Goal: Information Seeking & Learning: Understand process/instructions

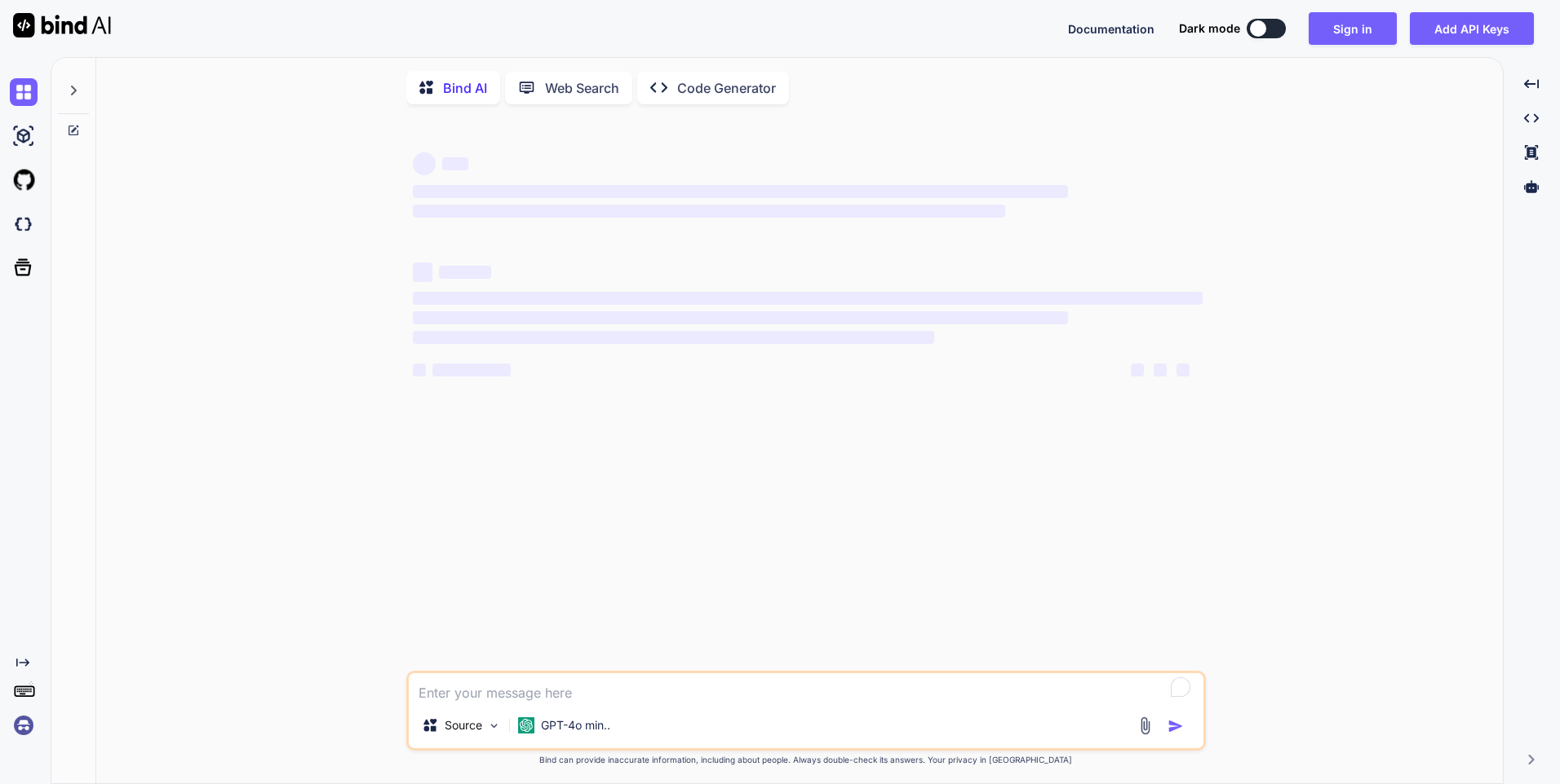
type textarea "x"
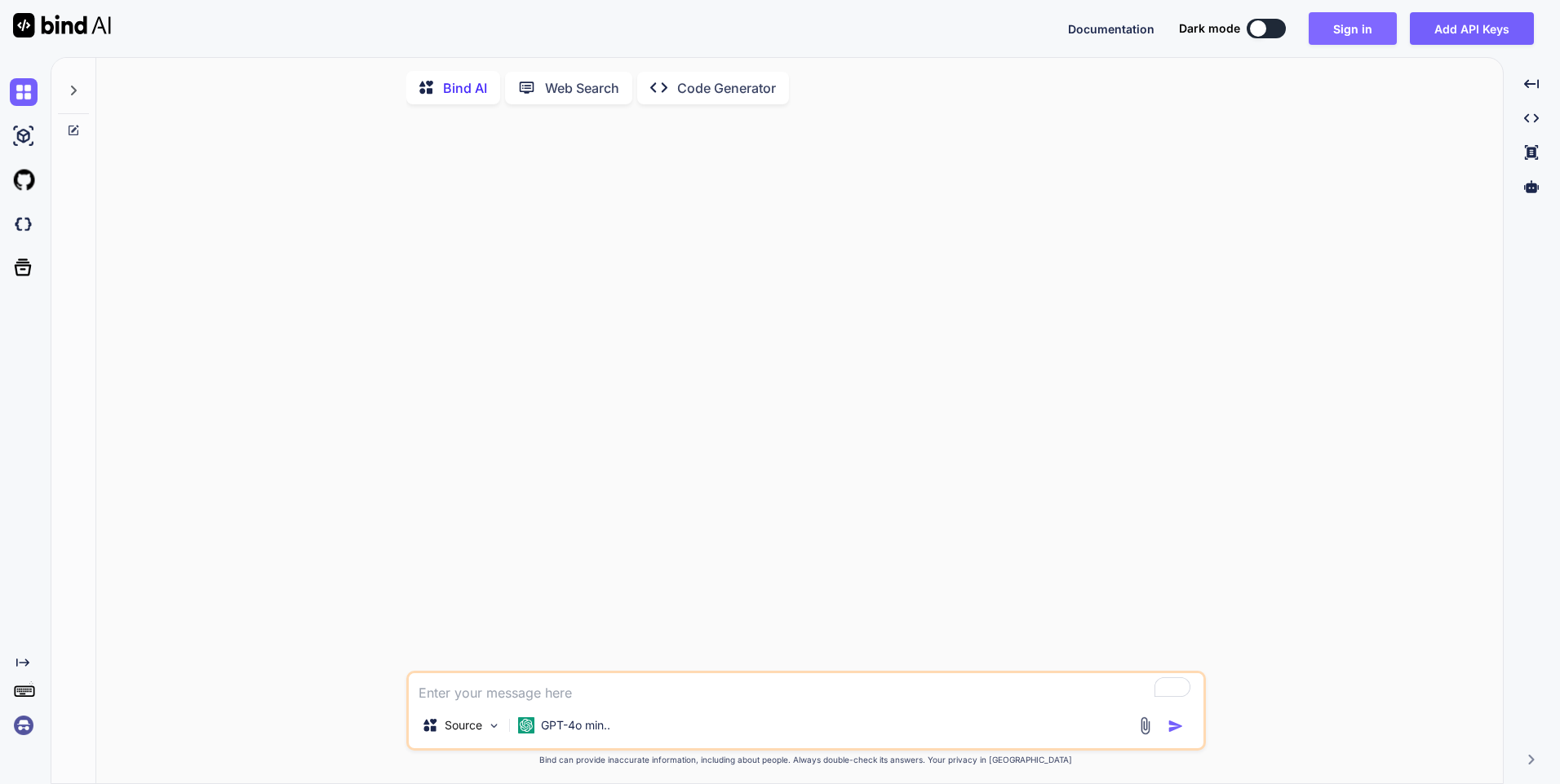
click at [1354, 38] on button "Sign in" at bounding box center [1352, 29] width 88 height 32
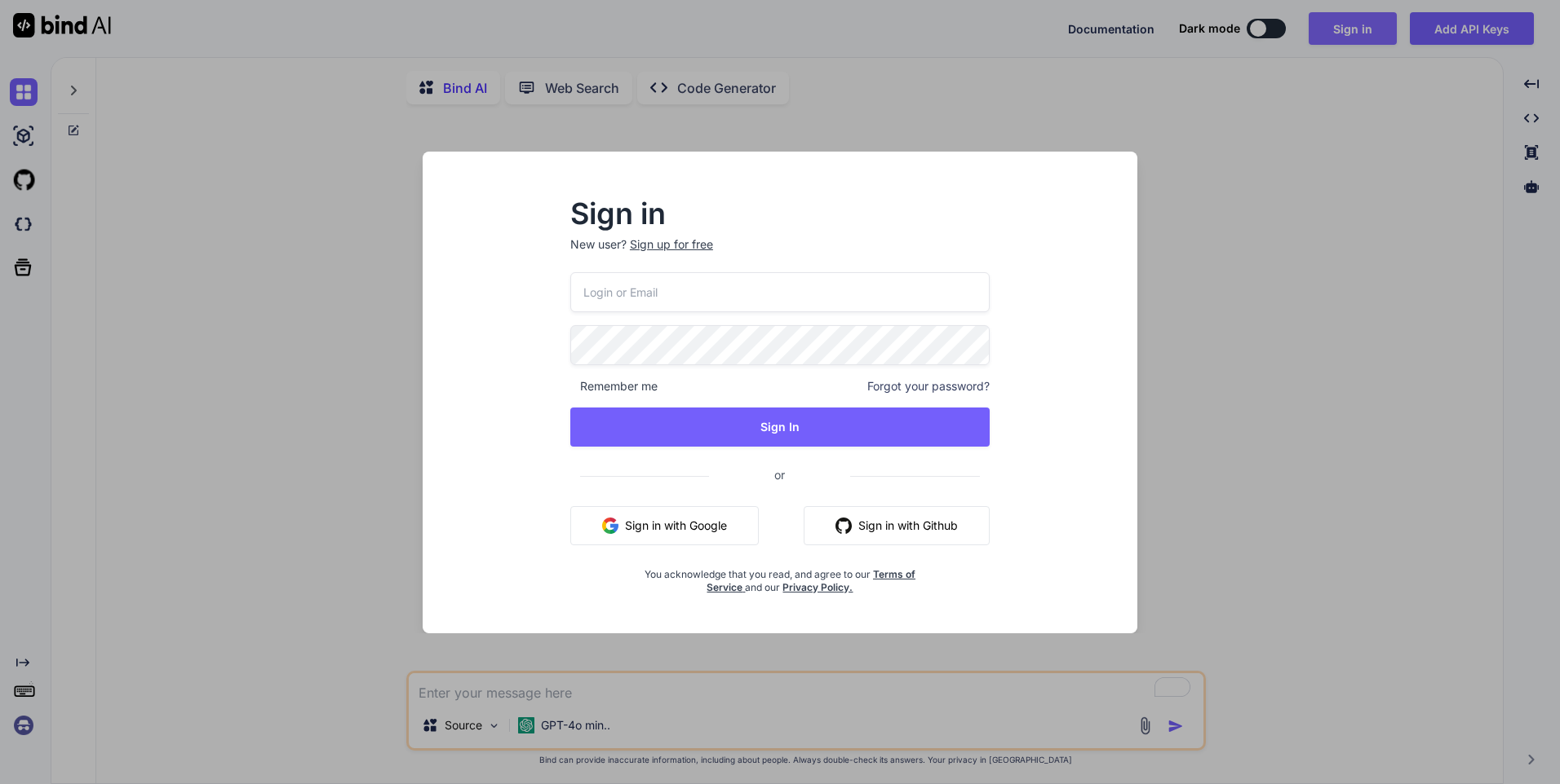
type input "[EMAIL_ADDRESS][DOMAIN_NAME]"
click at [690, 522] on button "Sign in with Google" at bounding box center [664, 526] width 188 height 39
click at [830, 368] on div "[EMAIL_ADDRESS][DOMAIN_NAME] Remember me Forgot your password? Sign In or Sign …" at bounding box center [780, 434] width 419 height 322
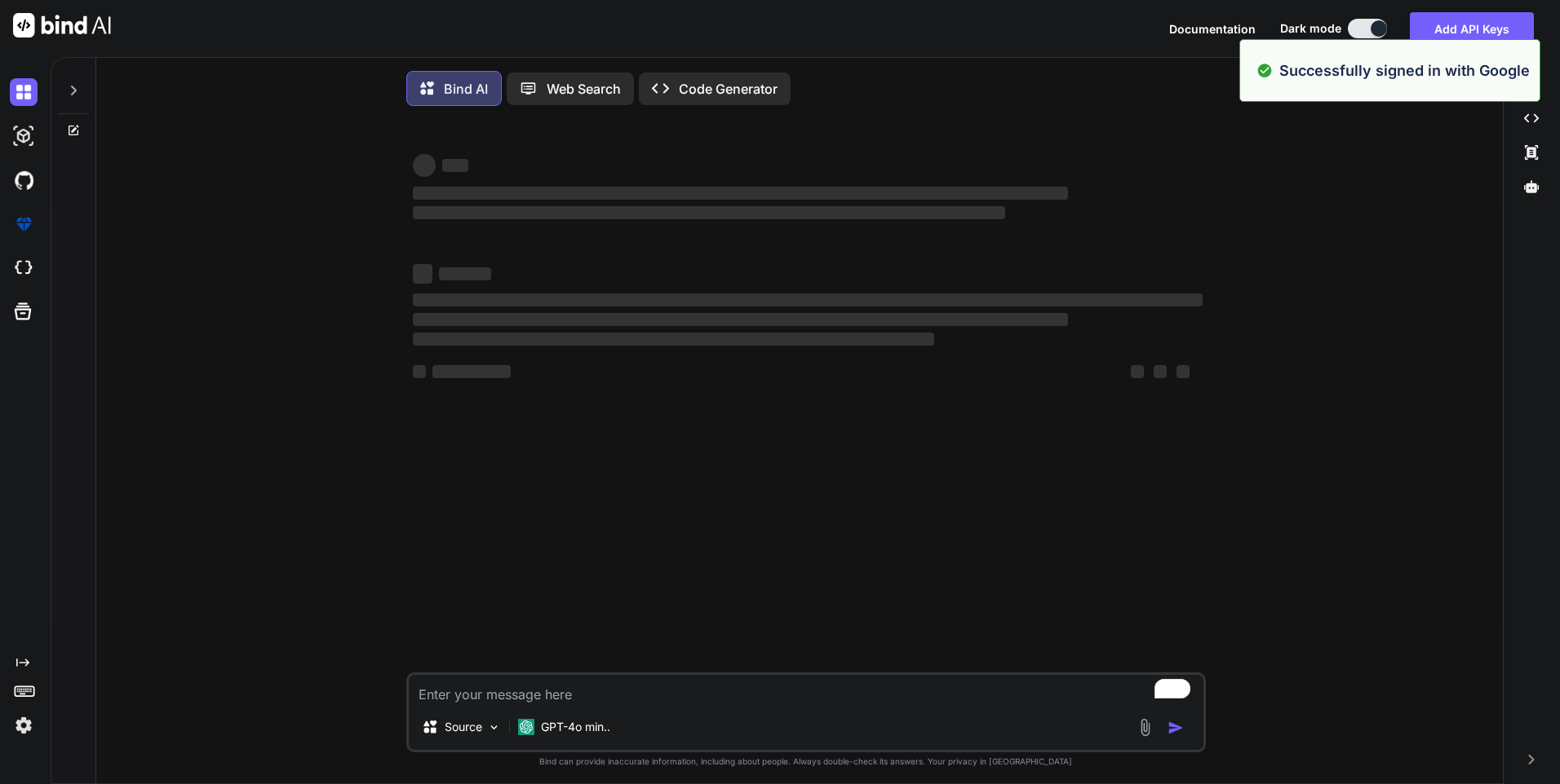
type textarea "x"
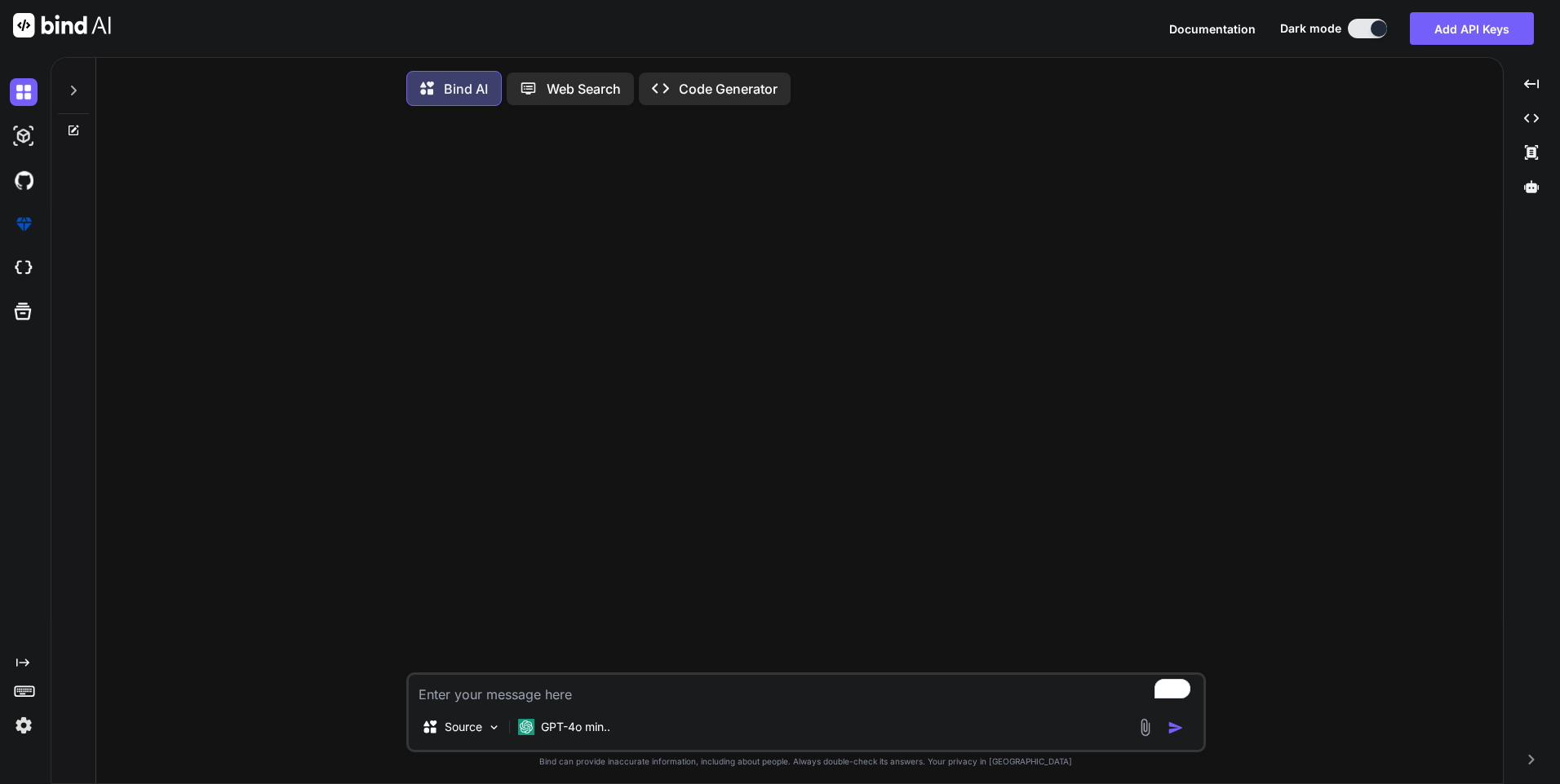
click at [471, 698] on textarea "To enrich screen reader interactions, please activate Accessibility in Grammarl…" at bounding box center [805, 690] width 795 height 30
type textarea "c"
type textarea "x"
type textarea "cr"
type textarea "x"
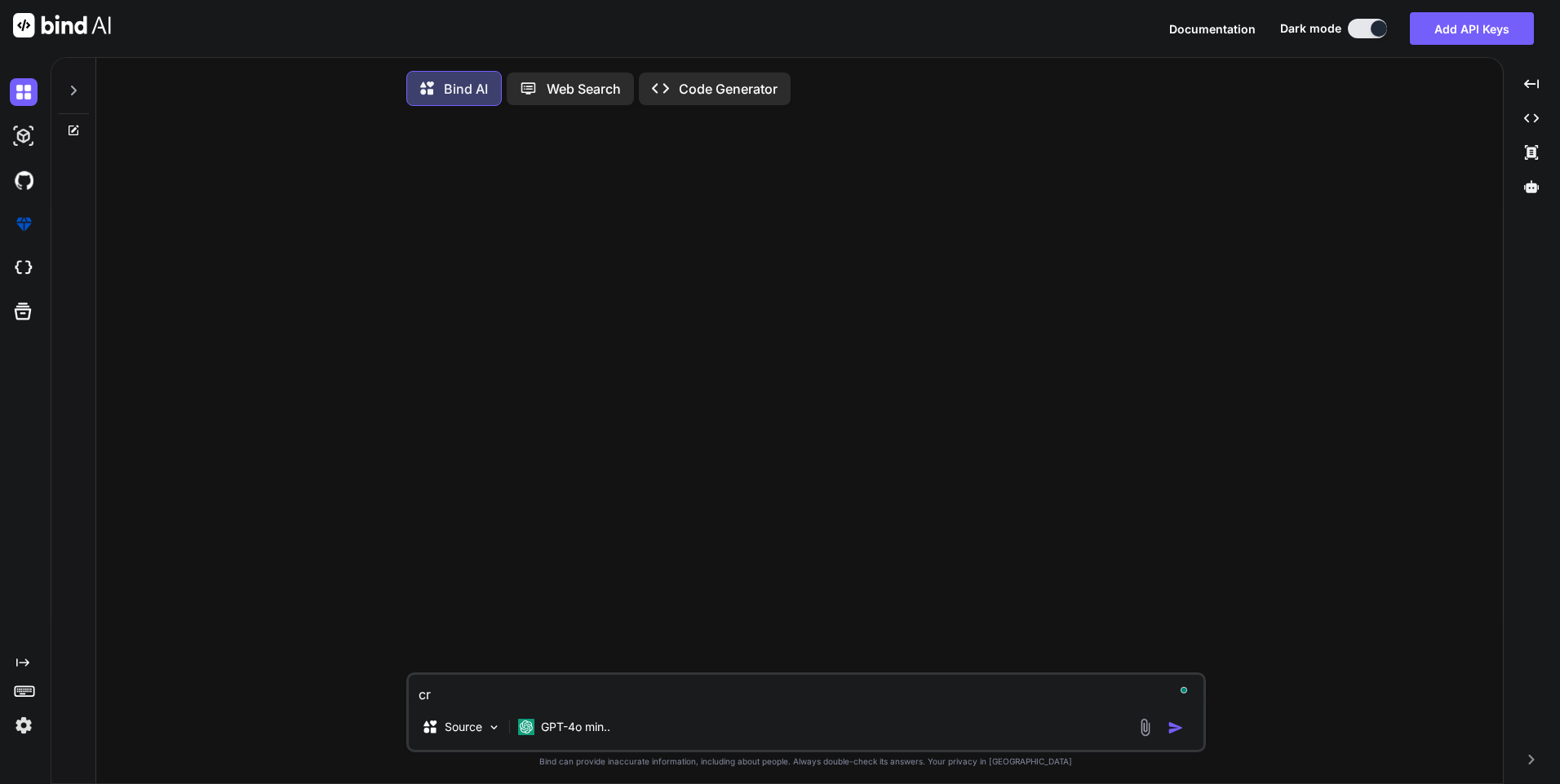
type textarea "cre"
type textarea "x"
type textarea "crea"
type textarea "x"
type textarea "creat"
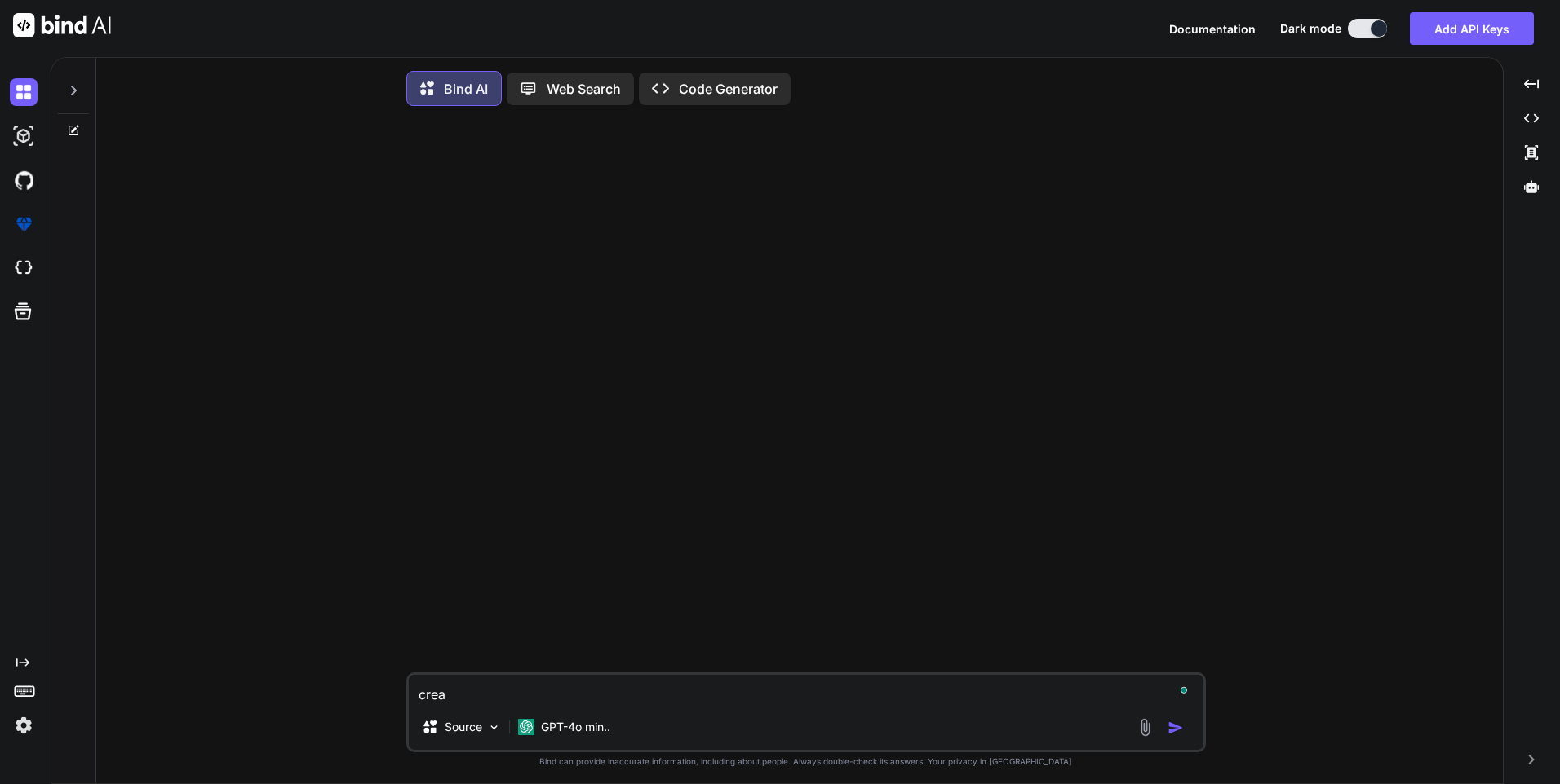
type textarea "x"
type textarea "create"
type textarea "x"
type textarea "create"
type textarea "x"
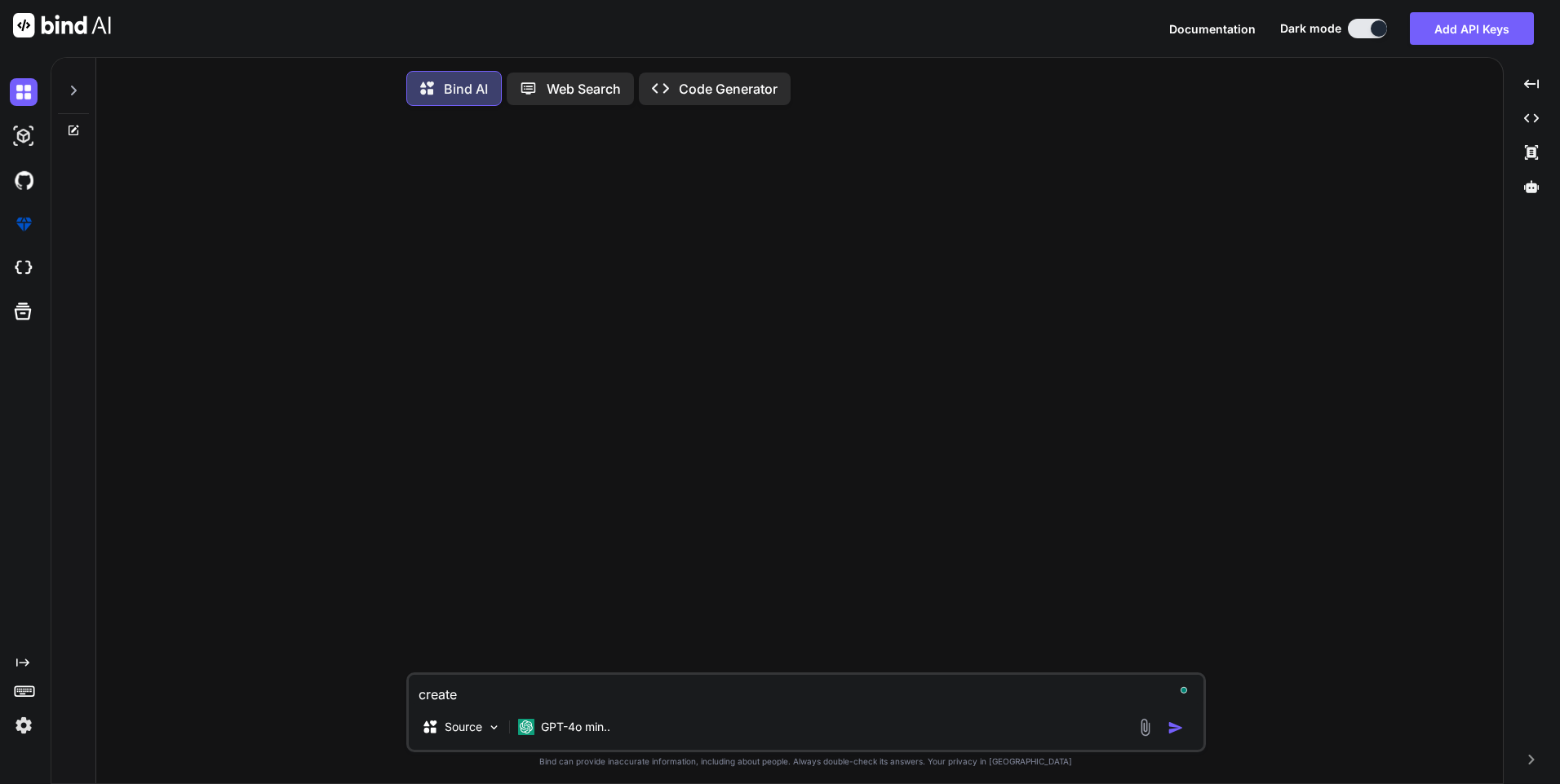
type textarea "create t"
type textarea "x"
type textarea "create te"
type textarea "x"
type textarea "create tes"
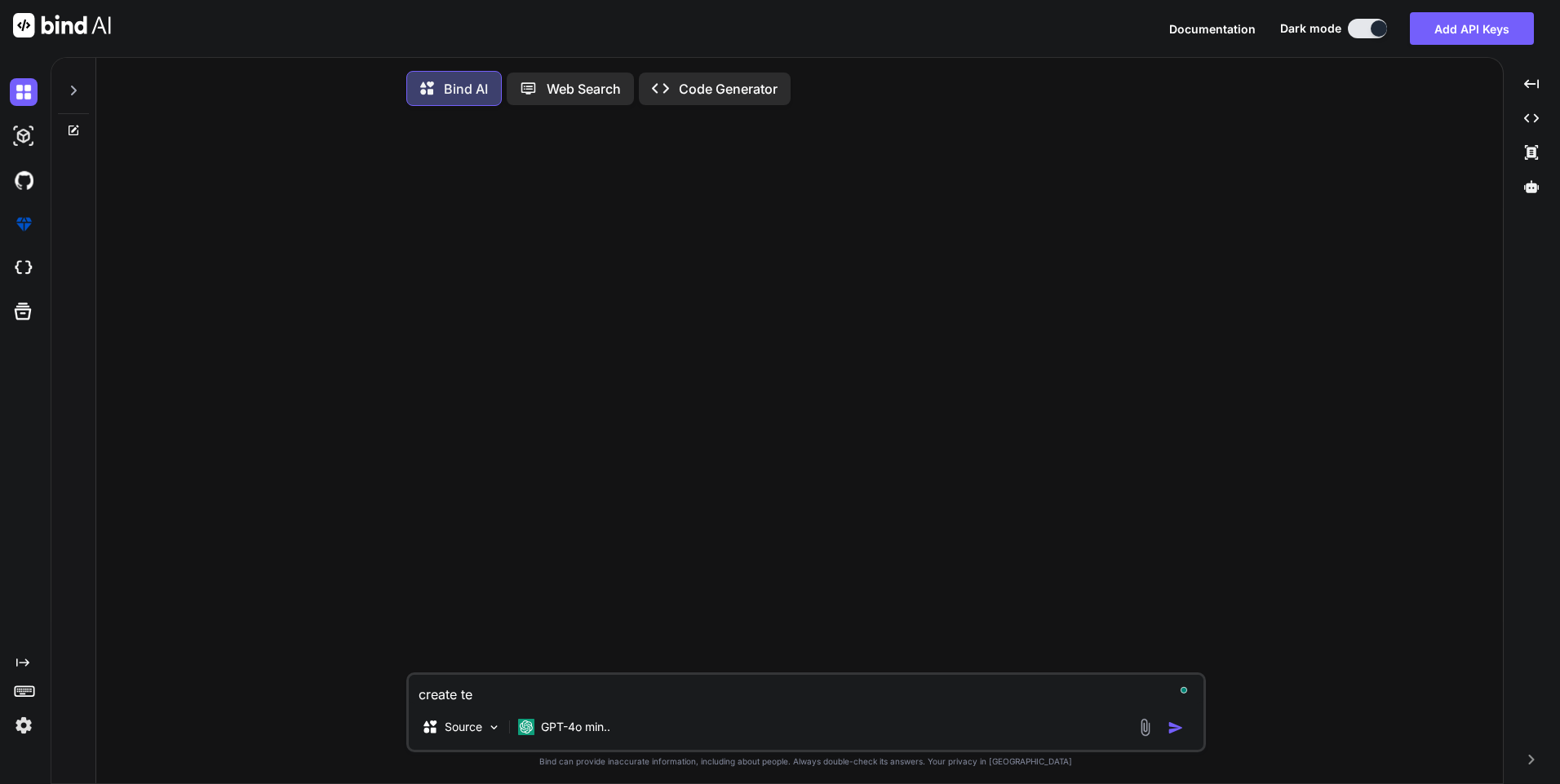
type textarea "x"
type textarea "create test"
type textarea "x"
type textarea "create test"
type textarea "x"
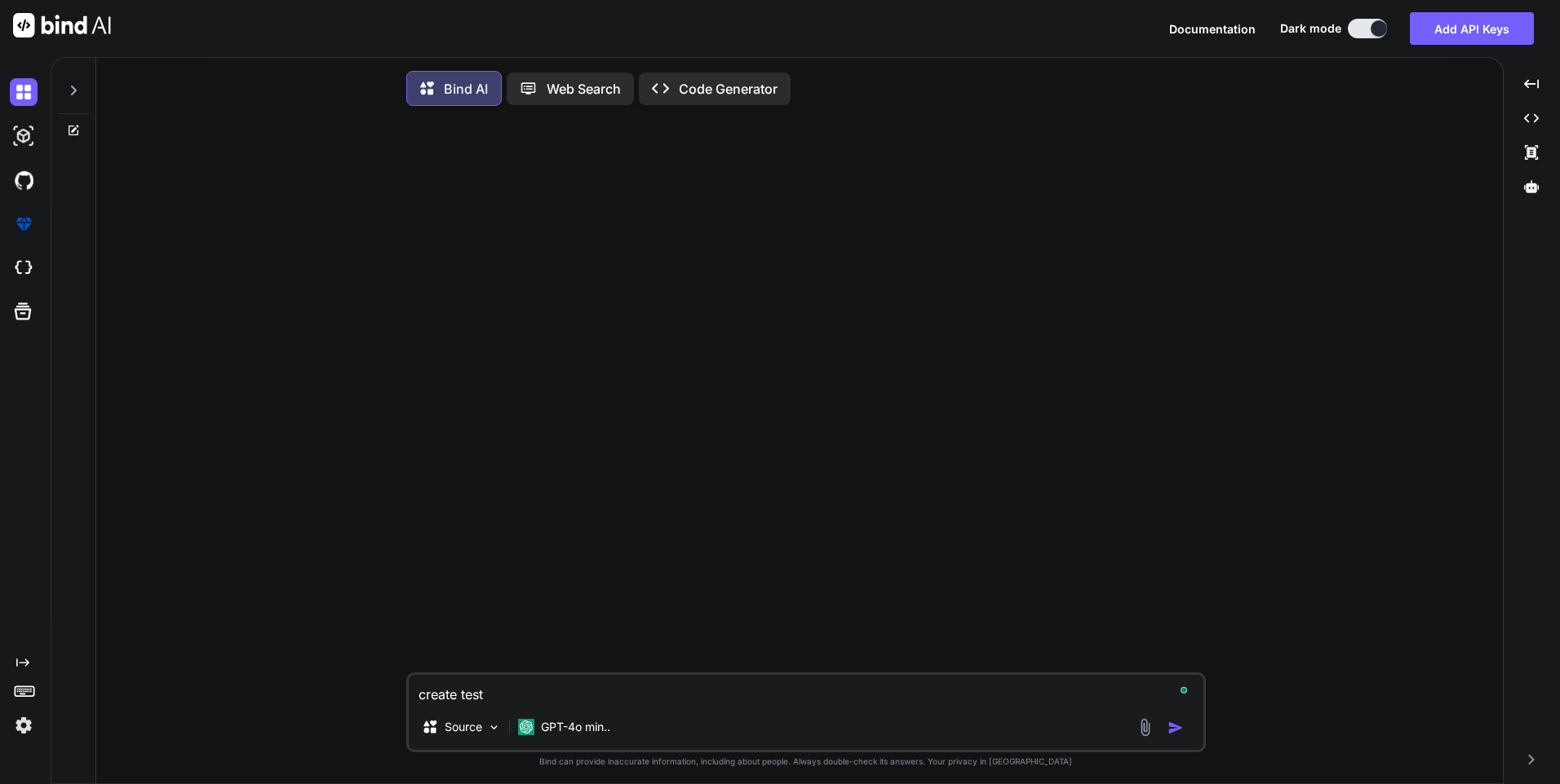
type textarea "create test c"
type textarea "x"
type textarea "create test ca"
type textarea "x"
type textarea "create test cas"
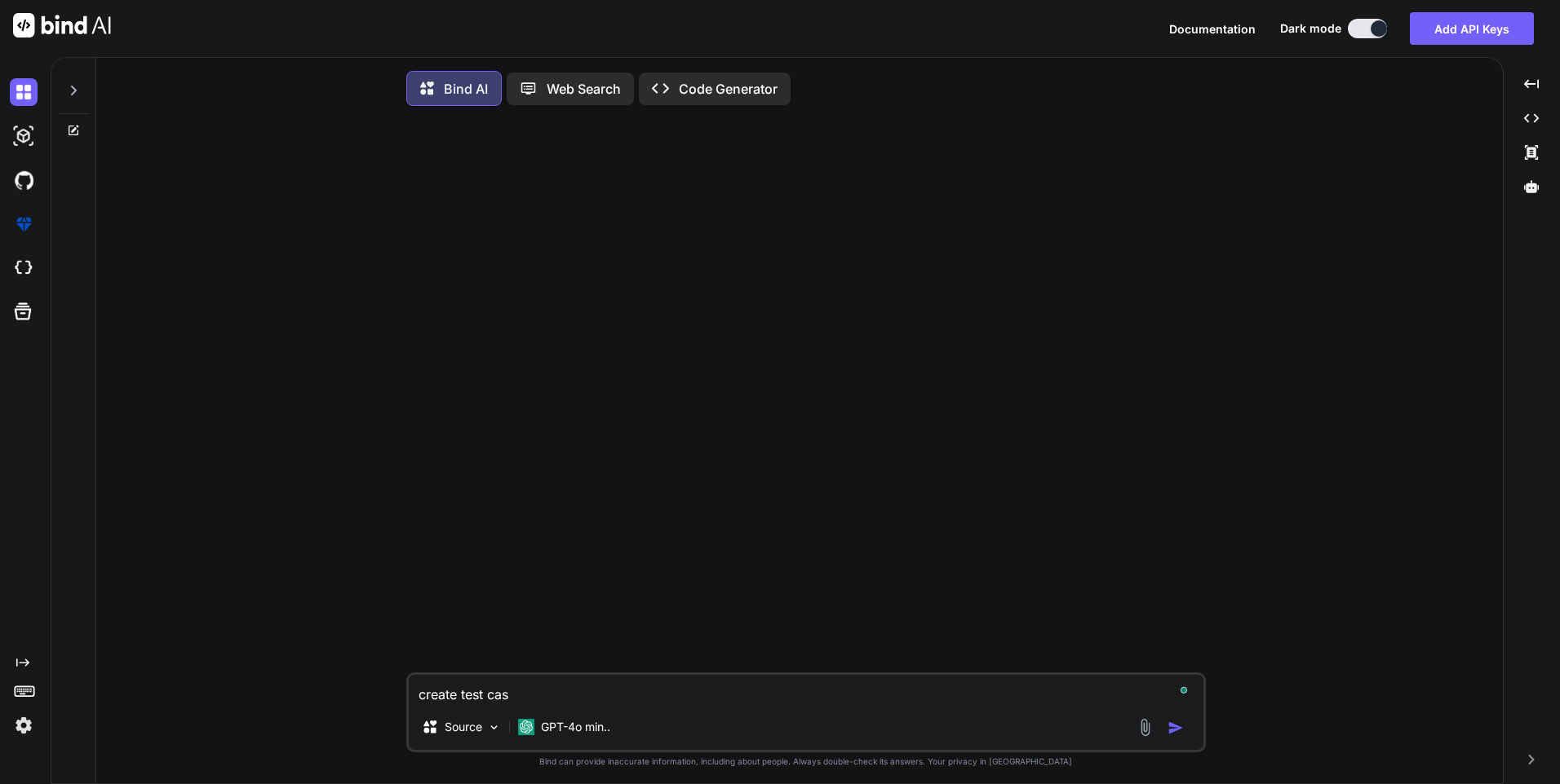
type textarea "x"
type textarea "create test case"
type textarea "x"
type textarea "create test cases"
type textarea "x"
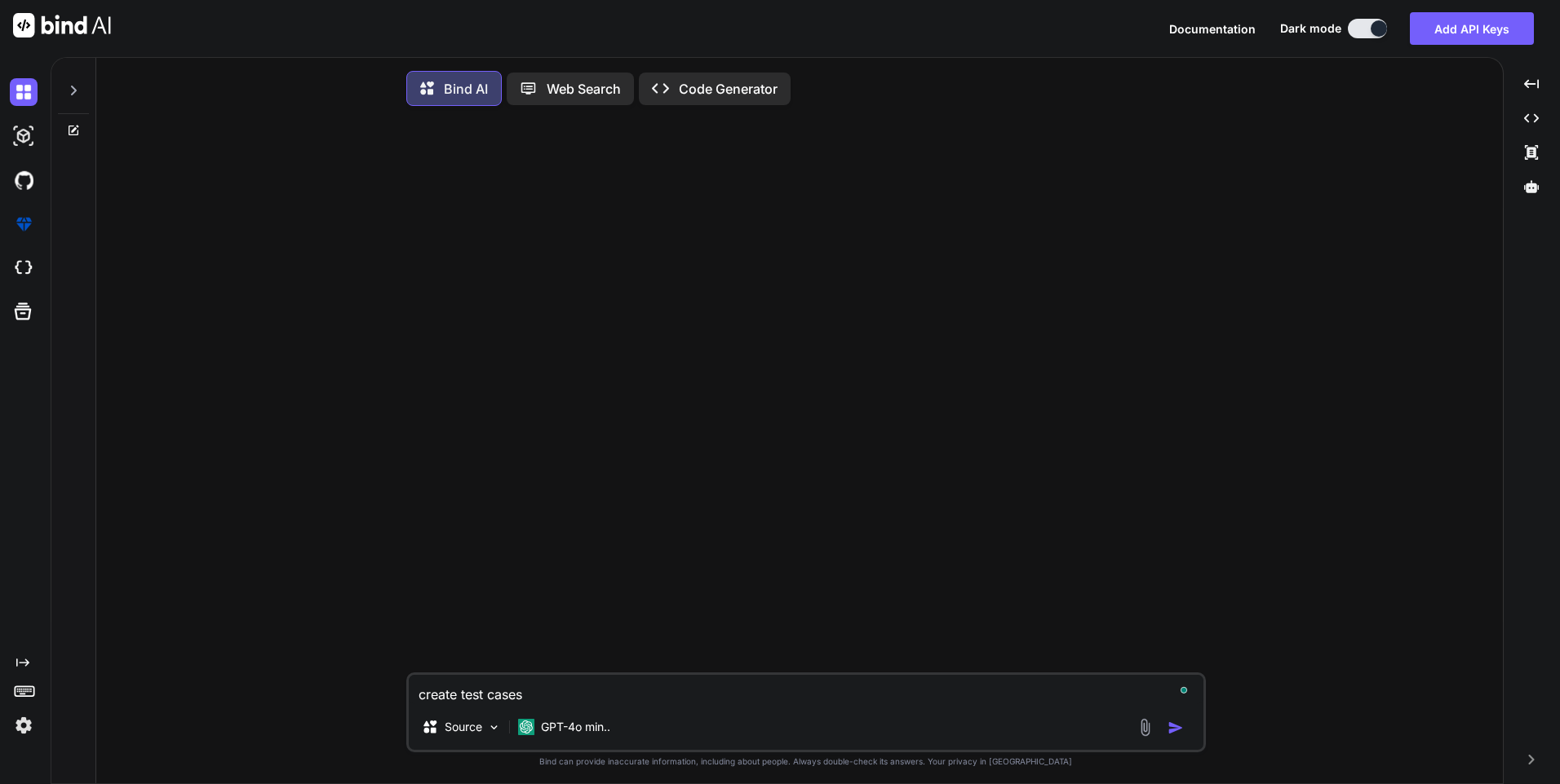
type textarea "create test cases"
type textarea "x"
type textarea "create test cases f"
type textarea "x"
type textarea "create test cases fo"
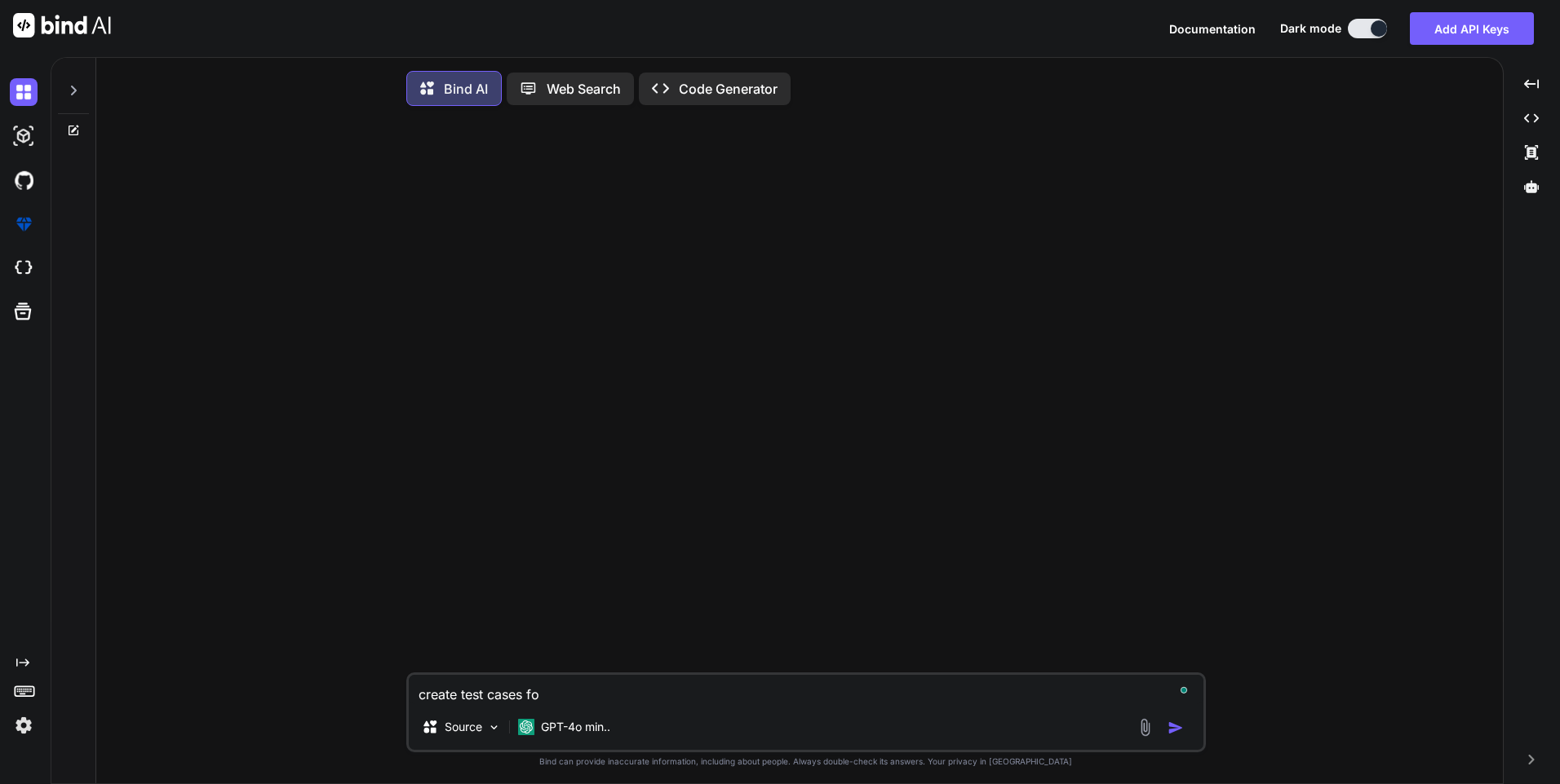
type textarea "x"
type textarea "create test cases for"
type textarea "x"
type textarea "create test cases for"
type textarea "x"
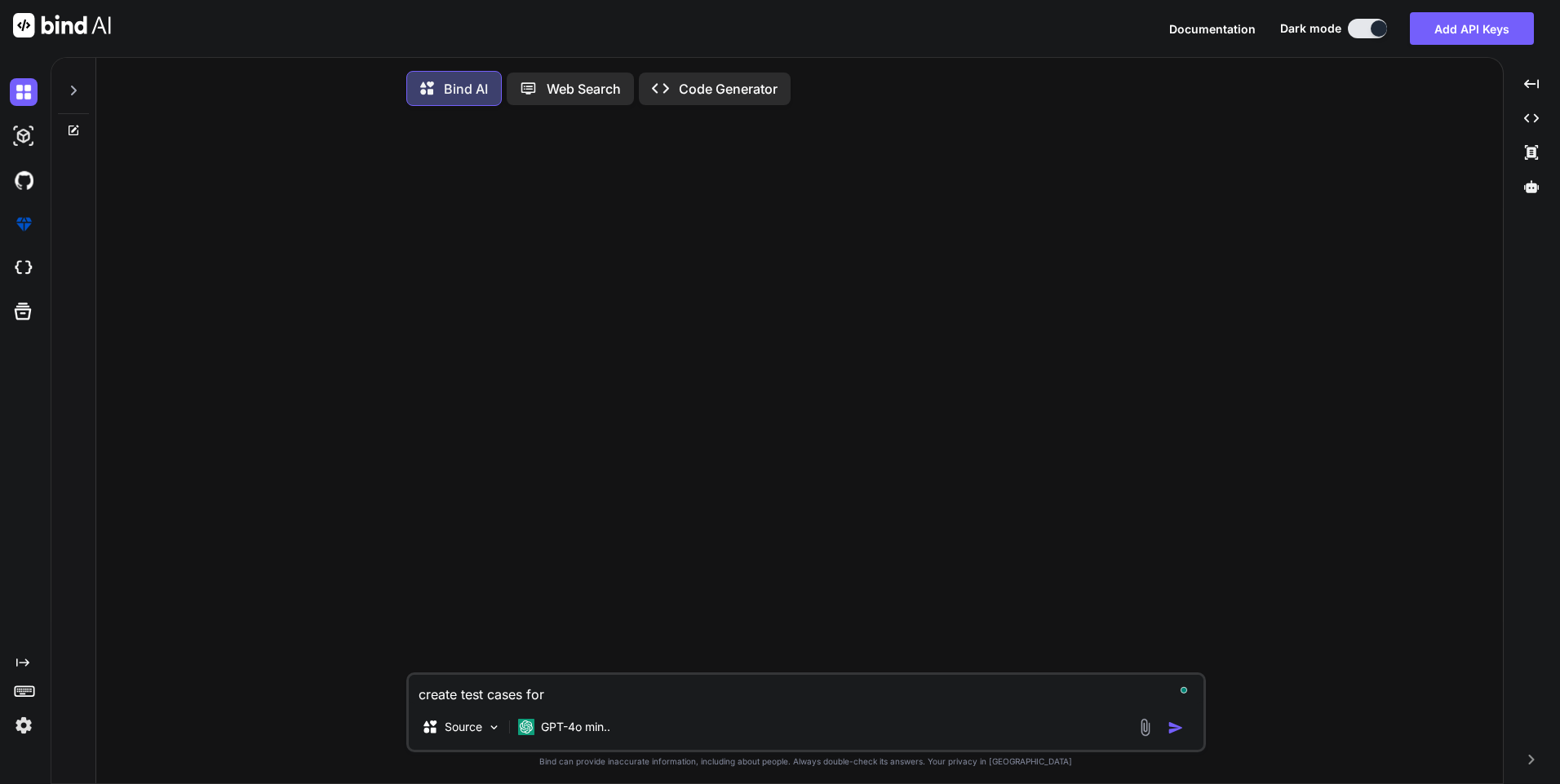
paste textarea "o Implement the “Checkbox” functionality to separate Bank Related Loan in finan…"
type textarea "create test cases for o Implement the “Checkbox” functionality to separate Bank…"
type textarea "x"
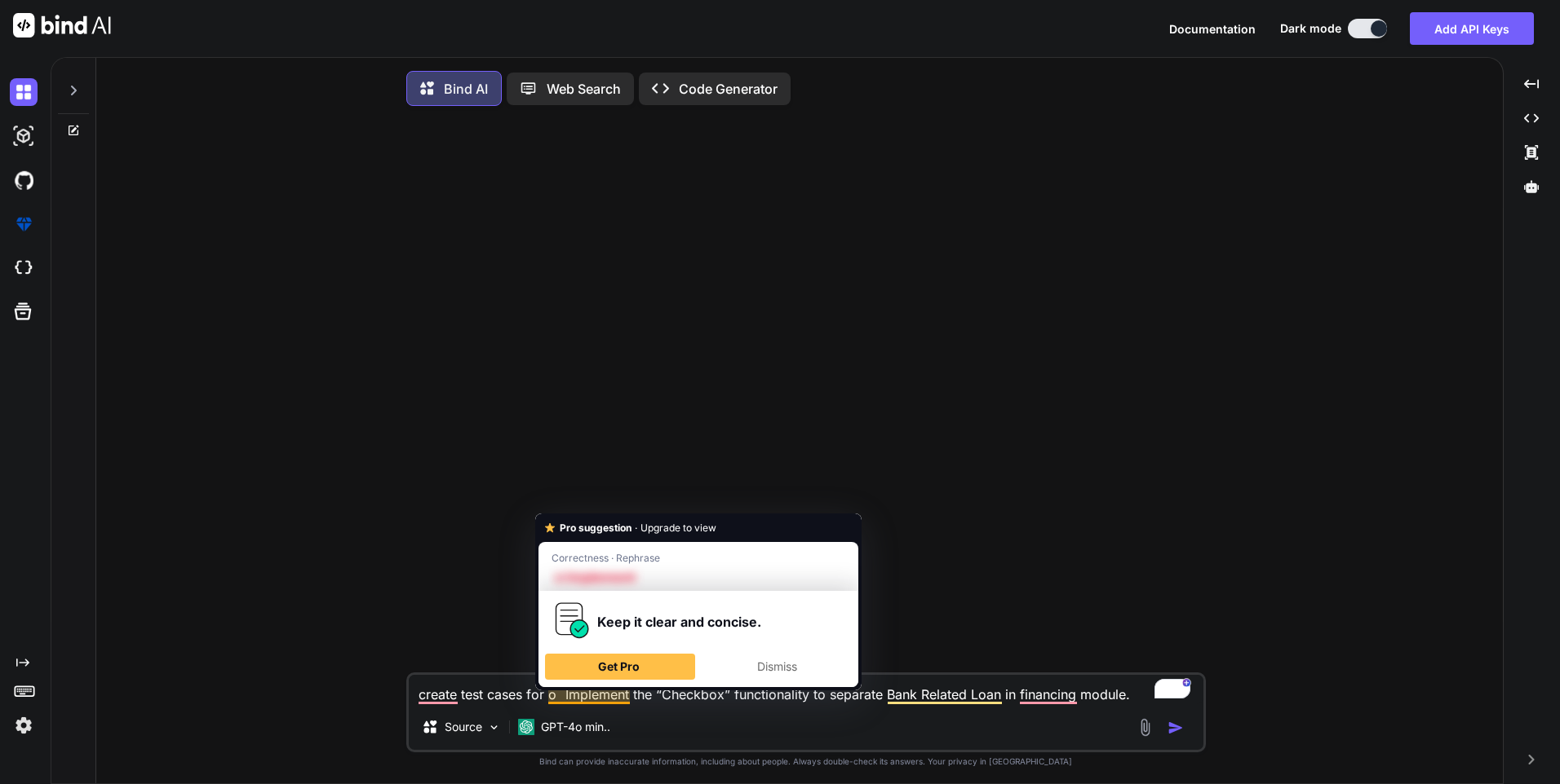
click at [564, 700] on textarea "create test cases for o Implement the “Checkbox” functionality to separate Bank…" at bounding box center [805, 690] width 795 height 30
type textarea "create test cases for oImplement the “Checkbox” functionality to separate Bank …"
type textarea "x"
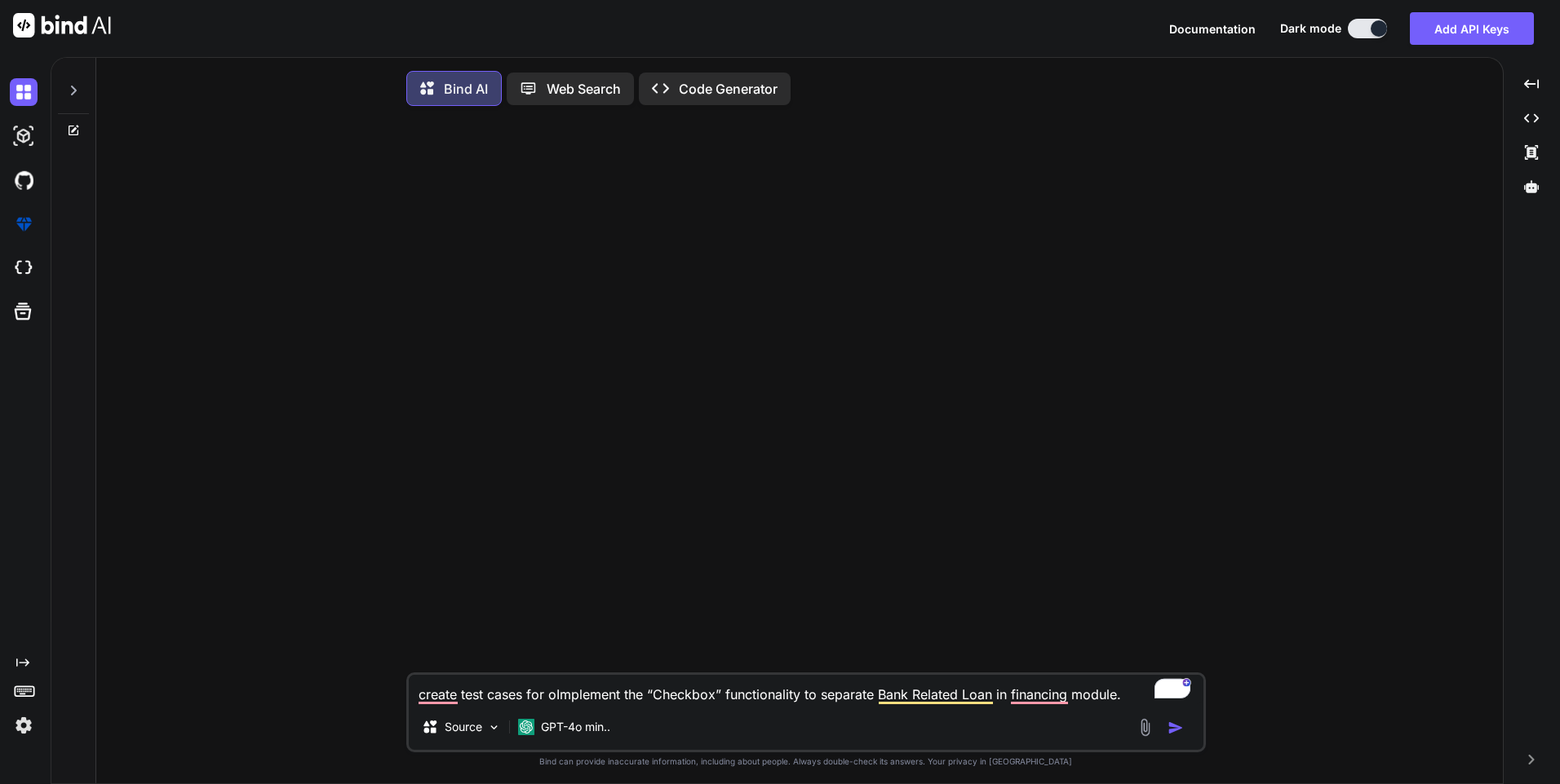
type textarea "create test cases for Implement the “Checkbox” functionality to separate Bank R…"
type textarea "x"
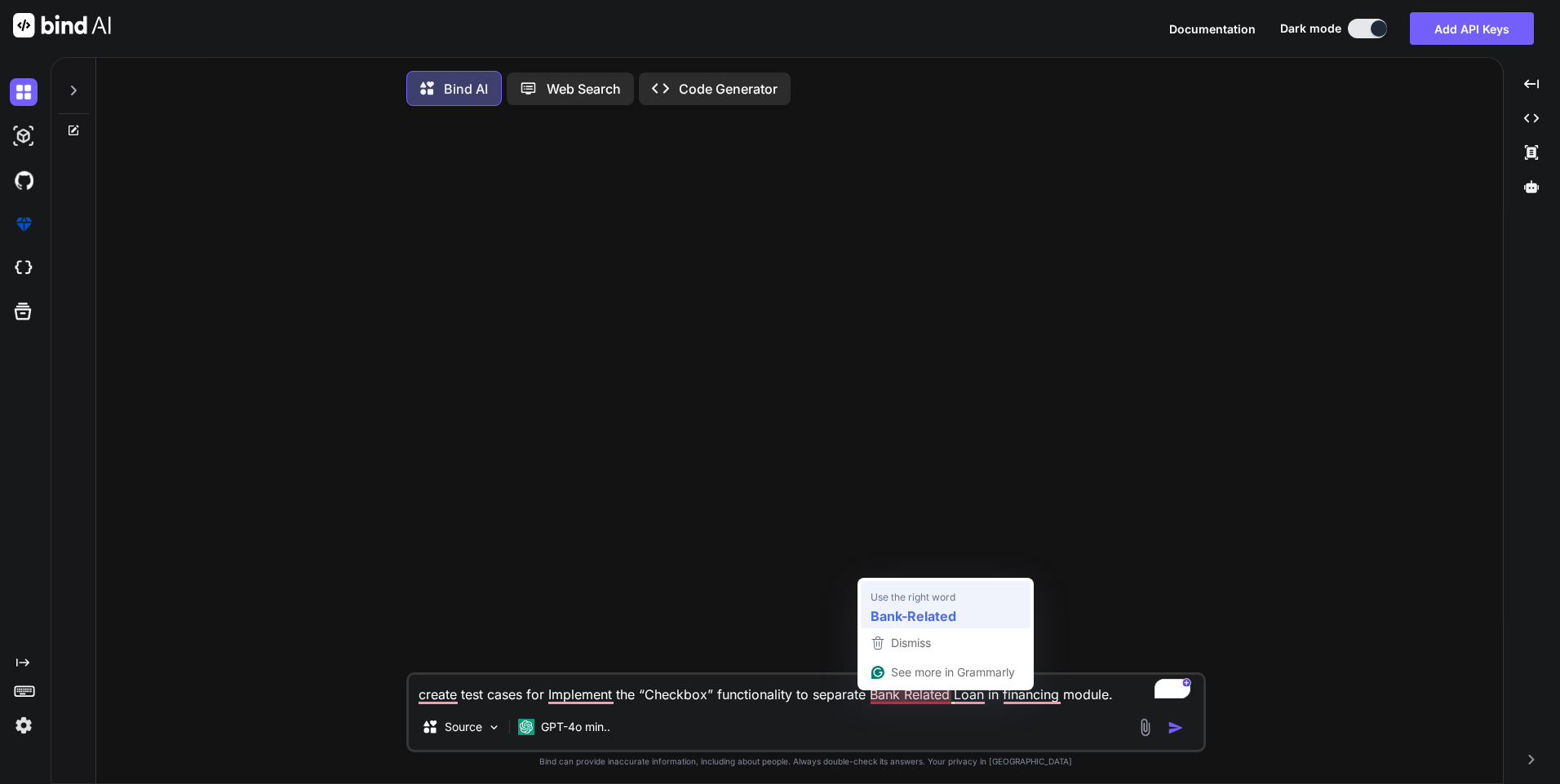
type textarea "create test cases for Implement the “Checkbox” functionality to separate Bank-R…"
type textarea "x"
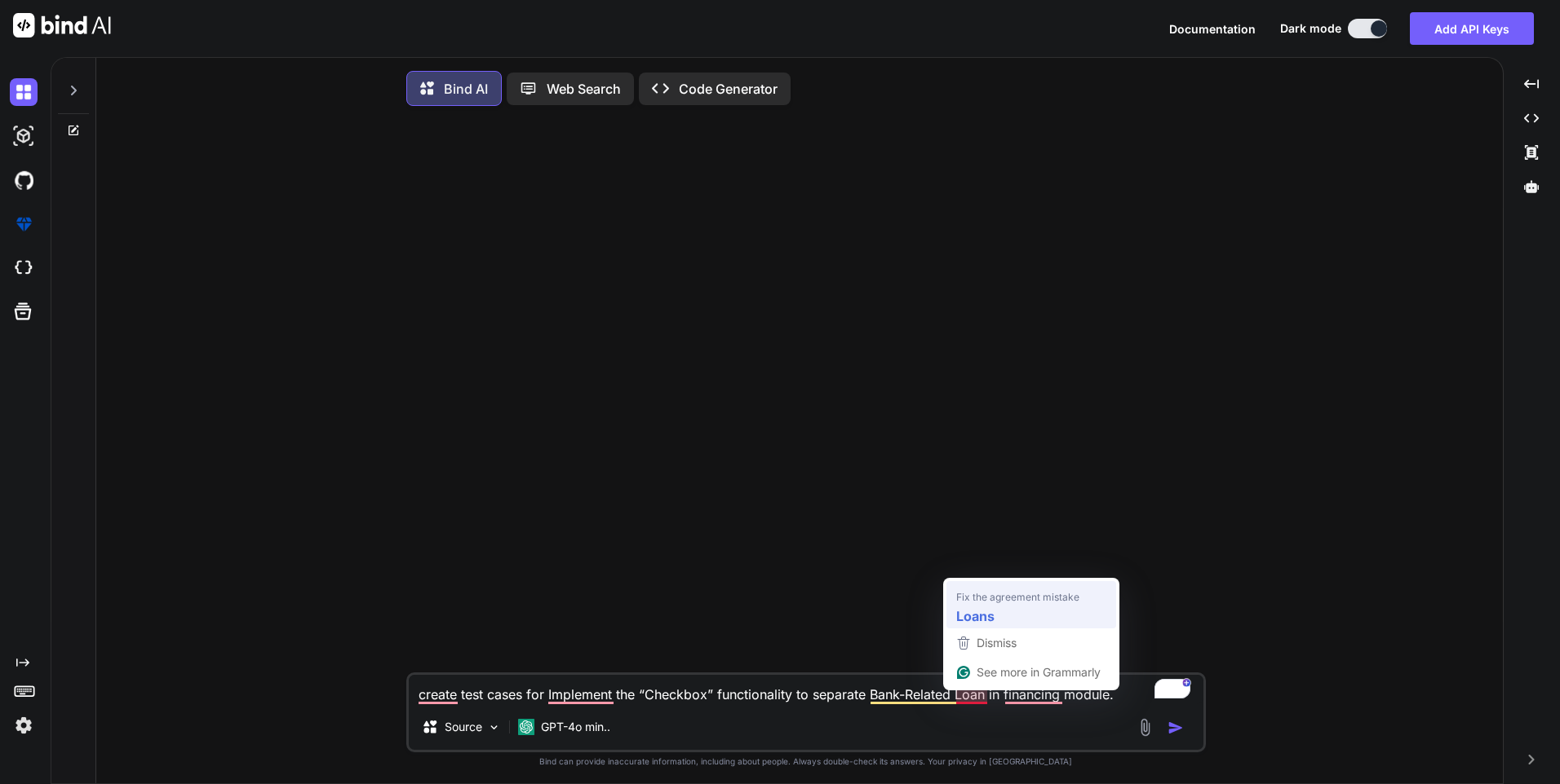
type textarea "create test cases for Implement the “Checkbox” functionality to separate Bank-R…"
type textarea "x"
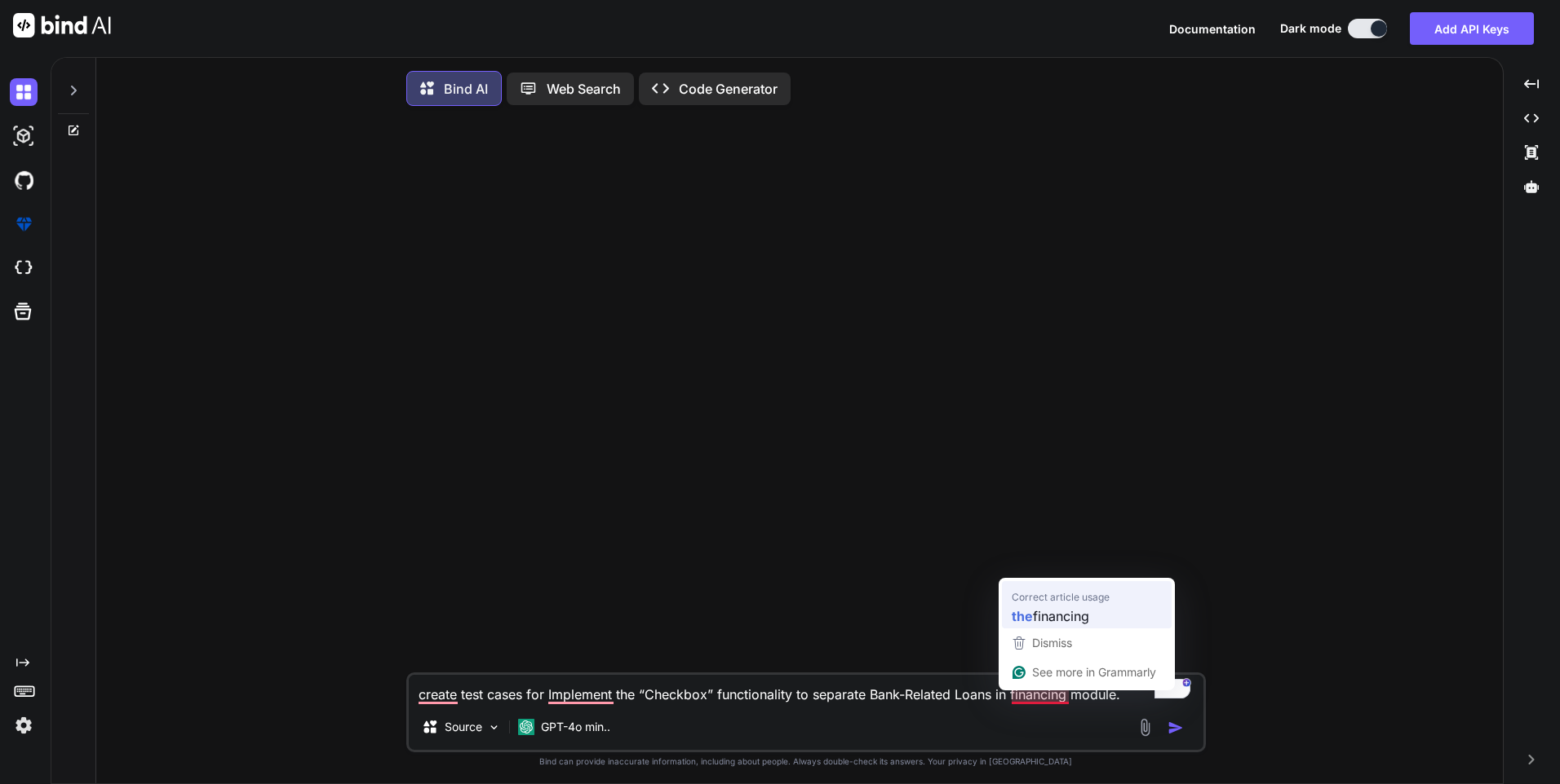
type textarea "create test cases for Implement the “Checkbox” functionality to separate Bank-R…"
type textarea "x"
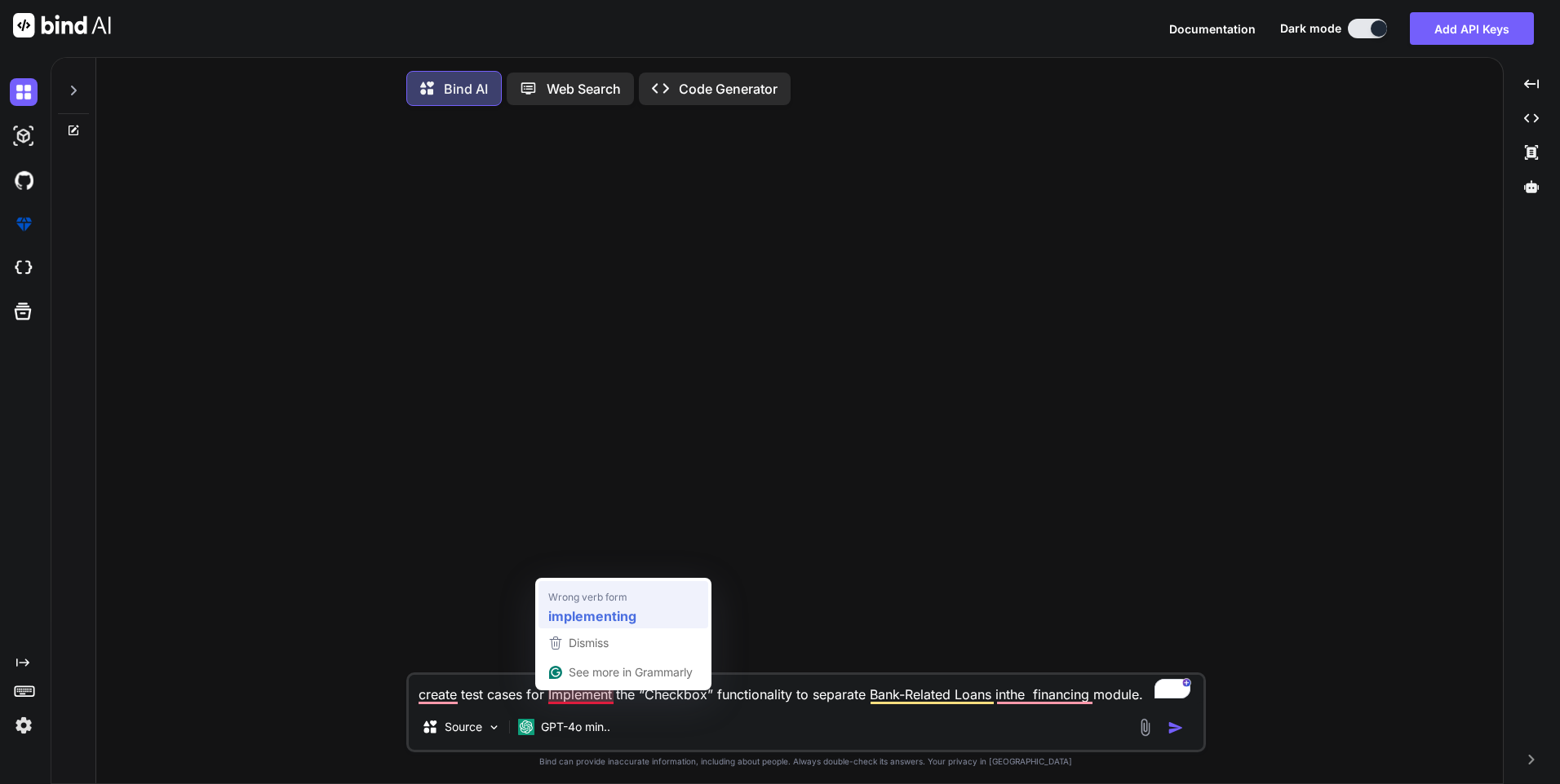
type textarea "create test cases for implementing the “Checkbox” functionality to separate Ban…"
type textarea "x"
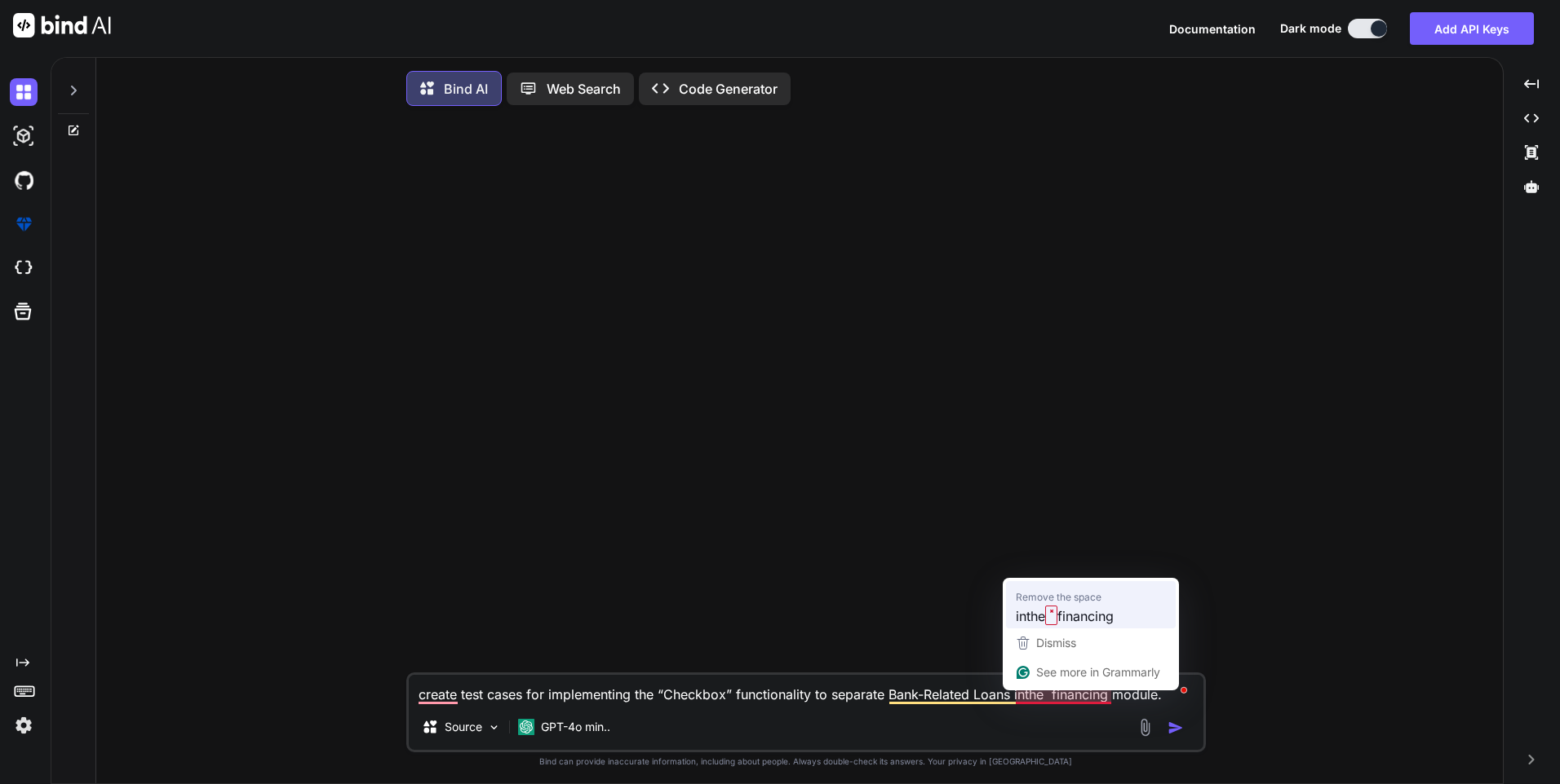
type textarea "create test cases for implementing the “Checkbox” functionality to separate Ban…"
type textarea "x"
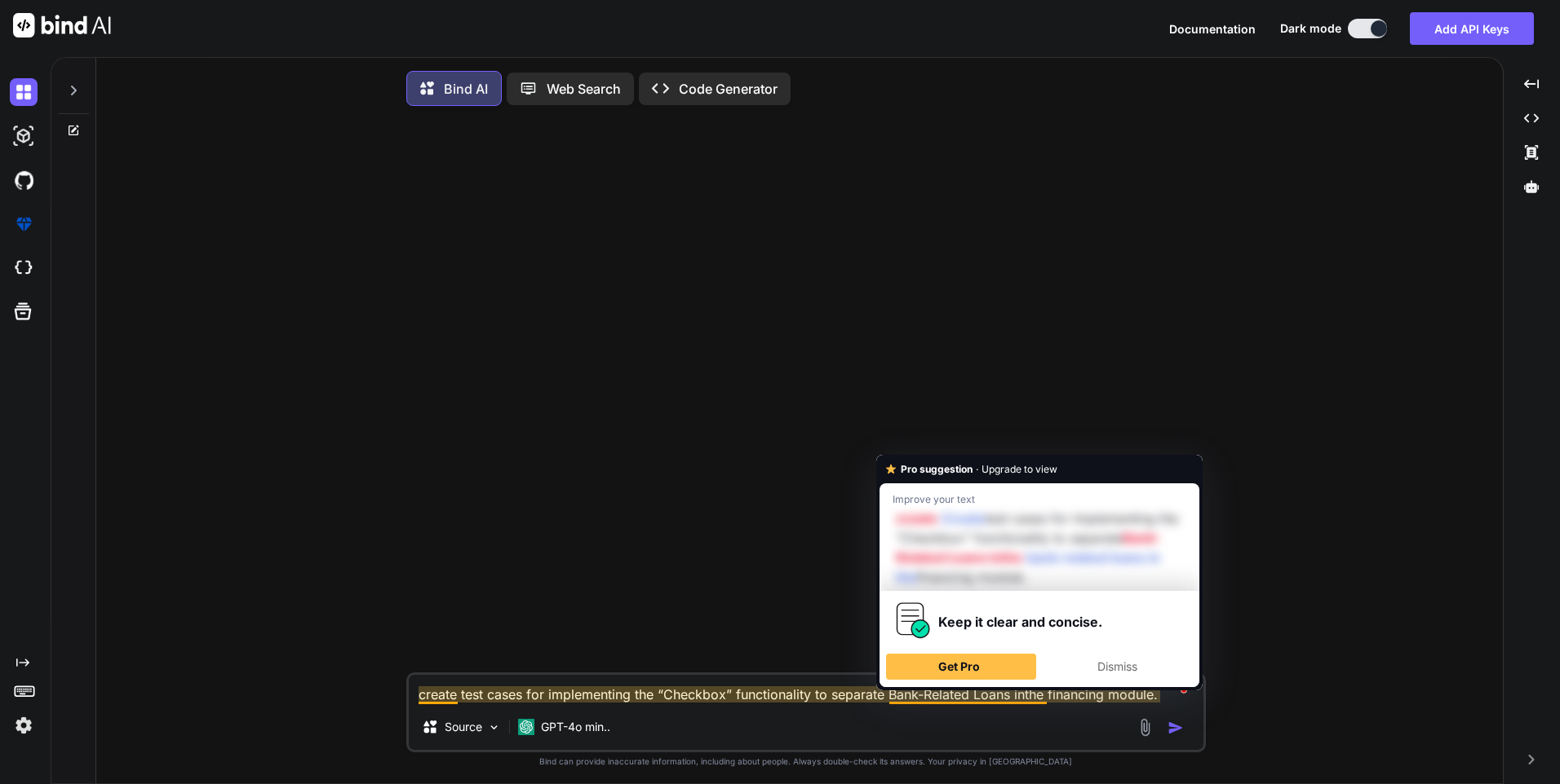
click at [599, 622] on div at bounding box center [807, 396] width 796 height 554
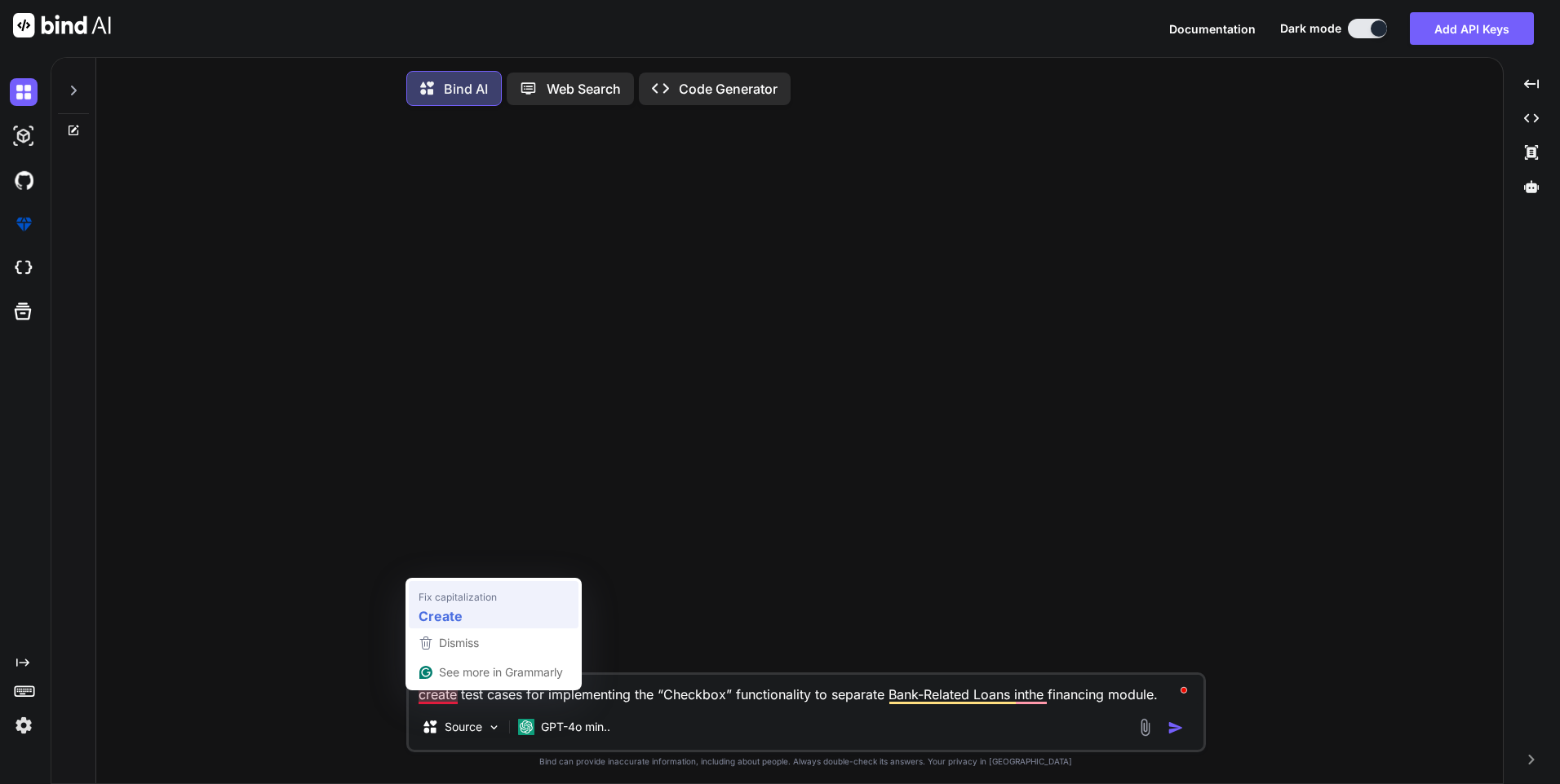
type textarea "Create test cases for implementing the “Checkbox” functionality to separate Ban…"
type textarea "x"
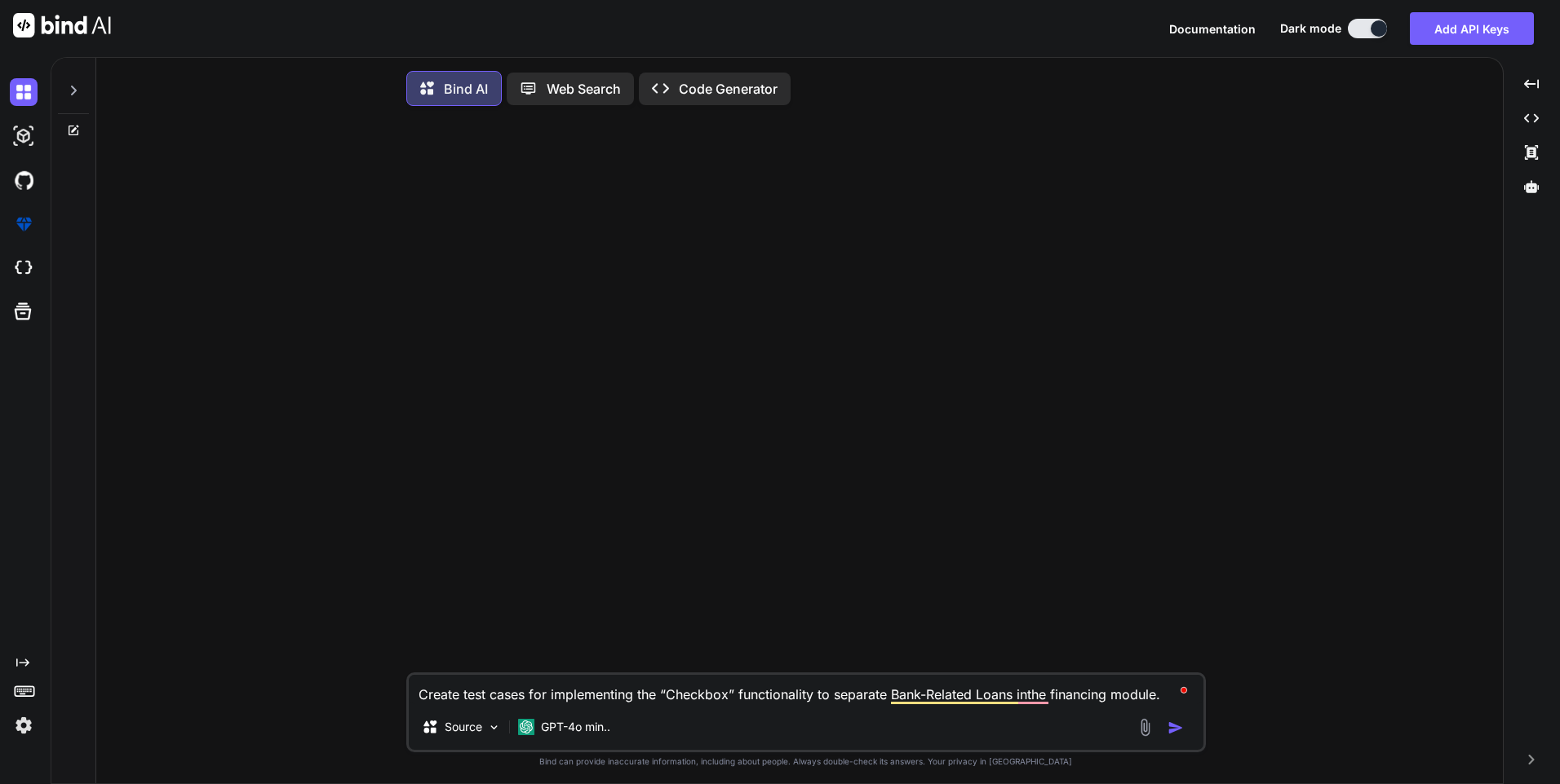
type textarea "Create test cases for implementing the “Checkbox” functionality to separate Ban…"
click at [1173, 733] on img "button" at bounding box center [1175, 728] width 16 height 16
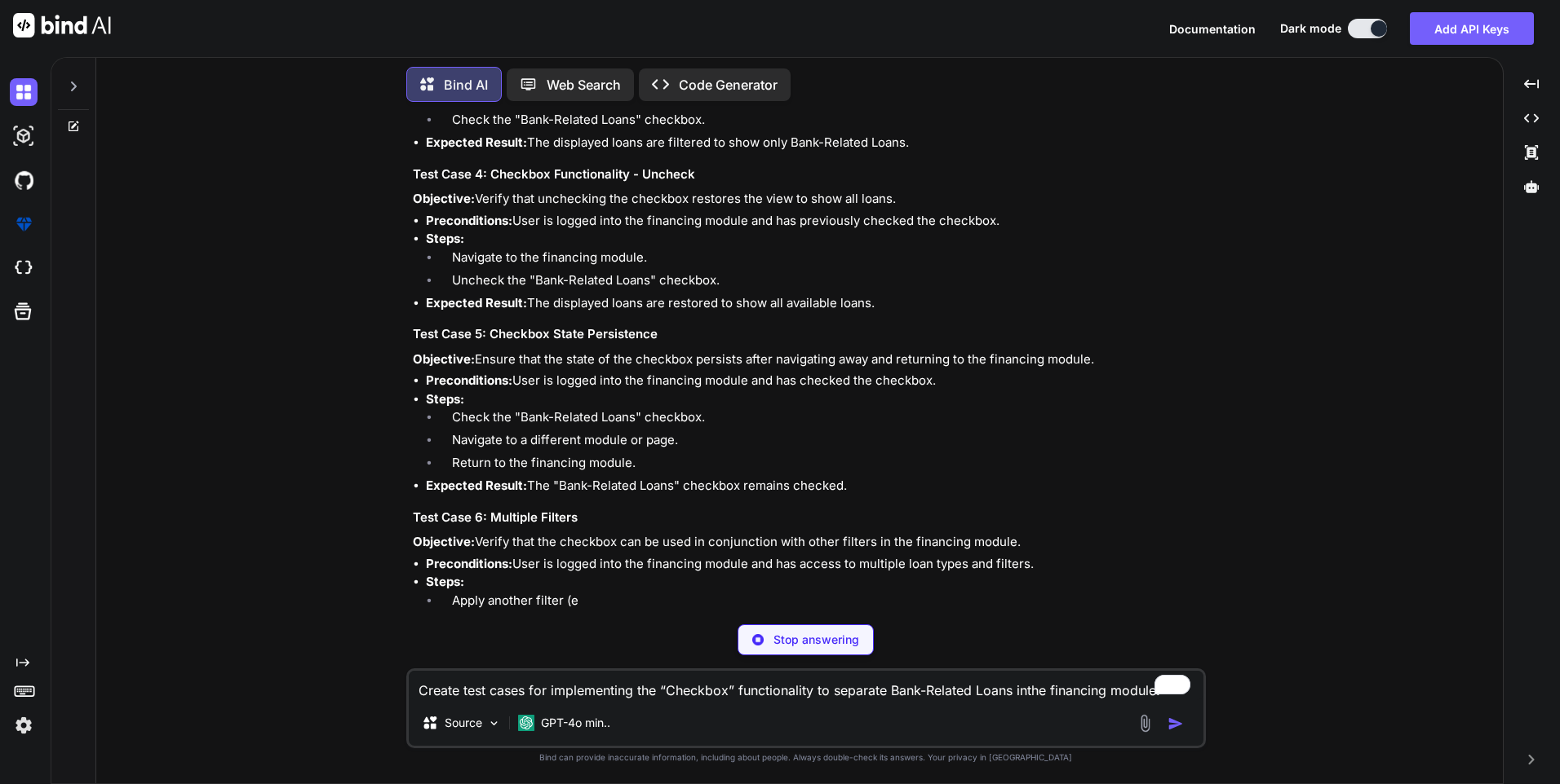
scroll to position [585, 0]
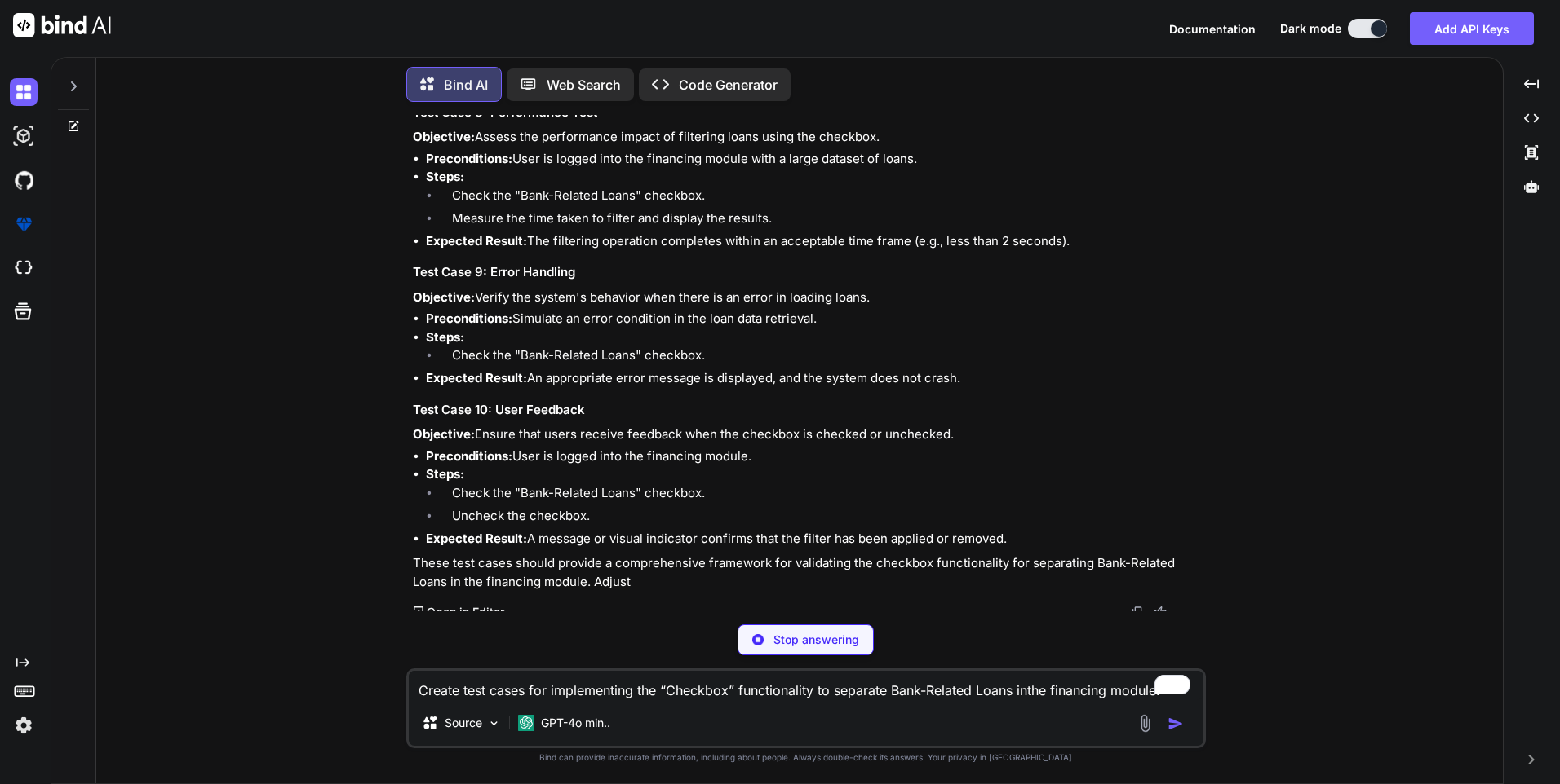
type textarea "x"
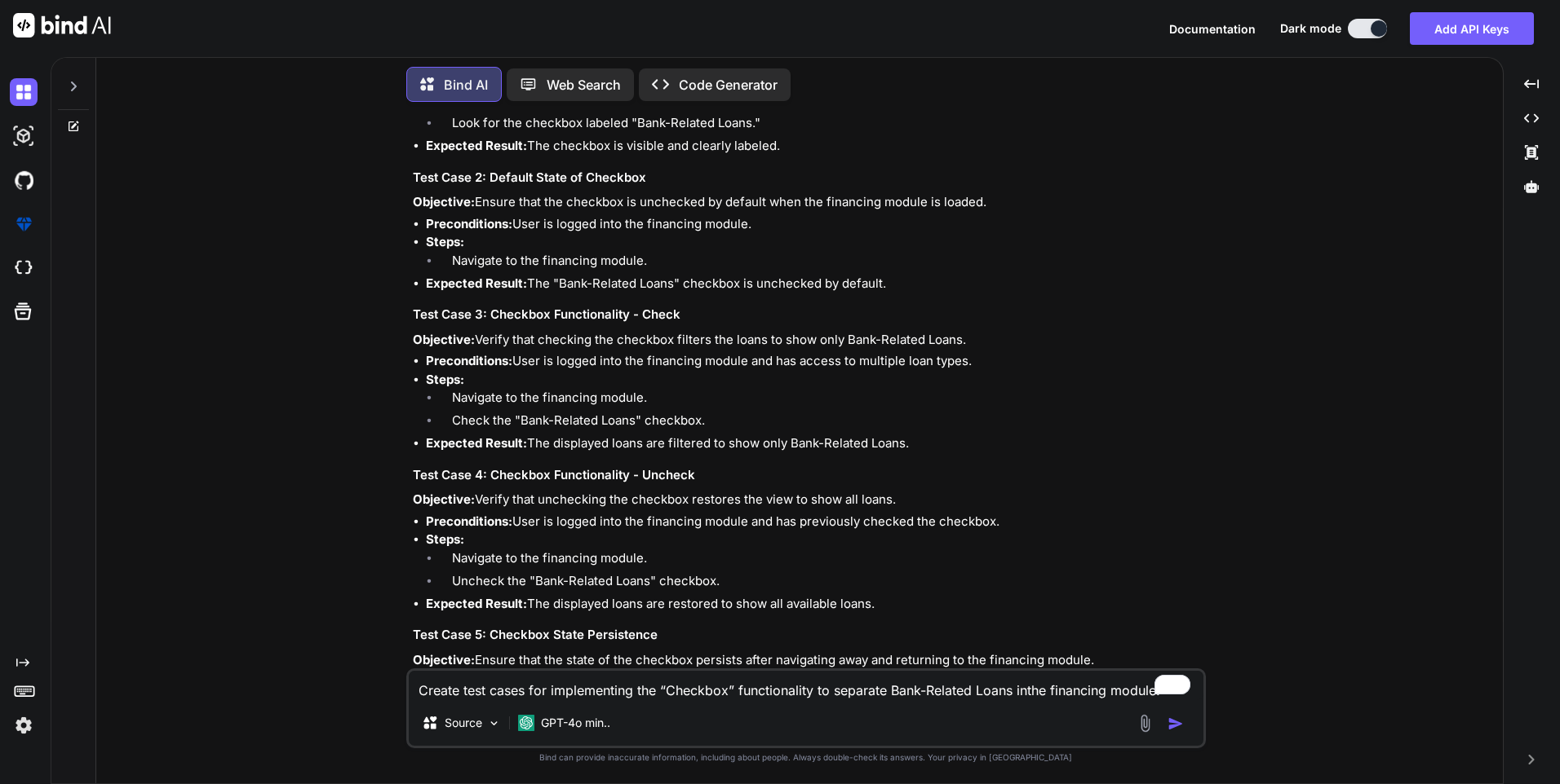
scroll to position [0, 0]
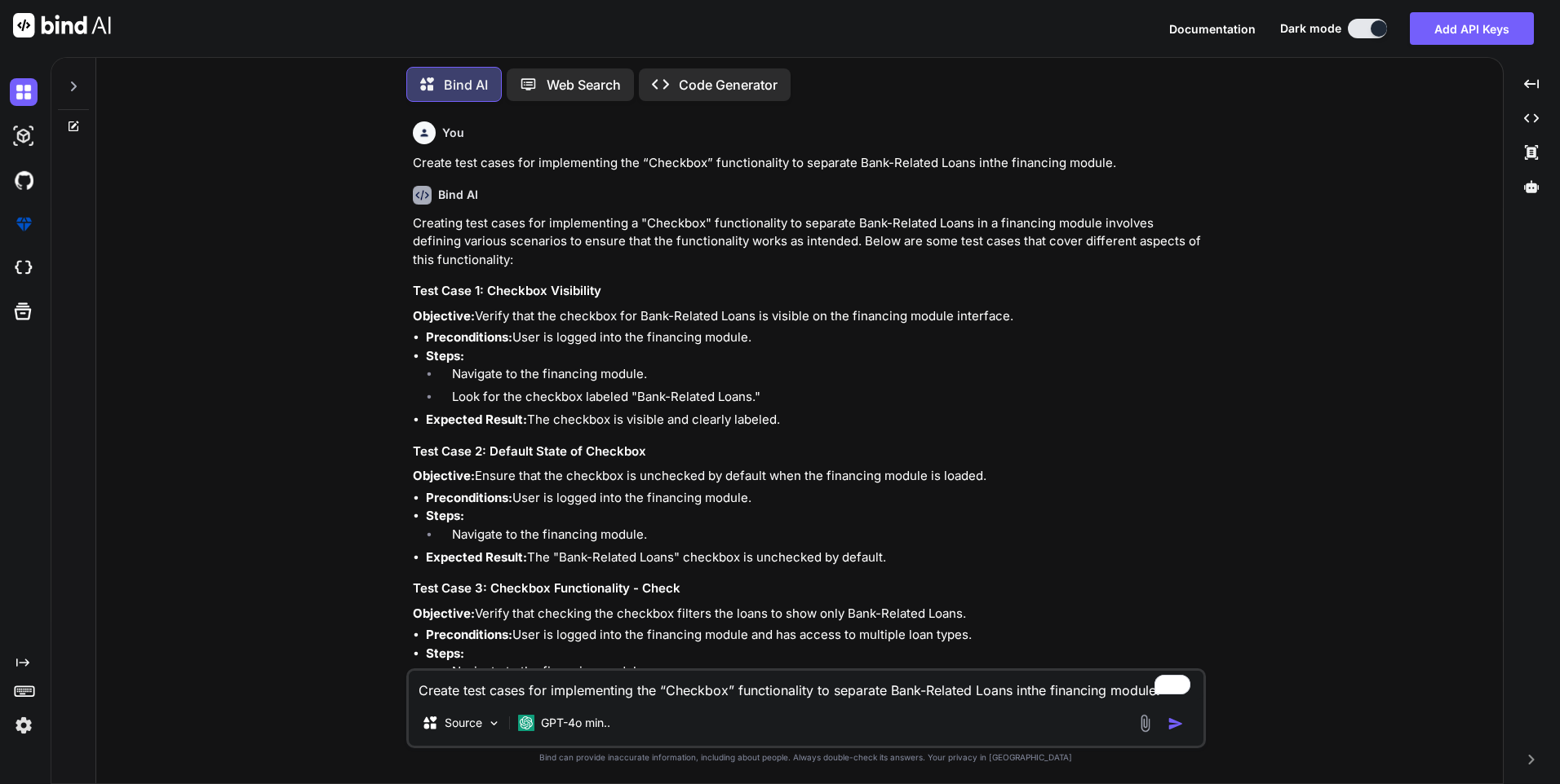
drag, startPoint x: 478, startPoint y: 312, endPoint x: 1013, endPoint y: 317, distance: 535.0
click at [1013, 317] on p "Objective: Verify that the checkbox for Bank-Related Loans is visible on the fi…" at bounding box center [808, 317] width 790 height 19
copy p "Verify that the checkbox for Bank-Related Loans is visible on the financing mod…"
click at [666, 481] on p "Objective: Ensure that the checkbox is unchecked by default when the financing …" at bounding box center [808, 477] width 790 height 19
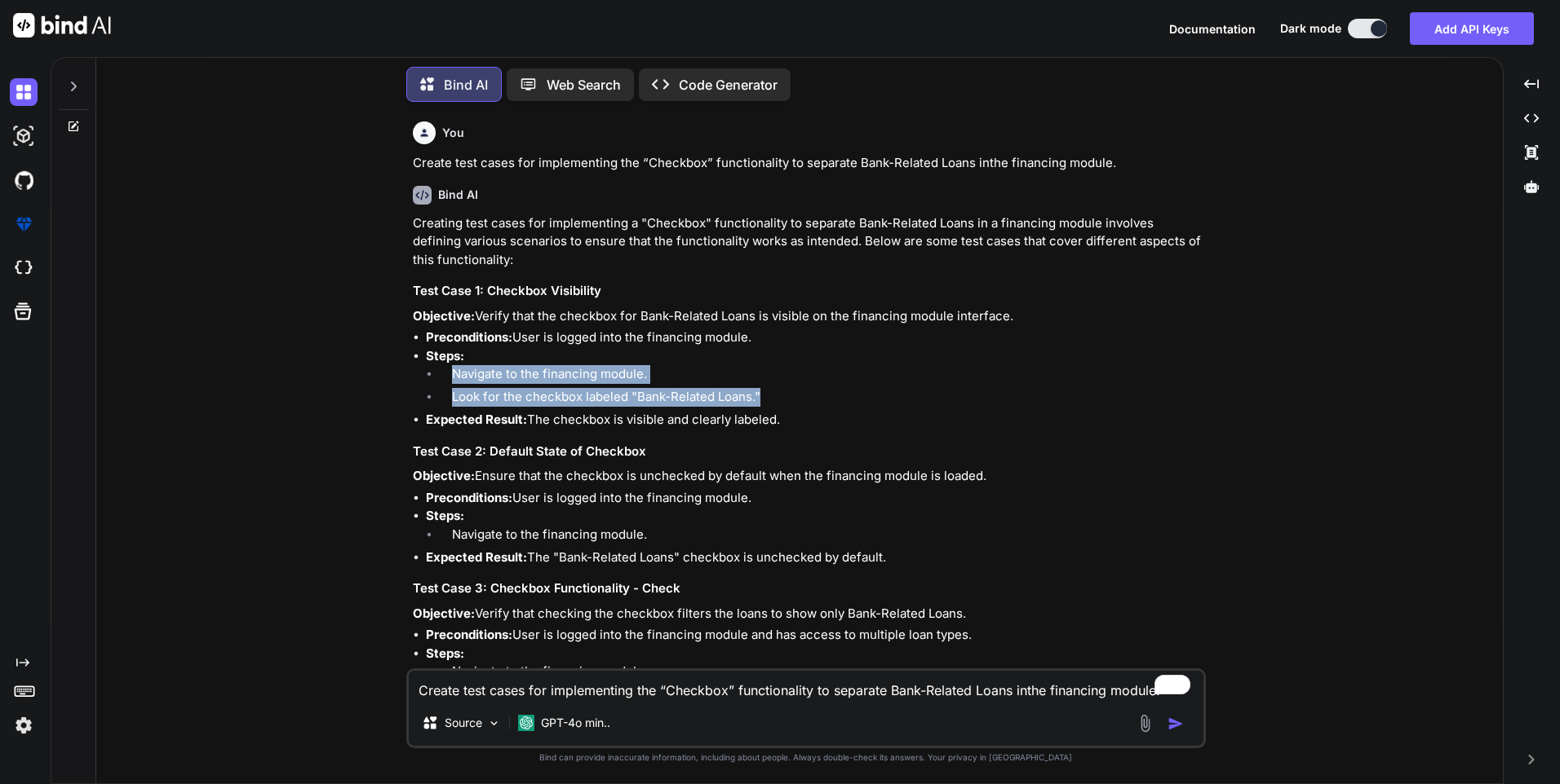
drag, startPoint x: 453, startPoint y: 369, endPoint x: 788, endPoint y: 389, distance: 335.6
click at [788, 389] on ol "Navigate to the financing module. Look for the checkbox labeled "Bank-Related L…" at bounding box center [814, 388] width 777 height 46
copy ol "Navigate to the financing module. Look for the checkbox labeled "Bank-Related L…"
drag, startPoint x: 530, startPoint y: 420, endPoint x: 835, endPoint y: 424, distance: 305.0
click at [835, 424] on li "Expected Result: The checkbox is visible and clearly labeled." at bounding box center [814, 421] width 777 height 19
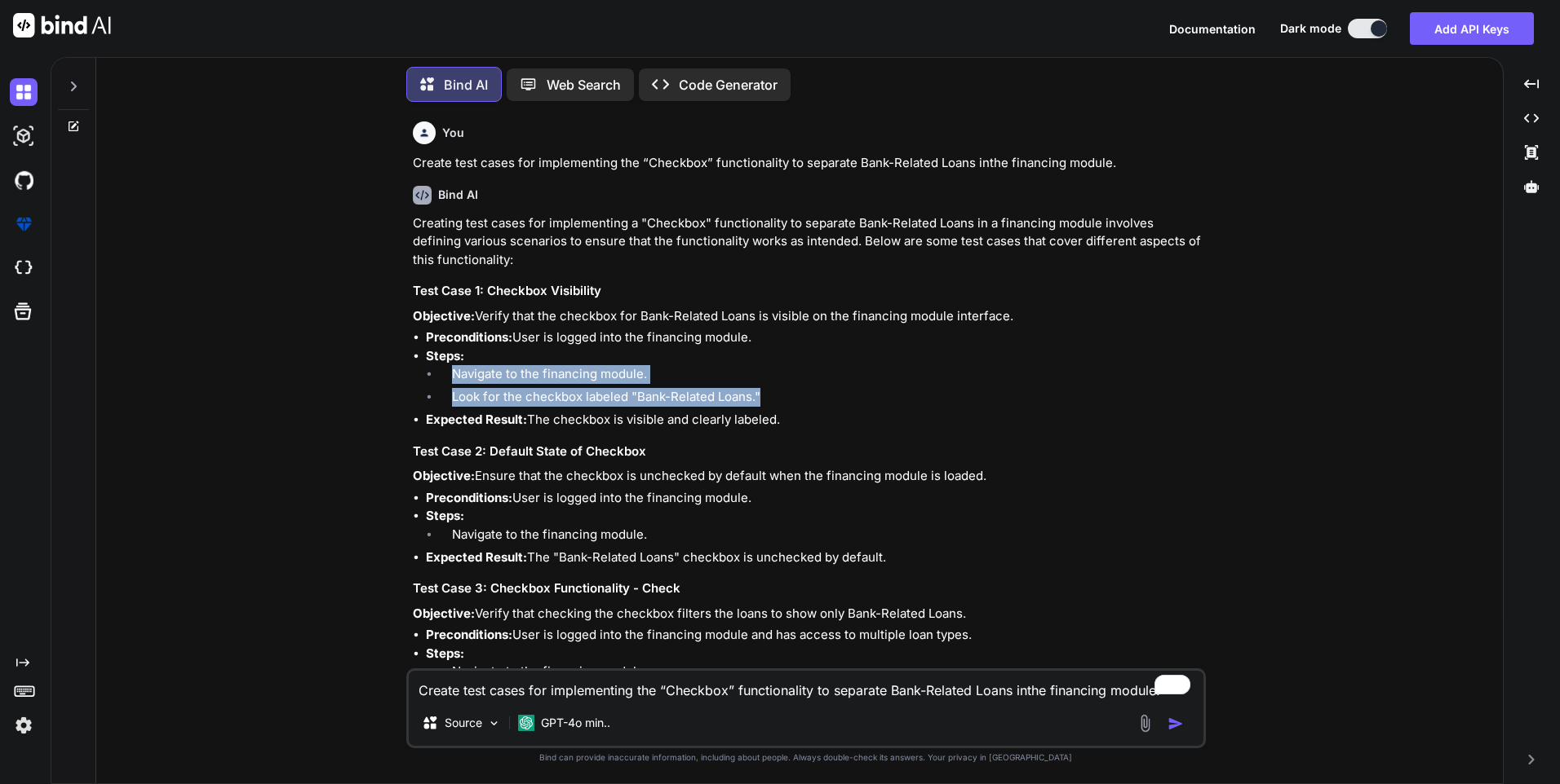
copy li "The checkbox is visible and clearly labeled."
drag, startPoint x: 480, startPoint y: 478, endPoint x: 1014, endPoint y: 479, distance: 534.0
click at [1014, 479] on p "Objective: Ensure that the checkbox is unchecked by default when the financing …" at bounding box center [808, 477] width 790 height 19
copy p "Ensure that the checkbox is unchecked by default when the financing module is l…"
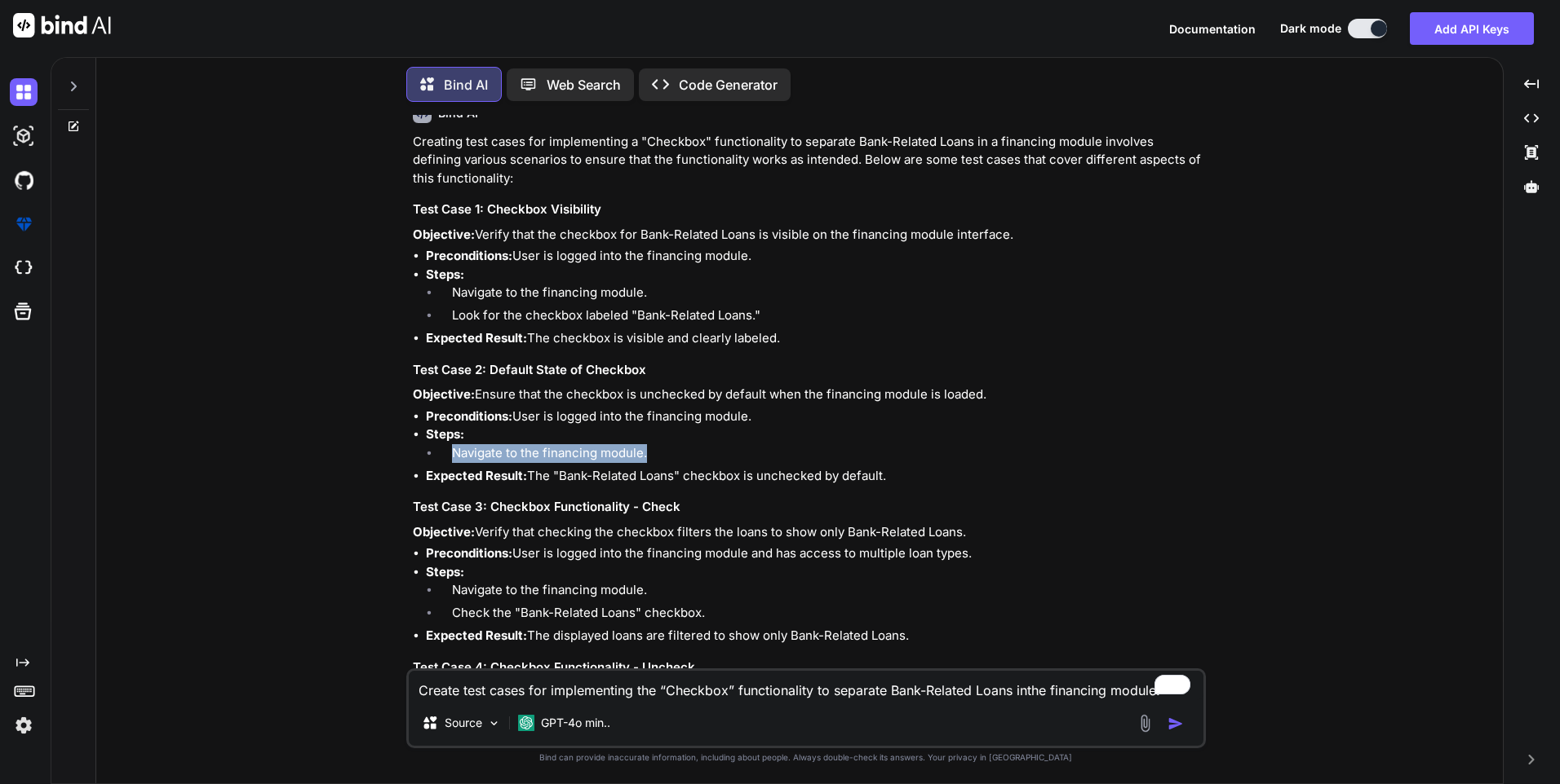
drag, startPoint x: 447, startPoint y: 448, endPoint x: 672, endPoint y: 445, distance: 225.0
click at [672, 445] on li "Navigate to the financing module." at bounding box center [821, 456] width 763 height 23
copy li "Navigate to the financing module."
click at [516, 481] on strong "Expected Result:" at bounding box center [476, 476] width 101 height 15
drag, startPoint x: 531, startPoint y: 473, endPoint x: 927, endPoint y: 475, distance: 396.0
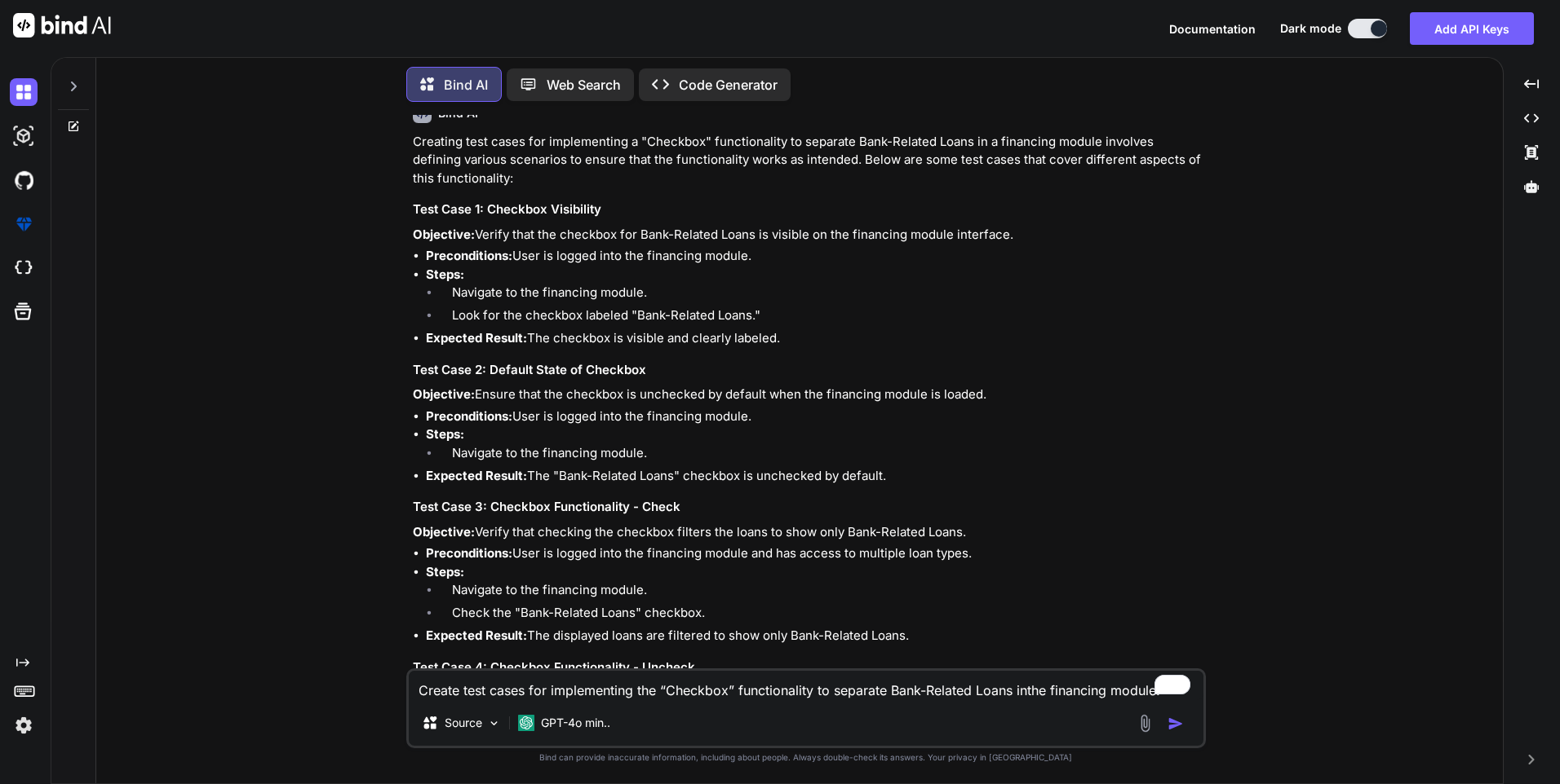
click at [927, 475] on li "Expected Result: The "Bank-Related Loans" checkbox is unchecked by default." at bounding box center [814, 477] width 777 height 19
copy li "The "Bank-Related Loans" checkbox is unchecked by default."
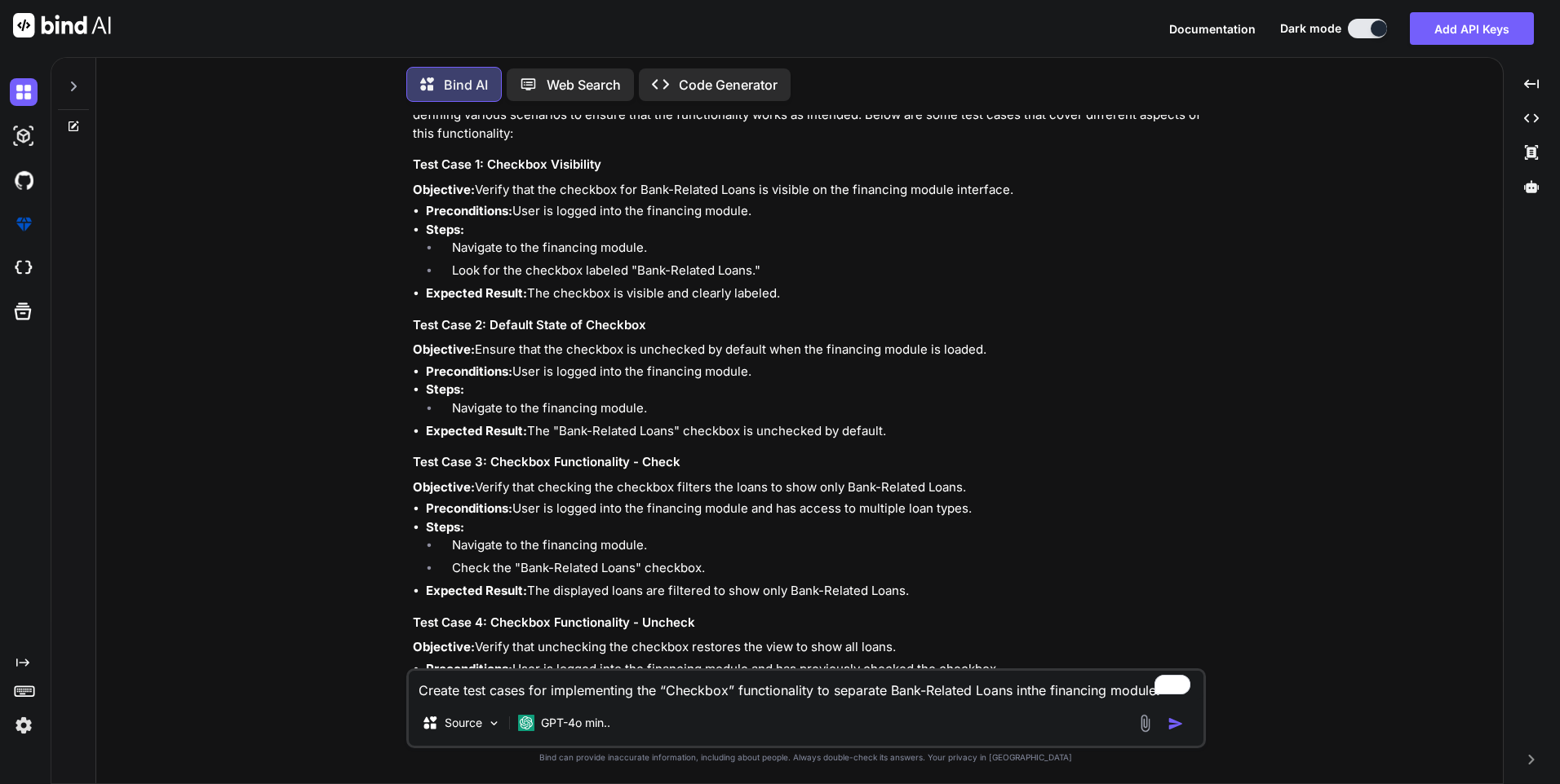
scroll to position [163, 0]
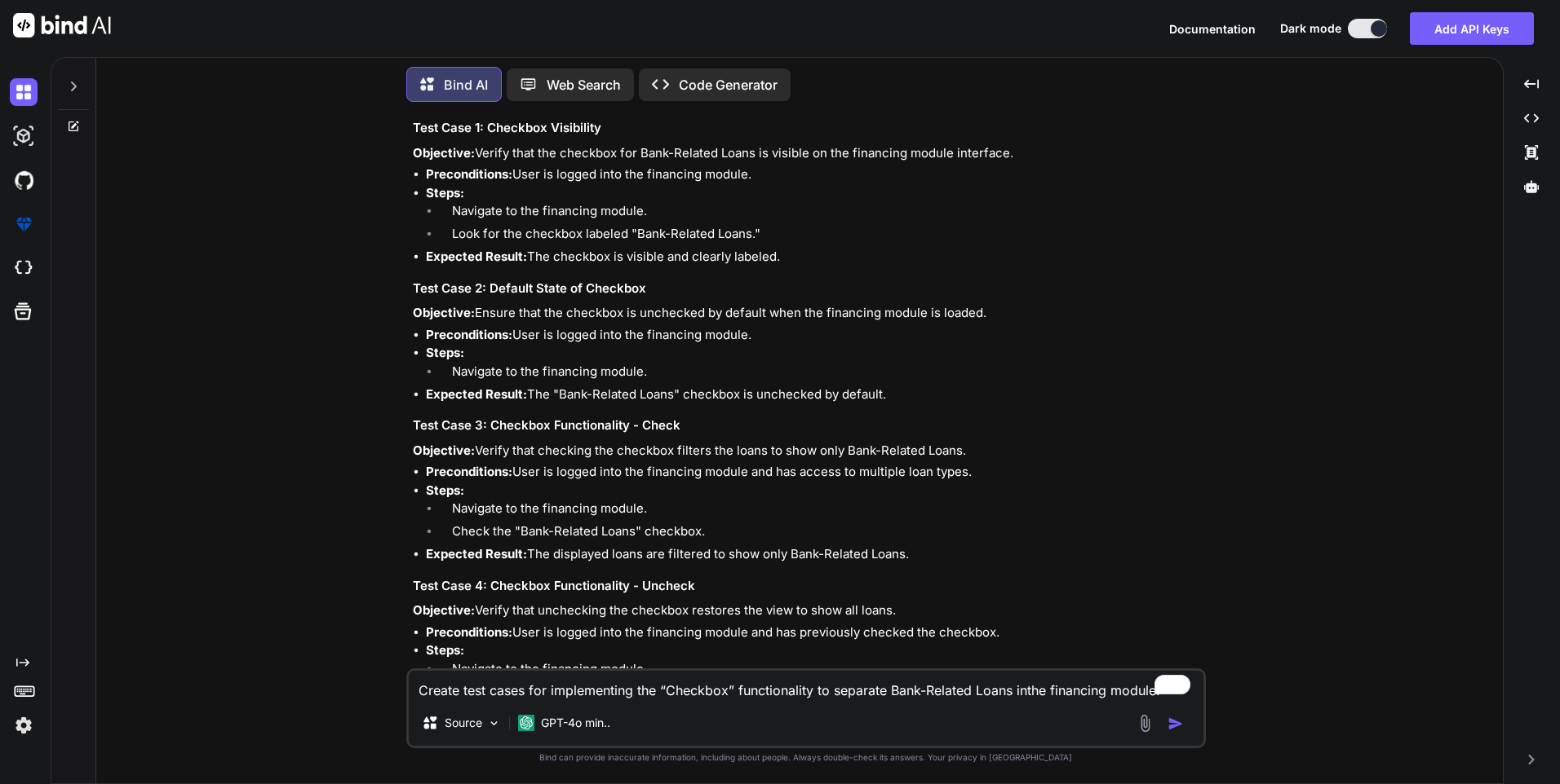
drag, startPoint x: 485, startPoint y: 448, endPoint x: 1021, endPoint y: 453, distance: 536.0
click at [1021, 453] on p "Objective: Verify that checking the checkbox filters the loans to show only Ban…" at bounding box center [808, 451] width 790 height 19
copy p "erify that checking the checkbox filters the loans to show only Bank-Related Lo…"
drag, startPoint x: 456, startPoint y: 513, endPoint x: 722, endPoint y: 528, distance: 266.4
click at [722, 528] on ol "Navigate to the financing module. Check the "Bank-Related Loans" checkbox." at bounding box center [814, 523] width 777 height 46
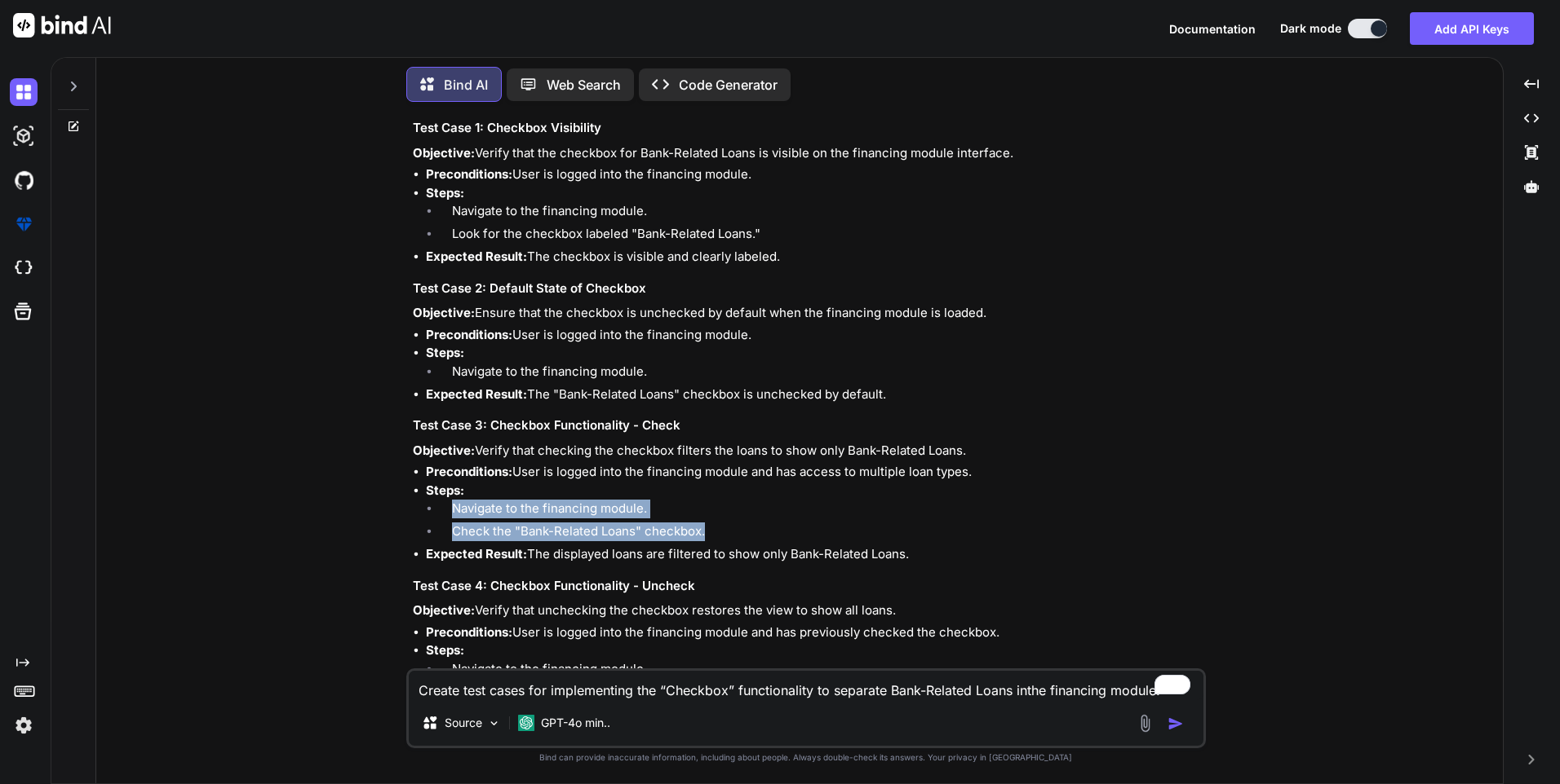
copy ol "Navigate to the financing module. Check the "Bank-Related Loans" checkbox."
click at [527, 552] on li "Expected Result: The displayed loans are filtered to show only Bank-Related Loa…" at bounding box center [814, 555] width 777 height 19
drag, startPoint x: 530, startPoint y: 550, endPoint x: 919, endPoint y: 547, distance: 389.0
click at [919, 547] on li "Expected Result: The displayed loans are filtered to show only Bank-Related Loa…" at bounding box center [814, 555] width 777 height 19
copy li "The displayed loans are filtered to show only Bank-Related Loans."
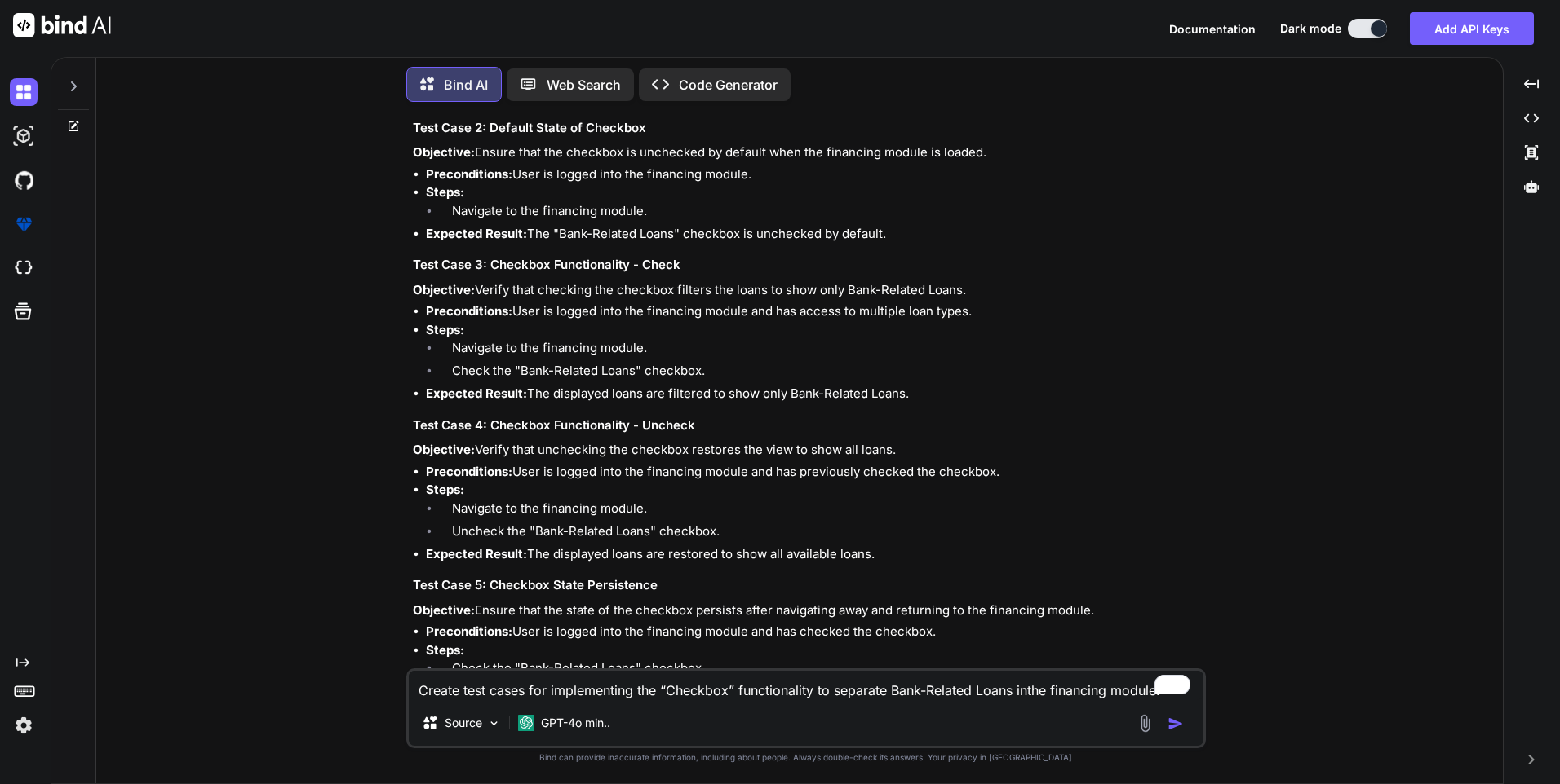
scroll to position [326, 0]
drag, startPoint x: 482, startPoint y: 447, endPoint x: 919, endPoint y: 440, distance: 437.1
click at [919, 440] on p "Objective: Verify that unchecking the checkbox restores the view to show all lo…" at bounding box center [808, 448] width 790 height 19
copy p "erify that unchecking the checkbox restores the view to show all loans."
drag, startPoint x: 532, startPoint y: 554, endPoint x: 886, endPoint y: 548, distance: 354.1
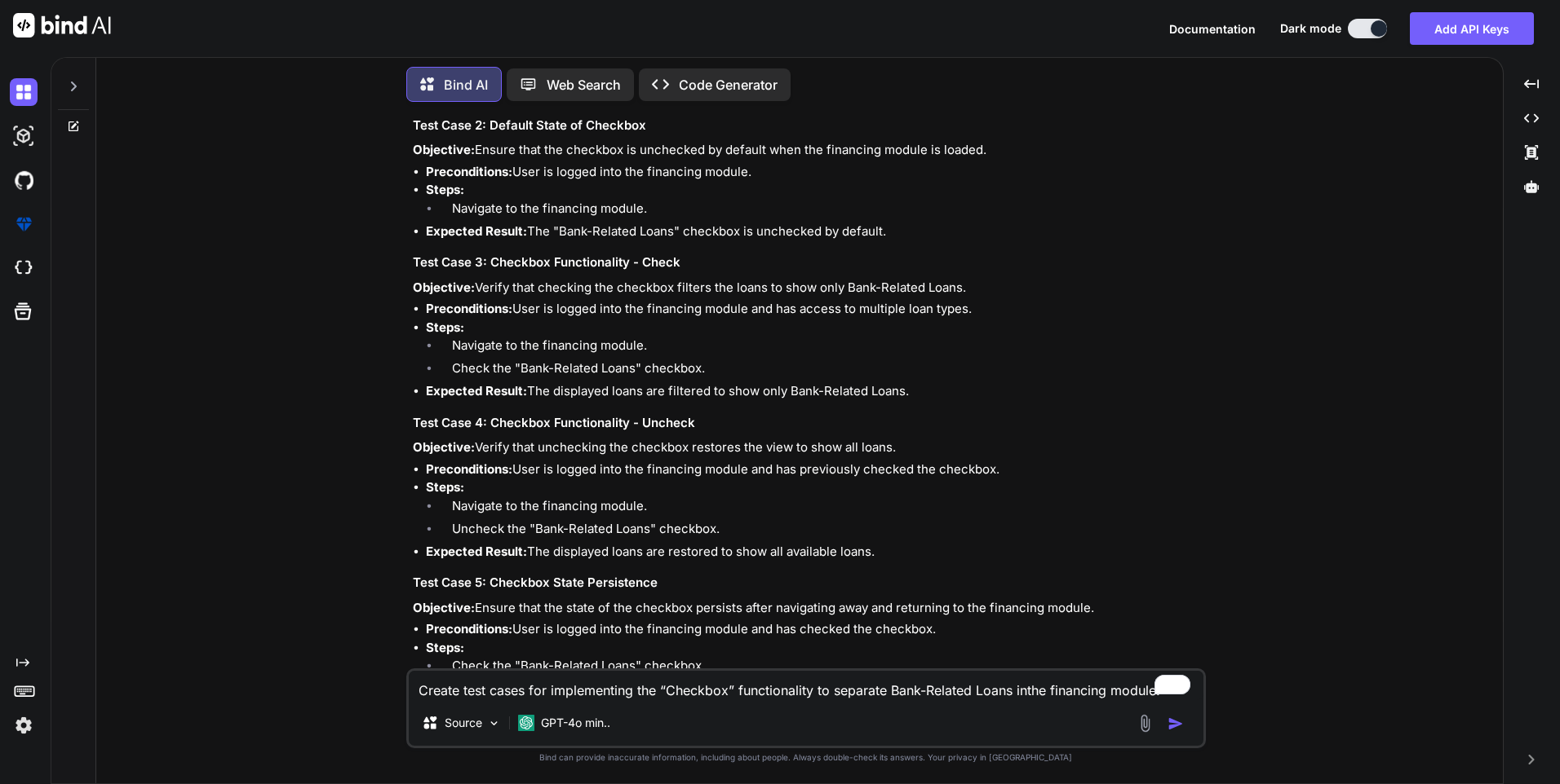
click at [886, 548] on li "Expected Result: The displayed loans are restored to show all available loans." at bounding box center [814, 552] width 777 height 19
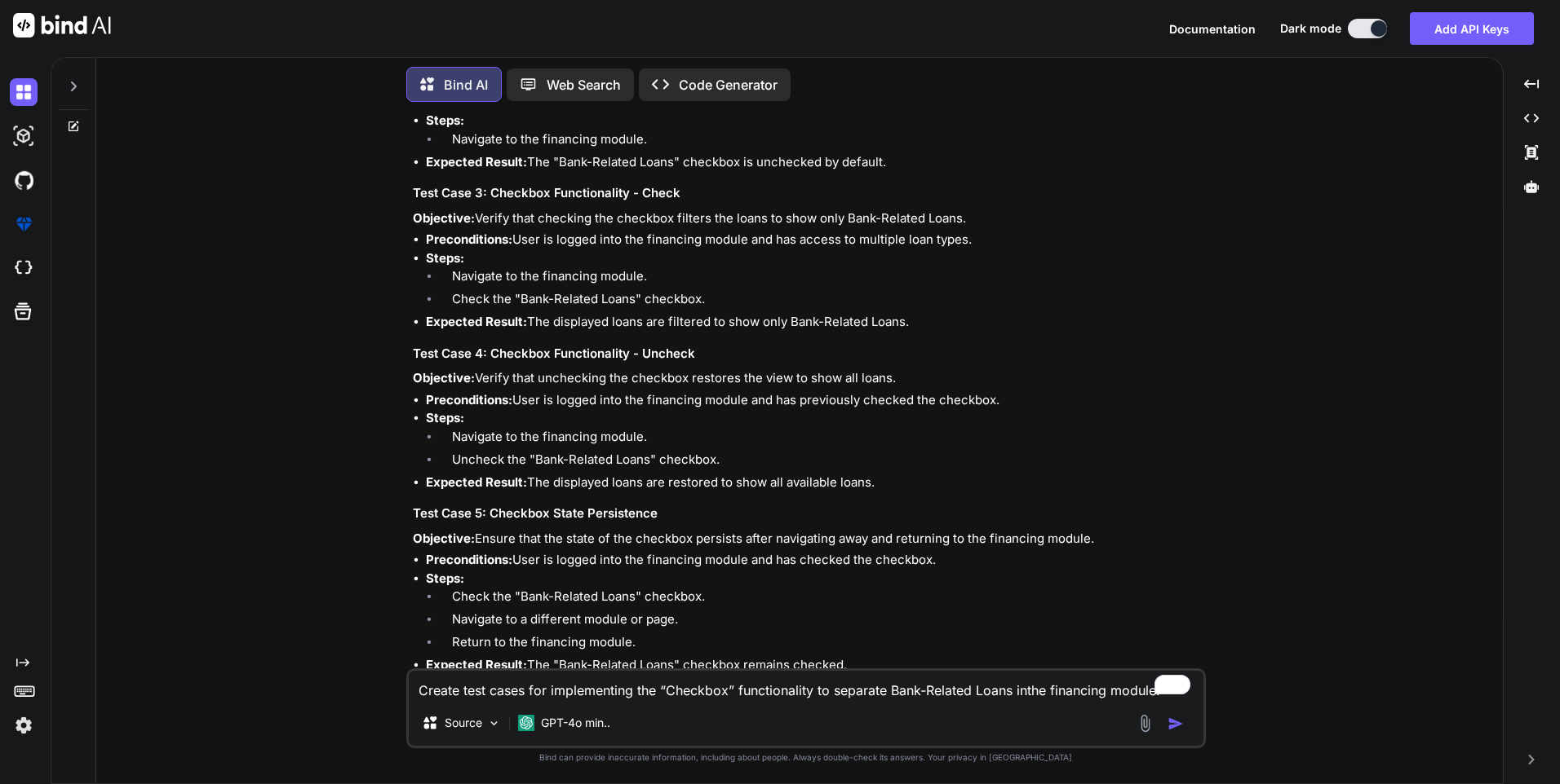
scroll to position [489, 0]
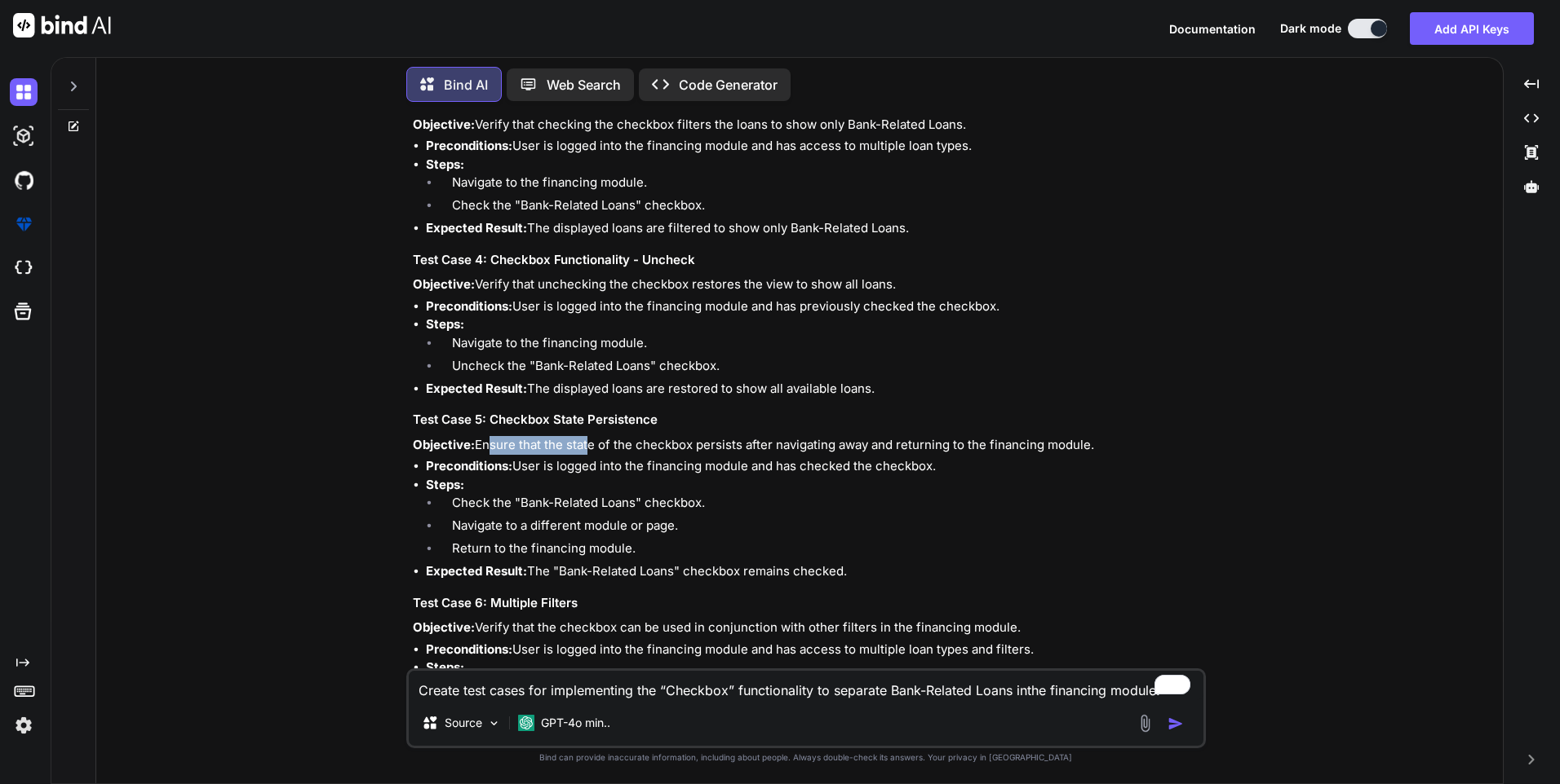
drag, startPoint x: 481, startPoint y: 444, endPoint x: 582, endPoint y: 444, distance: 101.0
click at [582, 444] on p "Objective: Ensure that the state of the checkbox persists after navigating away…" at bounding box center [808, 445] width 790 height 19
drag, startPoint x: 582, startPoint y: 444, endPoint x: 585, endPoint y: 469, distance: 25.2
click at [585, 469] on li "Preconditions: User is logged into the financing module and has checked the che…" at bounding box center [814, 467] width 777 height 19
drag, startPoint x: 478, startPoint y: 444, endPoint x: 1139, endPoint y: 434, distance: 661.1
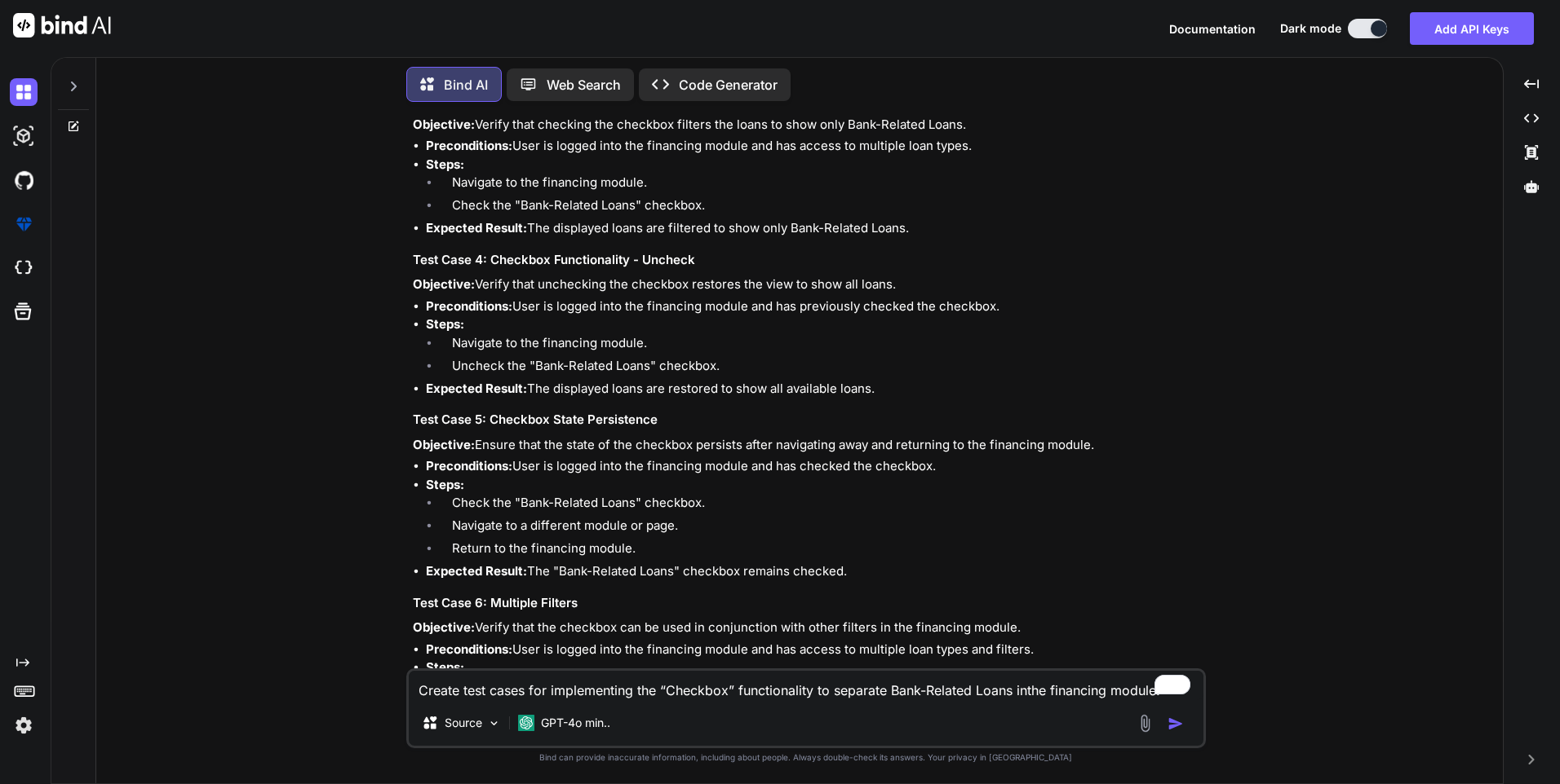
click at [1139, 434] on div "Creating test cases for implementing a "Checkbox" functionality to separate Ban…" at bounding box center [808, 565] width 790 height 1679
click at [617, 546] on li "Return to the financing module." at bounding box center [821, 551] width 763 height 23
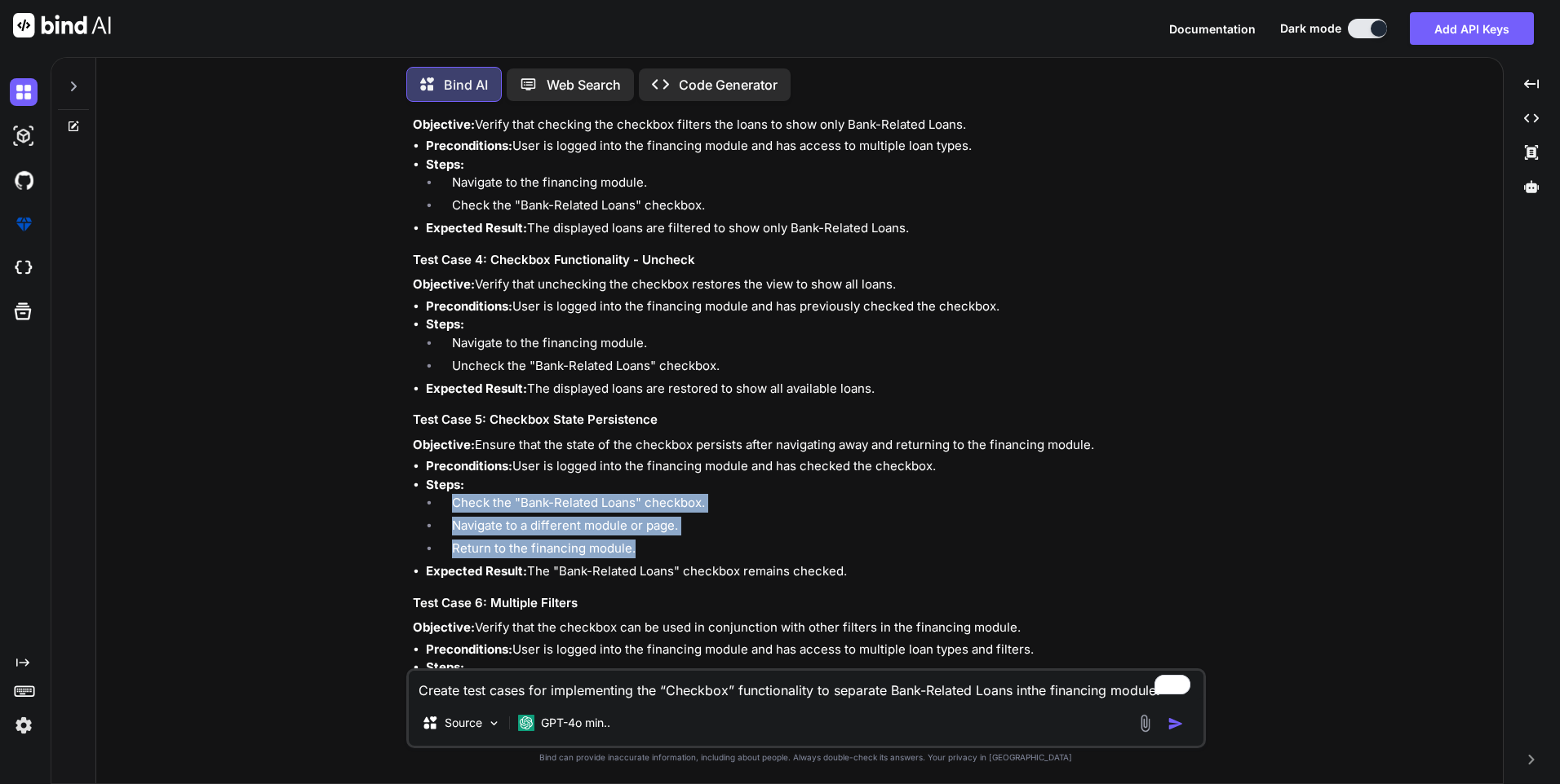
drag, startPoint x: 633, startPoint y: 548, endPoint x: 454, endPoint y: 508, distance: 183.4
click at [454, 508] on ol "Check the "Bank-Related Loans" checkbox. Navigate to a different module or page…" at bounding box center [814, 528] width 777 height 69
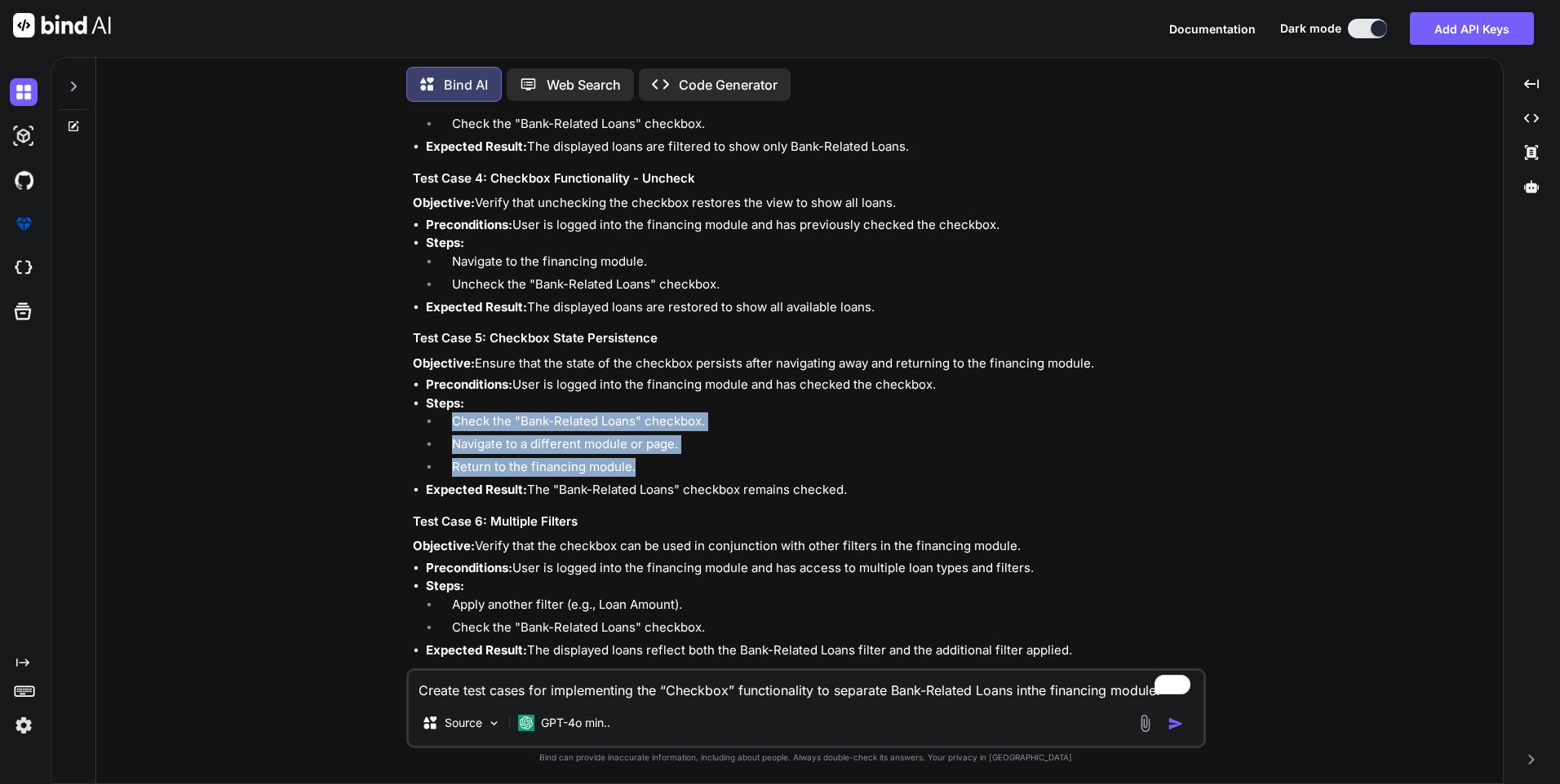
drag, startPoint x: 529, startPoint y: 489, endPoint x: 883, endPoint y: 488, distance: 354.0
click at [883, 488] on li "Expected Result: The "Bank-Related Loans" checkbox remains checked." at bounding box center [814, 490] width 777 height 19
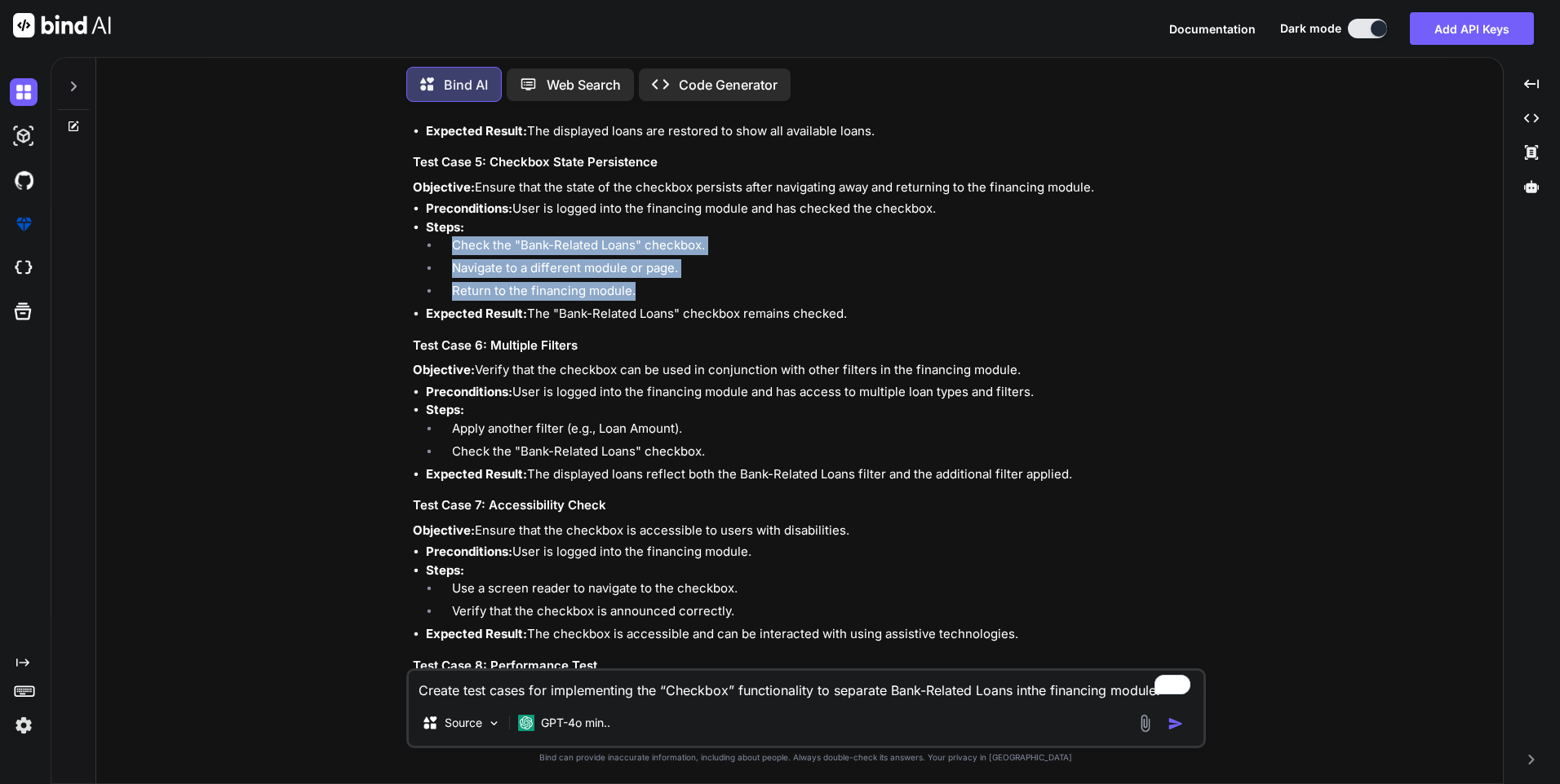
scroll to position [815, 0]
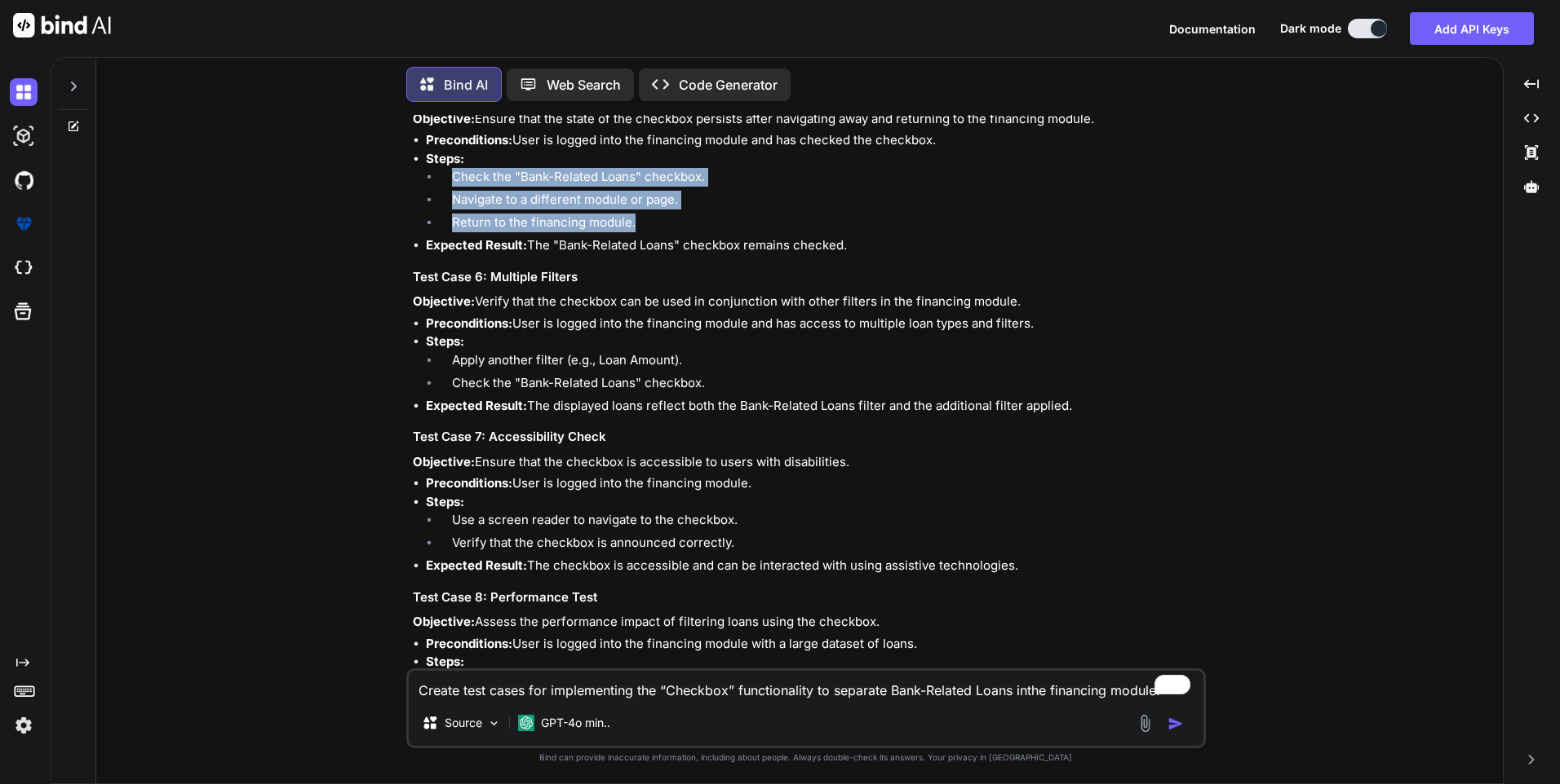
drag, startPoint x: 479, startPoint y: 302, endPoint x: 1067, endPoint y: 290, distance: 588.1
click at [1067, 290] on div "Creating test cases for implementing a "Checkbox" functionality to separate Ban…" at bounding box center [808, 238] width 790 height 1679
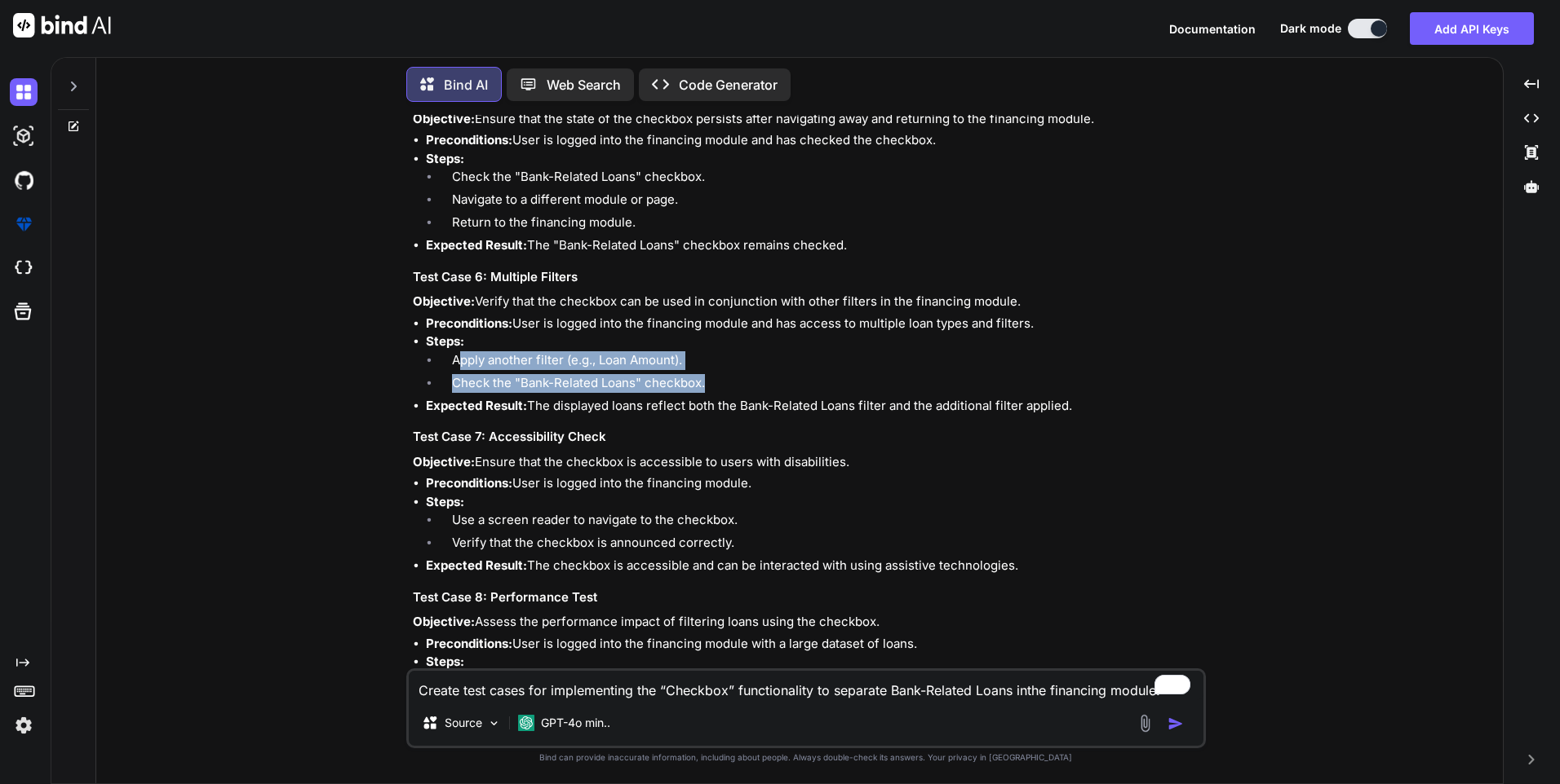
drag, startPoint x: 457, startPoint y: 359, endPoint x: 723, endPoint y: 382, distance: 267.0
click at [723, 382] on ol "Apply another filter (e.g., Loan Amount). Check the "Bank-Related Loans" checkb…" at bounding box center [814, 374] width 777 height 46
drag, startPoint x: 531, startPoint y: 405, endPoint x: 1099, endPoint y: 398, distance: 568.0
click at [1099, 398] on li "Expected Result: The displayed loans reflect both the Bank-Related Loans filter…" at bounding box center [814, 406] width 777 height 19
drag, startPoint x: 477, startPoint y: 463, endPoint x: 879, endPoint y: 464, distance: 402.0
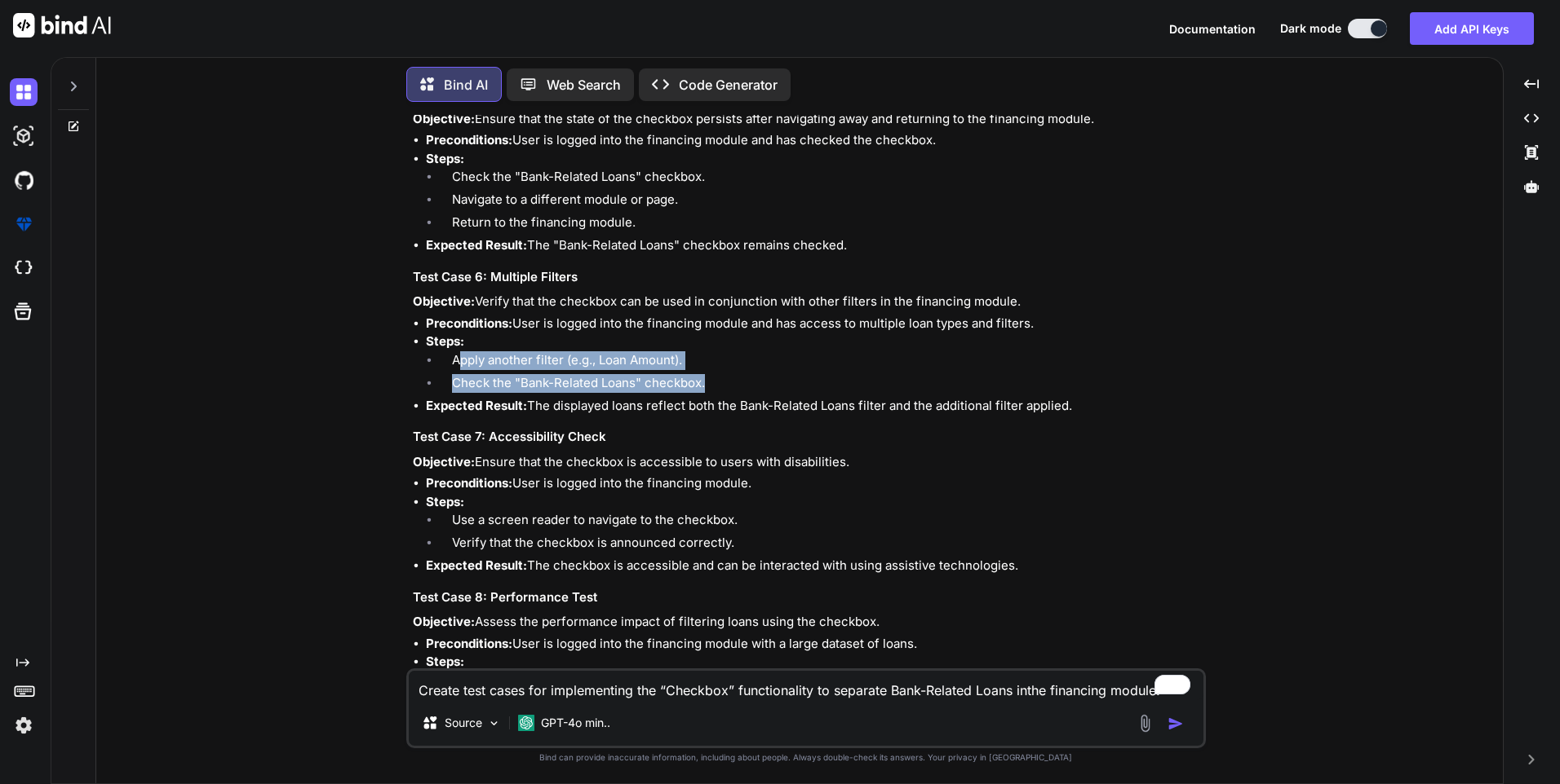
click at [879, 464] on p "Objective: Ensure that the checkbox is accessible to users with disabilities." at bounding box center [808, 463] width 790 height 19
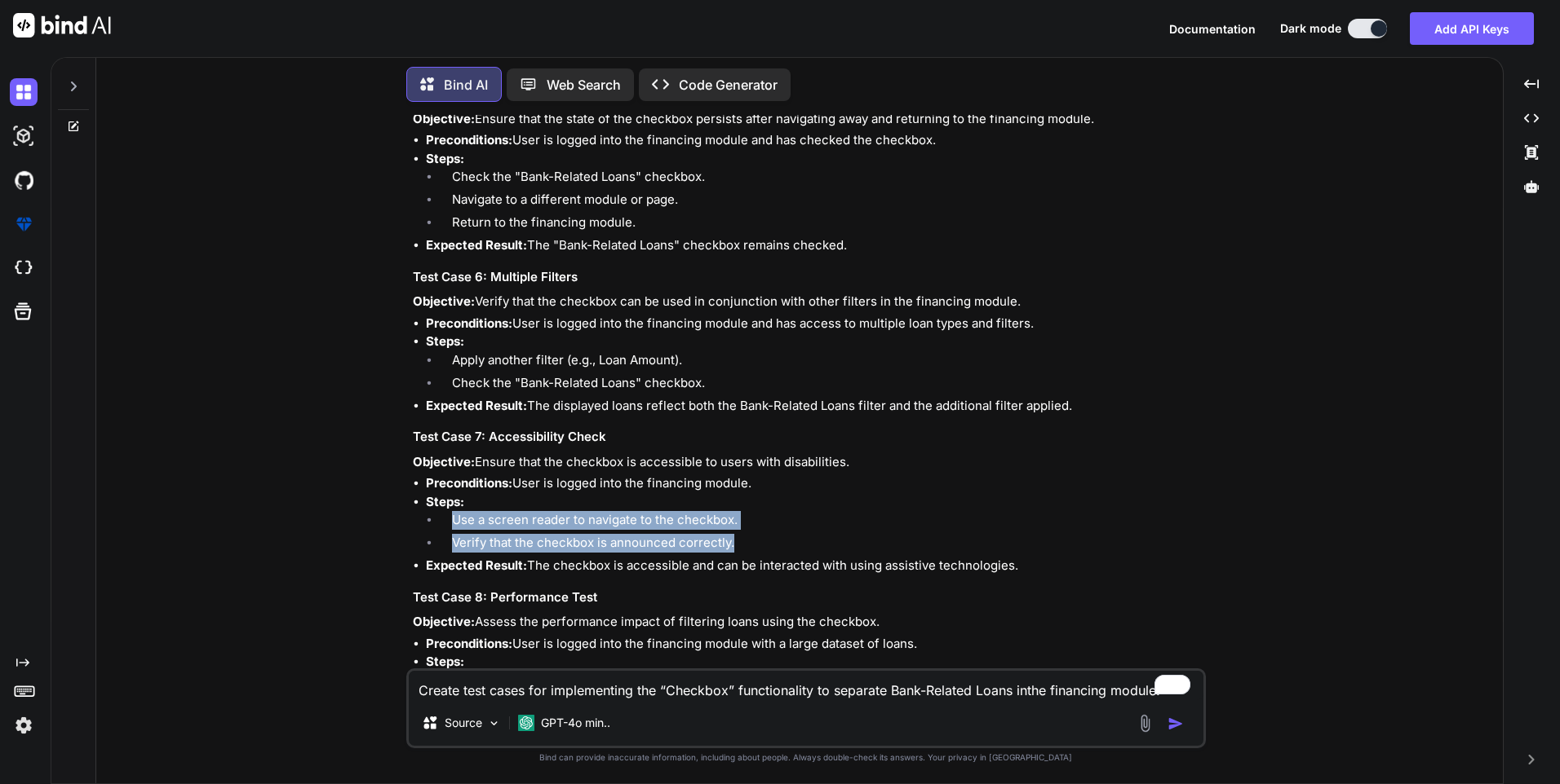
drag, startPoint x: 453, startPoint y: 518, endPoint x: 767, endPoint y: 545, distance: 315.2
click at [767, 545] on ol "Use a screen reader to navigate to the checkbox. Verify that the checkbox is an…" at bounding box center [814, 534] width 777 height 46
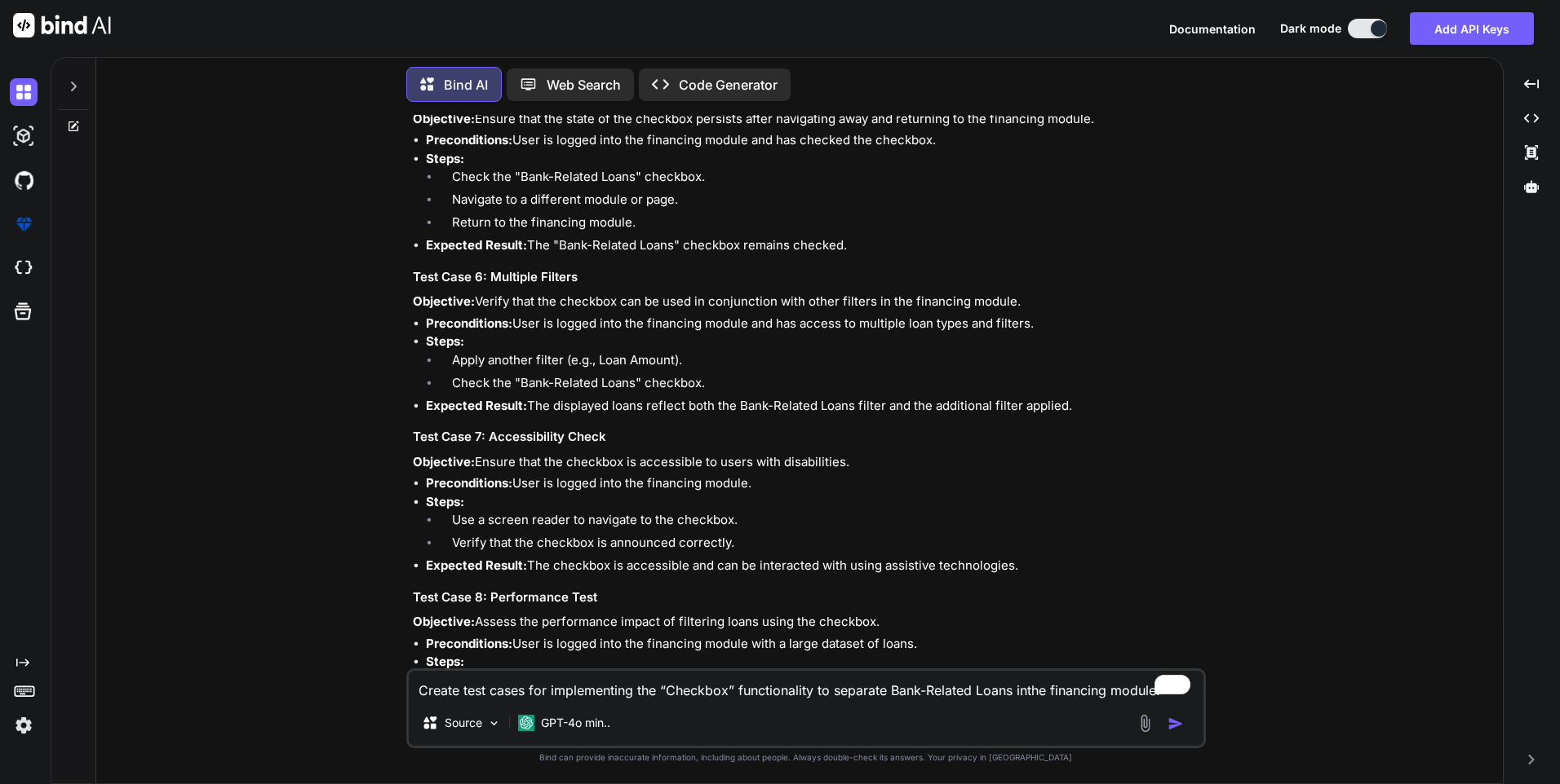
click at [534, 563] on li "Expected Result: The checkbox is accessible and can be interacted with using as…" at bounding box center [814, 567] width 777 height 19
drag, startPoint x: 531, startPoint y: 566, endPoint x: 1043, endPoint y: 572, distance: 512.0
click at [1043, 572] on li "Expected Result: The checkbox is accessible and can be interacted with using as…" at bounding box center [814, 567] width 777 height 19
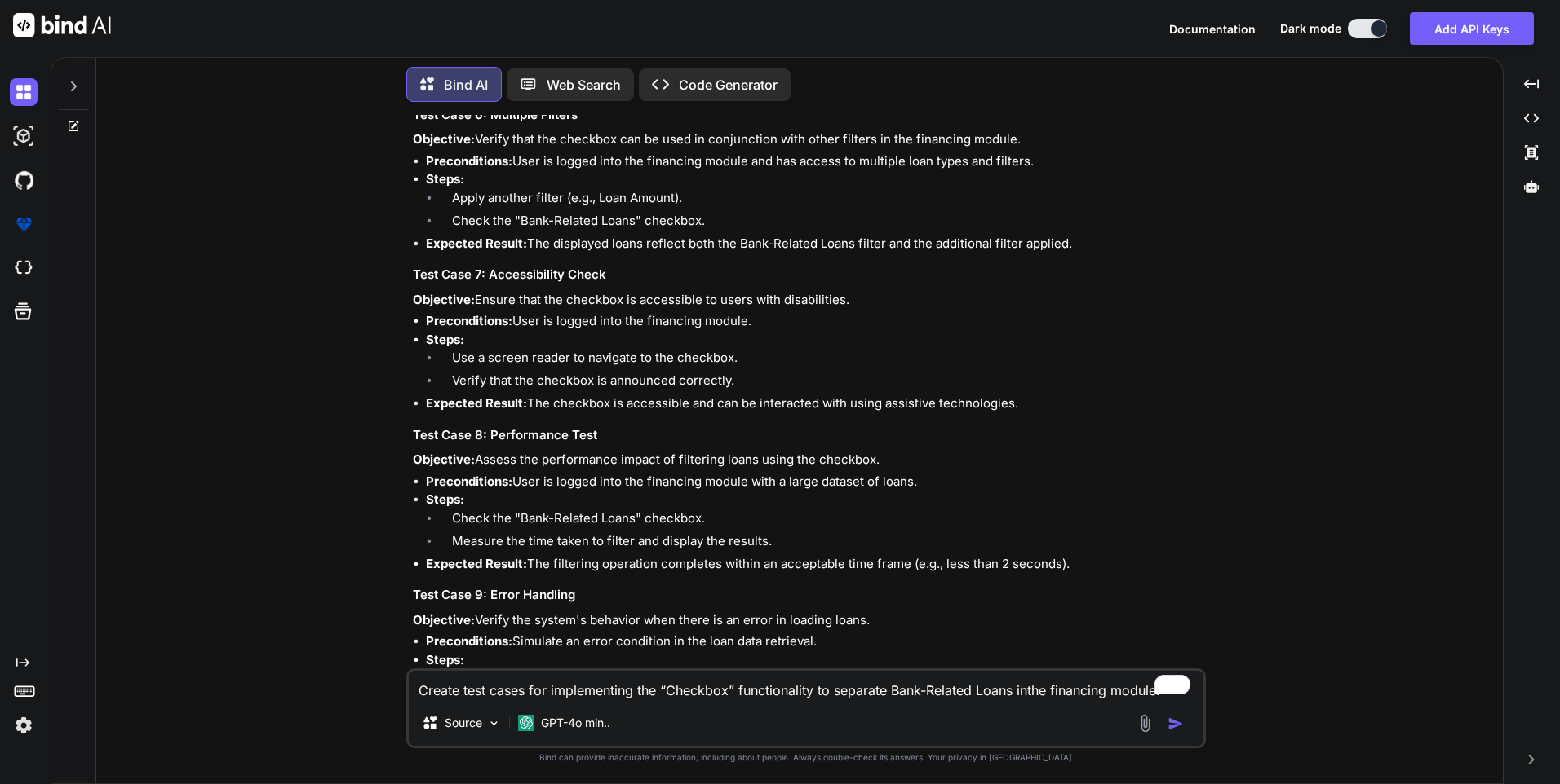
scroll to position [979, 0]
drag, startPoint x: 481, startPoint y: 455, endPoint x: 905, endPoint y: 454, distance: 424.0
click at [905, 454] on p "Objective: Assess the performance impact of filtering loans using the checkbox." at bounding box center [808, 460] width 790 height 19
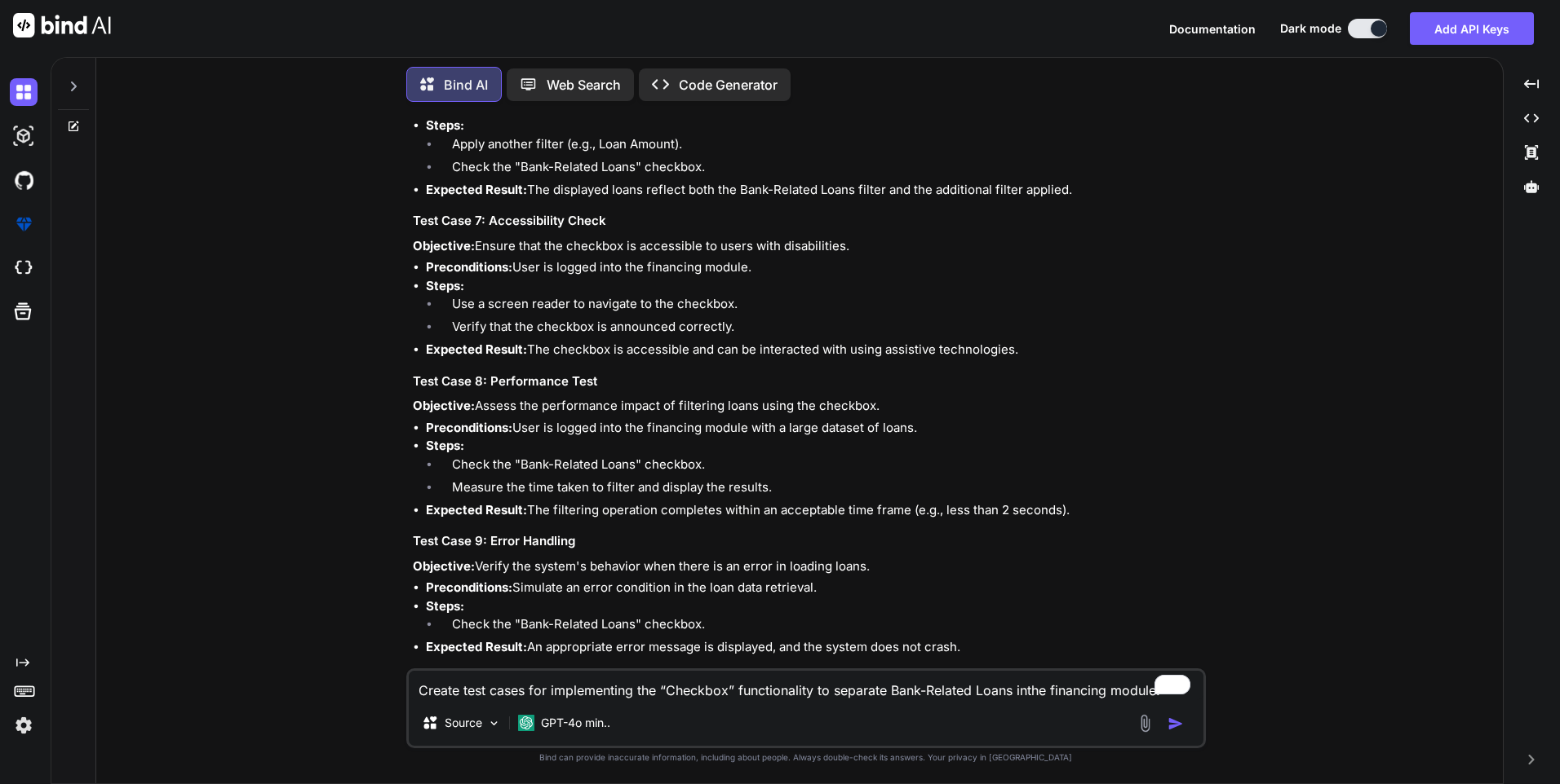
scroll to position [1060, 0]
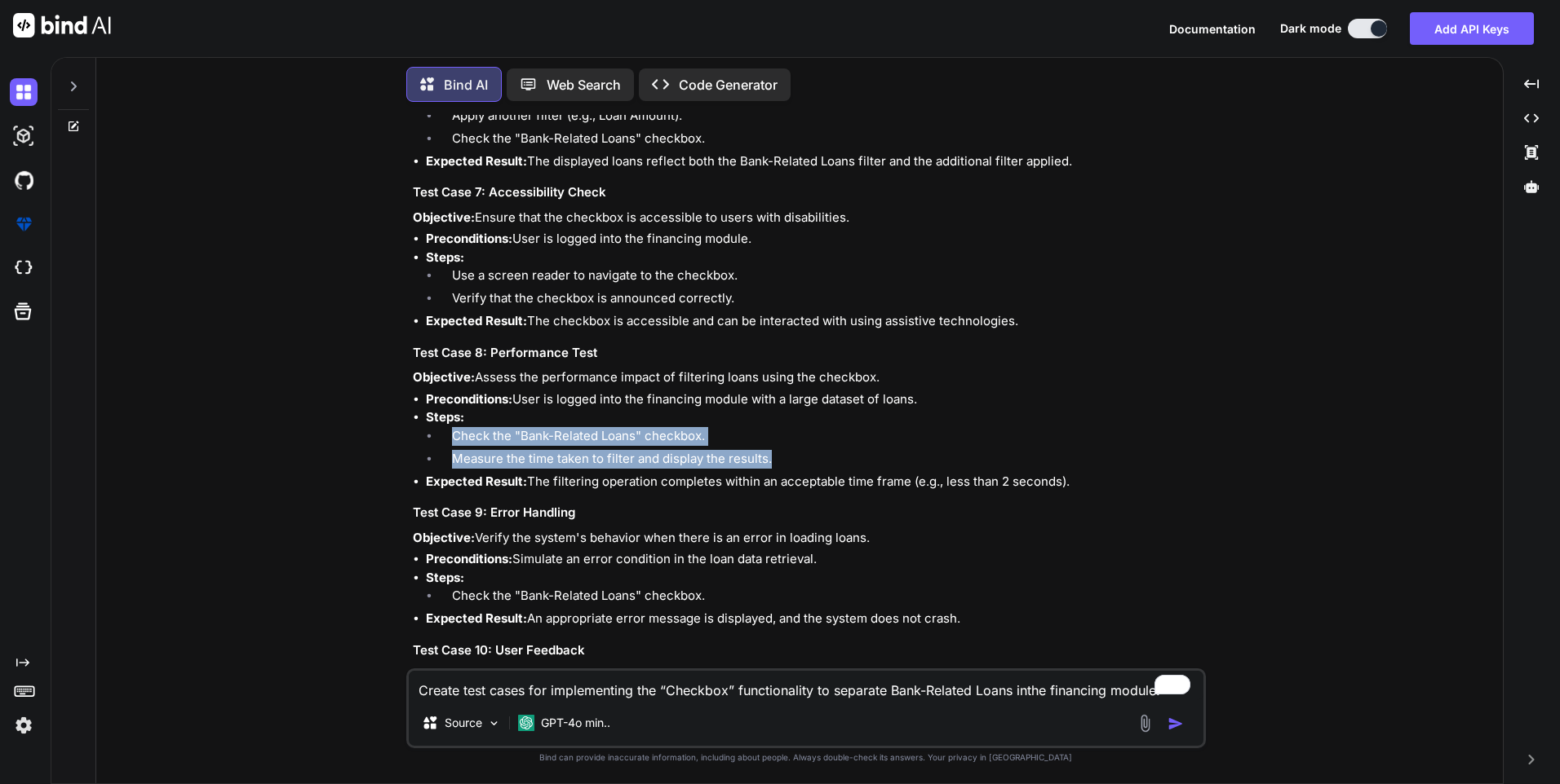
drag, startPoint x: 449, startPoint y: 433, endPoint x: 807, endPoint y: 461, distance: 359.1
click at [807, 461] on ol "Check the "Bank-Related Loans" checkbox. Measure the time taken to filter and d…" at bounding box center [814, 450] width 777 height 46
drag, startPoint x: 531, startPoint y: 479, endPoint x: 1073, endPoint y: 481, distance: 542.0
click at [1073, 481] on li "Expected Result: The filtering operation completes within an acceptable time fr…" at bounding box center [814, 483] width 777 height 19
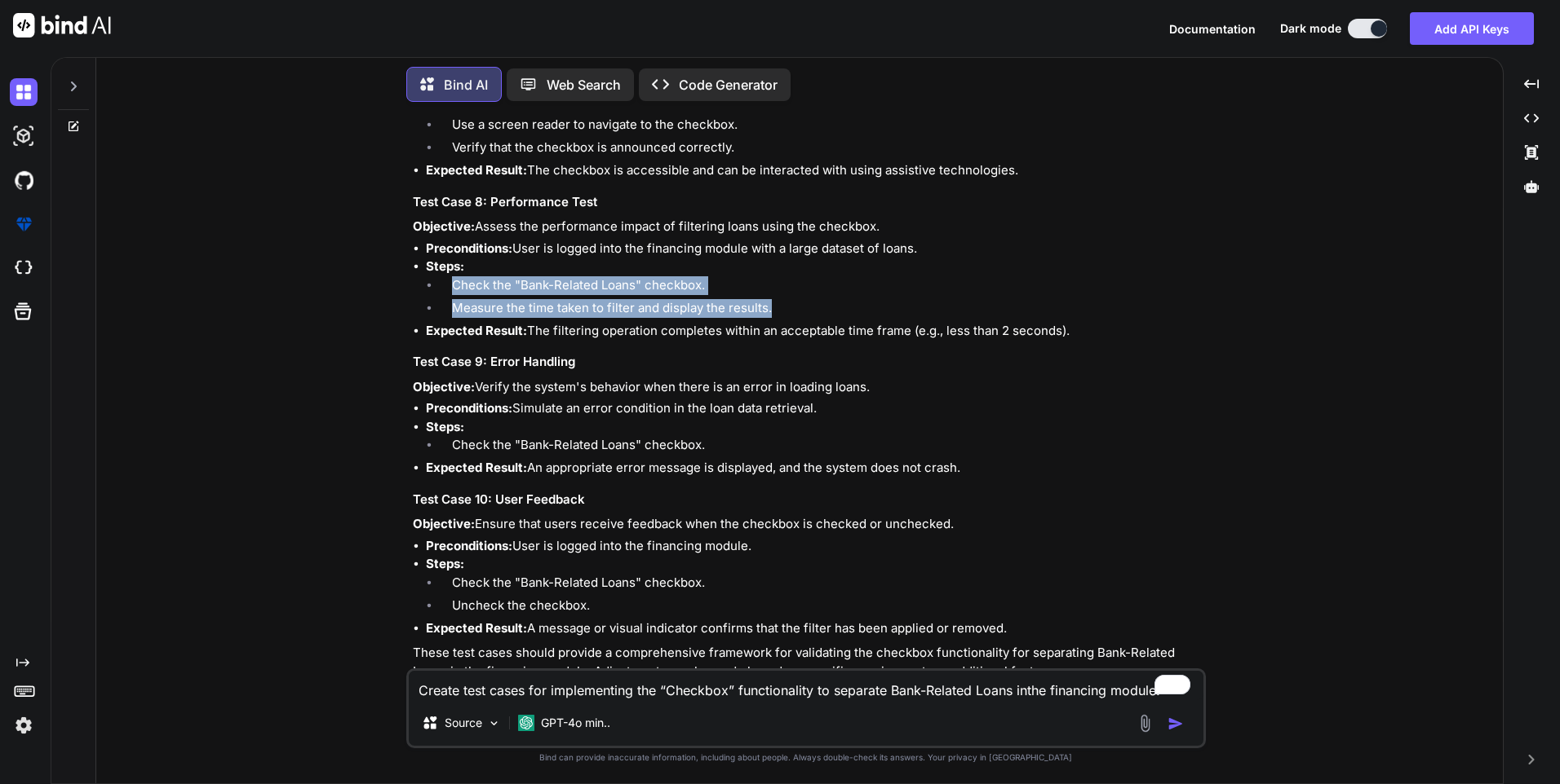
scroll to position [1223, 0]
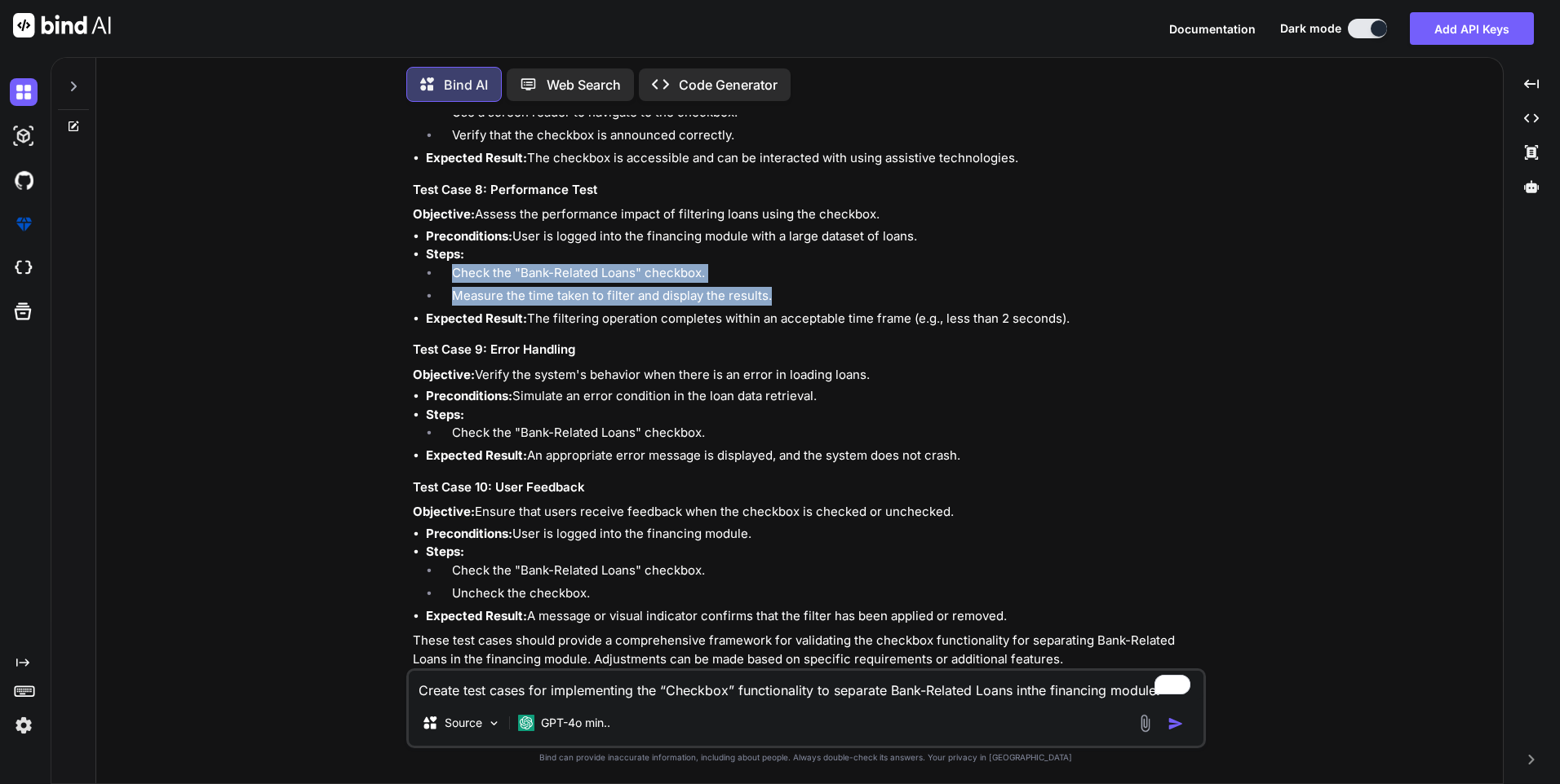
drag, startPoint x: 516, startPoint y: 375, endPoint x: 880, endPoint y: 377, distance: 364.0
click at [880, 377] on p "Objective: Verify the system's behavior when there is an error in loading loans." at bounding box center [808, 376] width 790 height 19
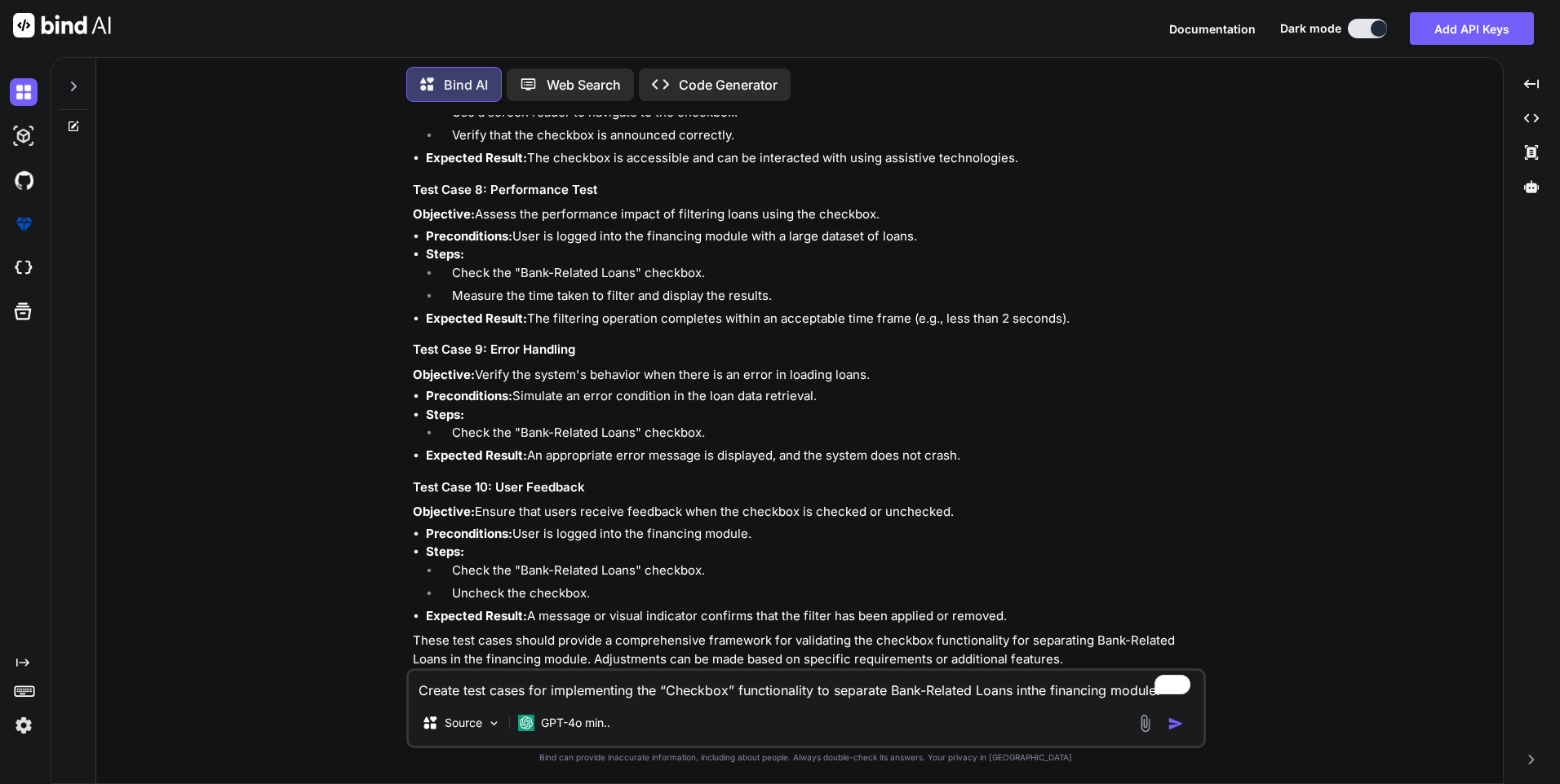
click at [456, 432] on li "Check the "Bank-Related Loans" checkbox." at bounding box center [821, 436] width 763 height 23
drag, startPoint x: 530, startPoint y: 458, endPoint x: 986, endPoint y: 463, distance: 456.0
click at [986, 463] on li "Expected Result: An appropriate error message is displayed, and the system does…" at bounding box center [814, 457] width 777 height 19
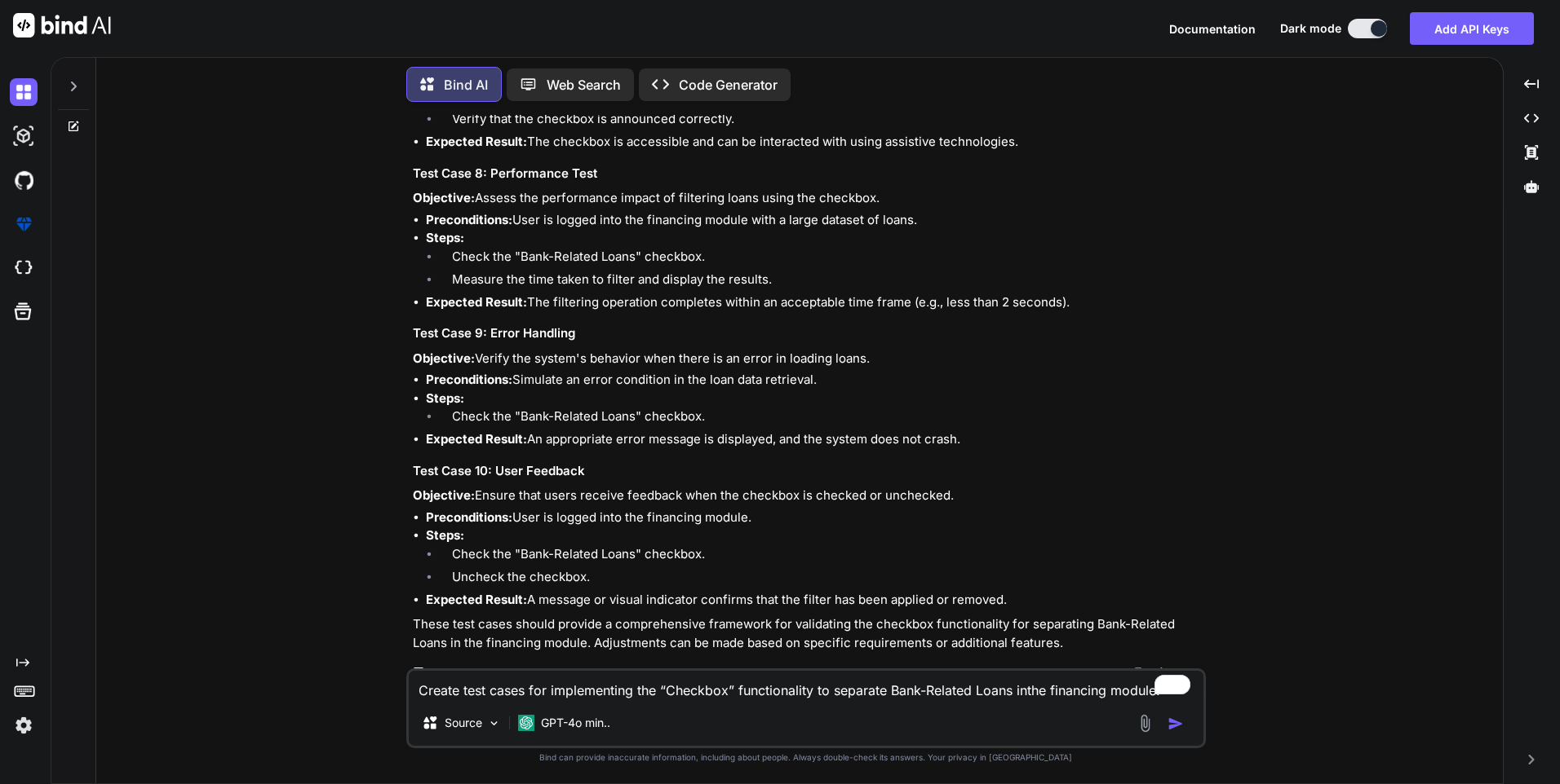
scroll to position [1252, 0]
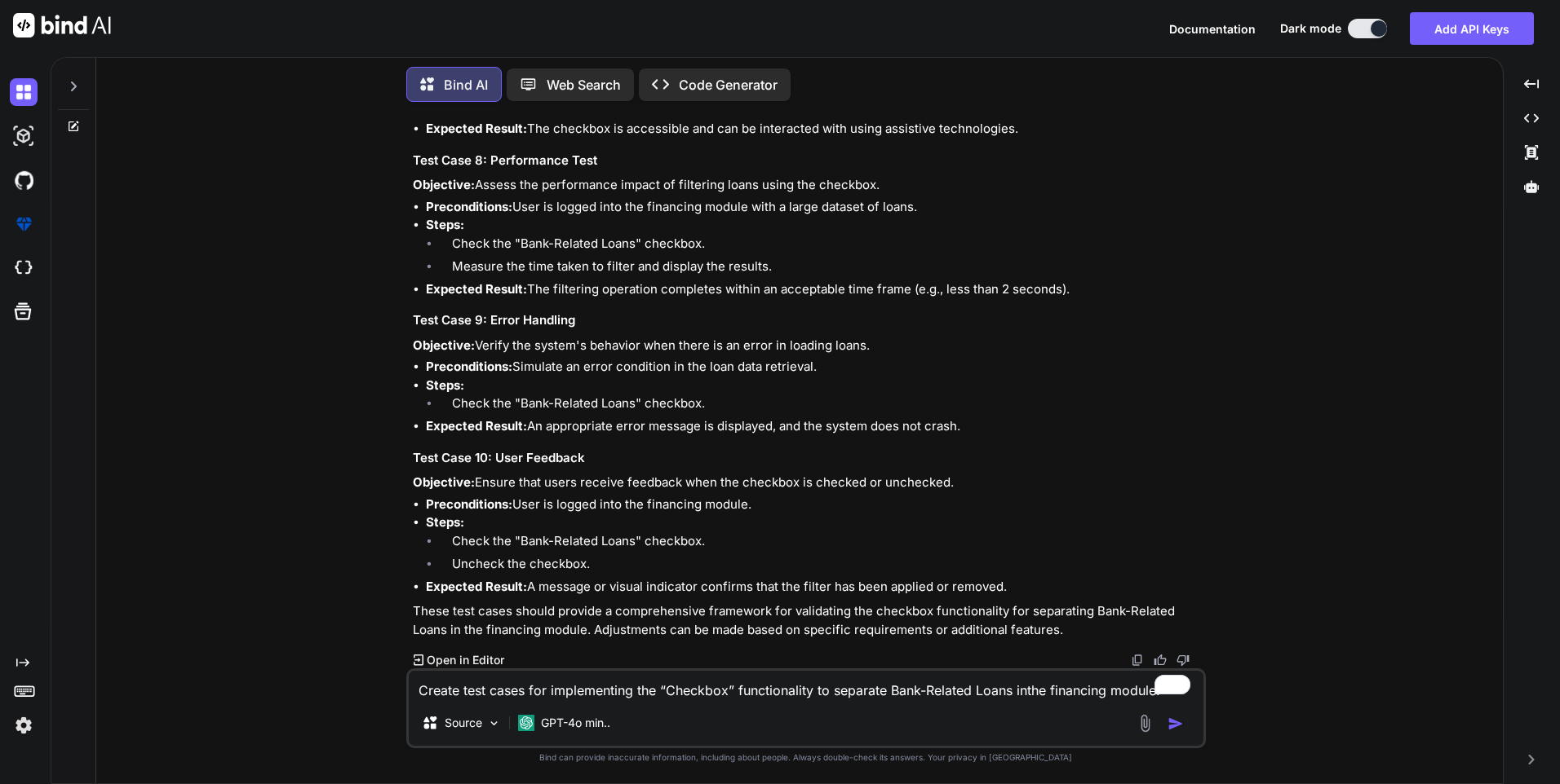
drag, startPoint x: 477, startPoint y: 481, endPoint x: 1016, endPoint y: 484, distance: 539.0
click at [1016, 484] on p "Objective: Ensure that users receive feedback when the checkbox is checked or u…" at bounding box center [808, 484] width 790 height 19
drag, startPoint x: 601, startPoint y: 557, endPoint x: 447, endPoint y: 545, distance: 154.5
click at [447, 545] on ol "Check the "Bank-Related Loans" checkbox. Uncheck the checkbox." at bounding box center [814, 555] width 777 height 46
click at [598, 607] on p "These test cases should provide a comprehensive framework for validating the ch…" at bounding box center [808, 621] width 790 height 36
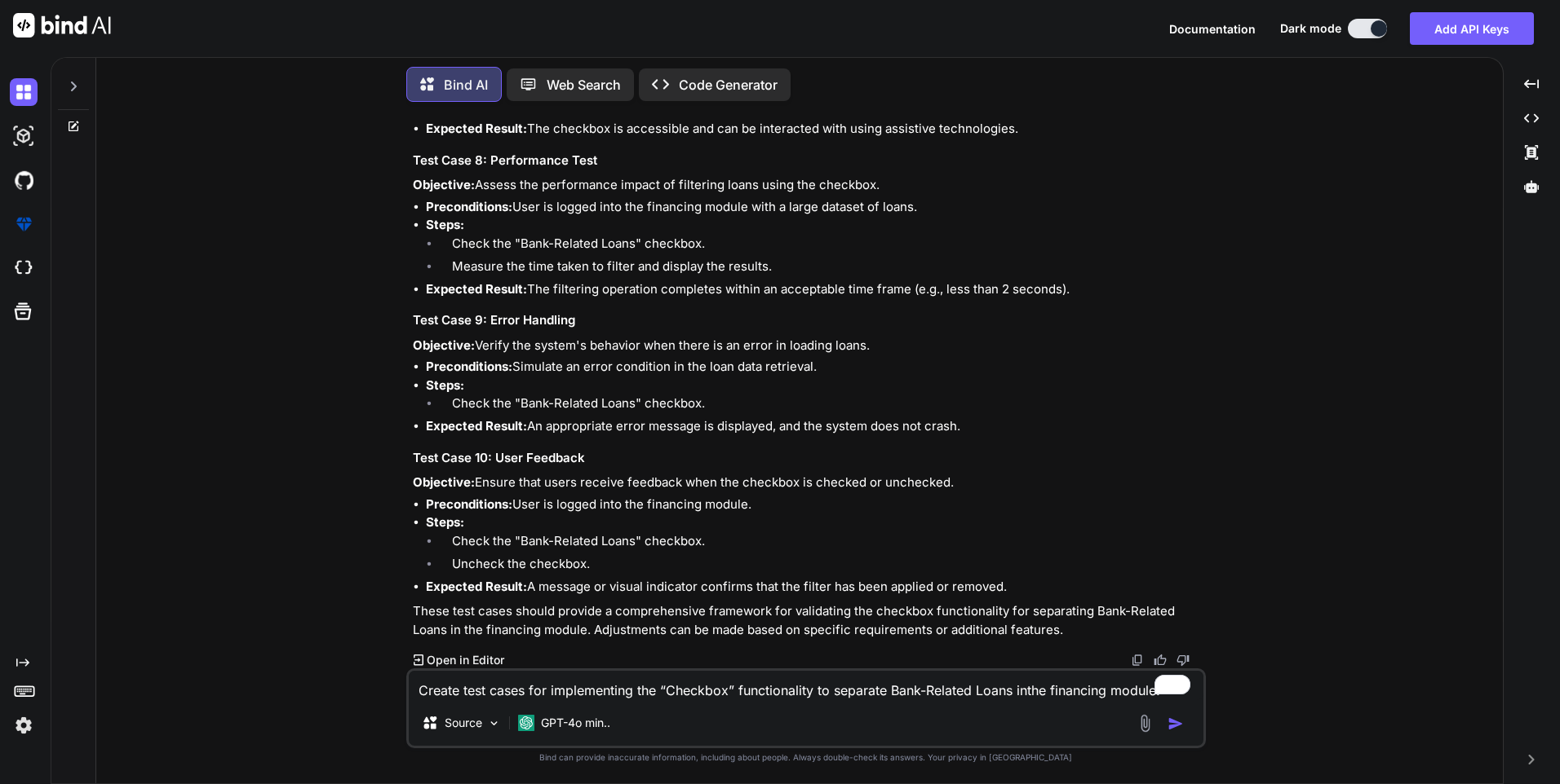
drag, startPoint x: 530, startPoint y: 590, endPoint x: 1036, endPoint y: 593, distance: 506.0
click at [1036, 593] on li "Expected Result: A message or visual indicator confirms that the filter has bee…" at bounding box center [814, 588] width 777 height 19
